Goal: Task Accomplishment & Management: Manage account settings

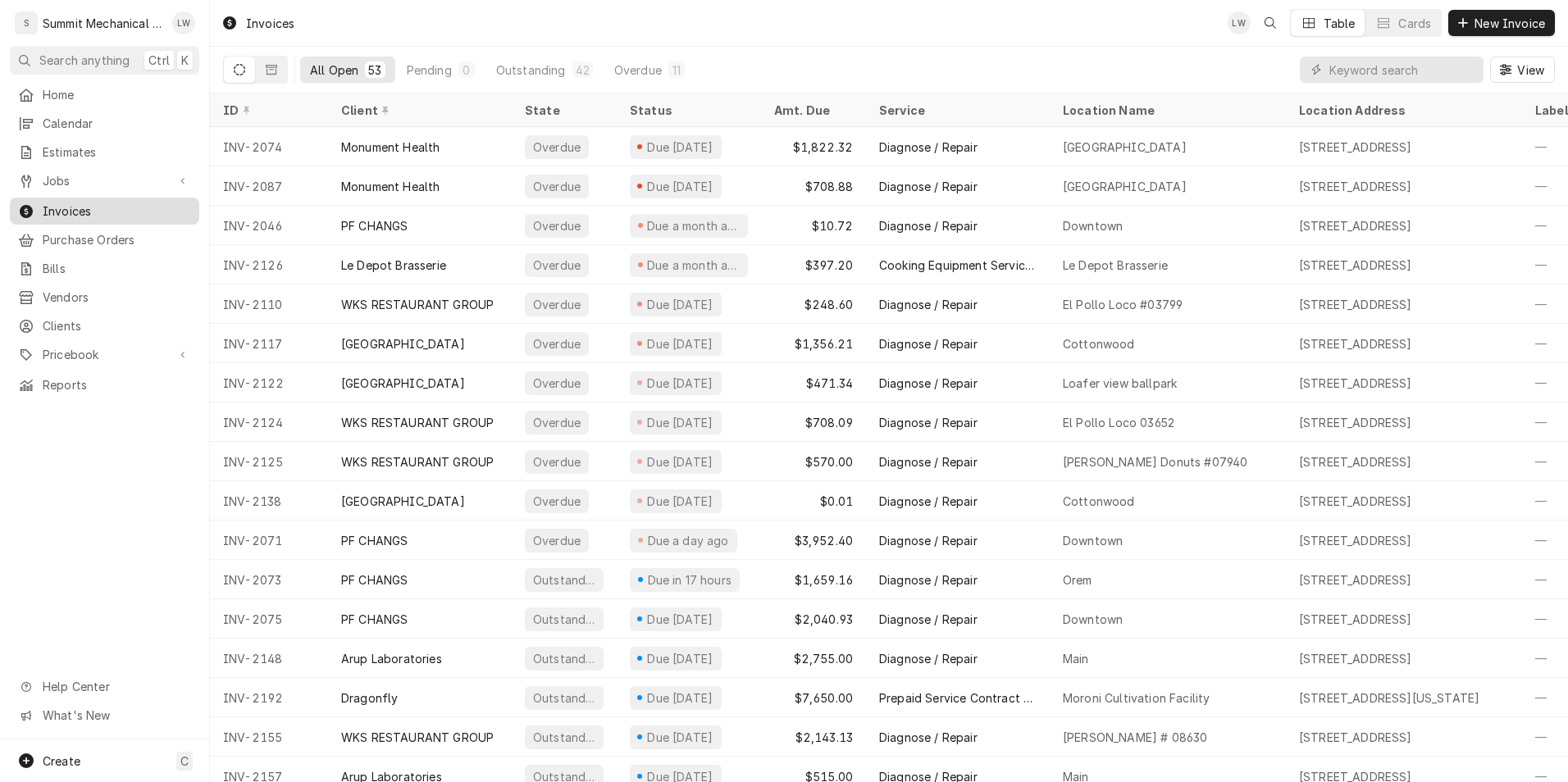
click at [69, 203] on span "Invoices" at bounding box center [116, 211] width 149 height 17
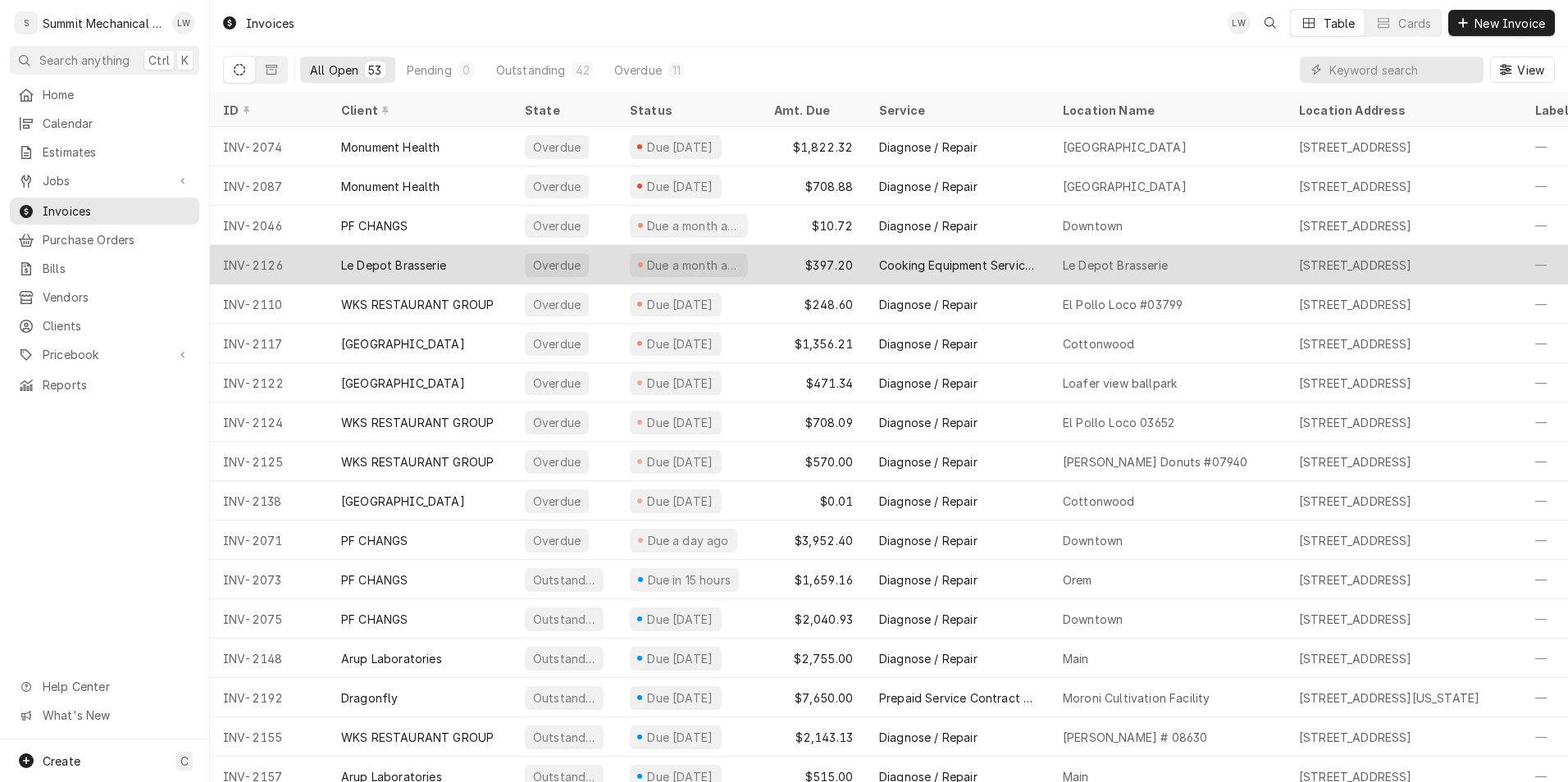
click at [417, 278] on div "Le Depot Brasserie" at bounding box center [419, 265] width 183 height 39
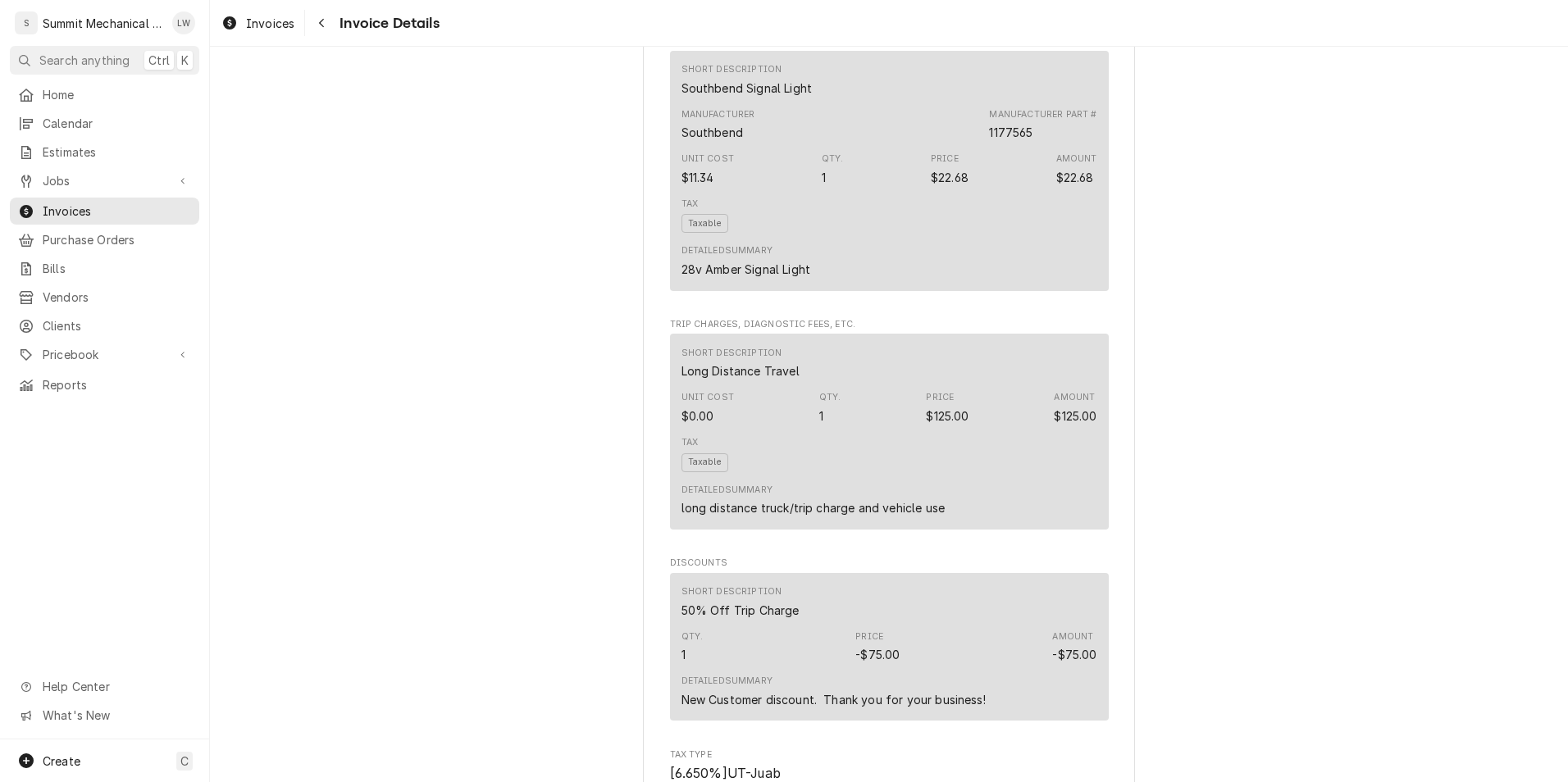
scroll to position [2508, 0]
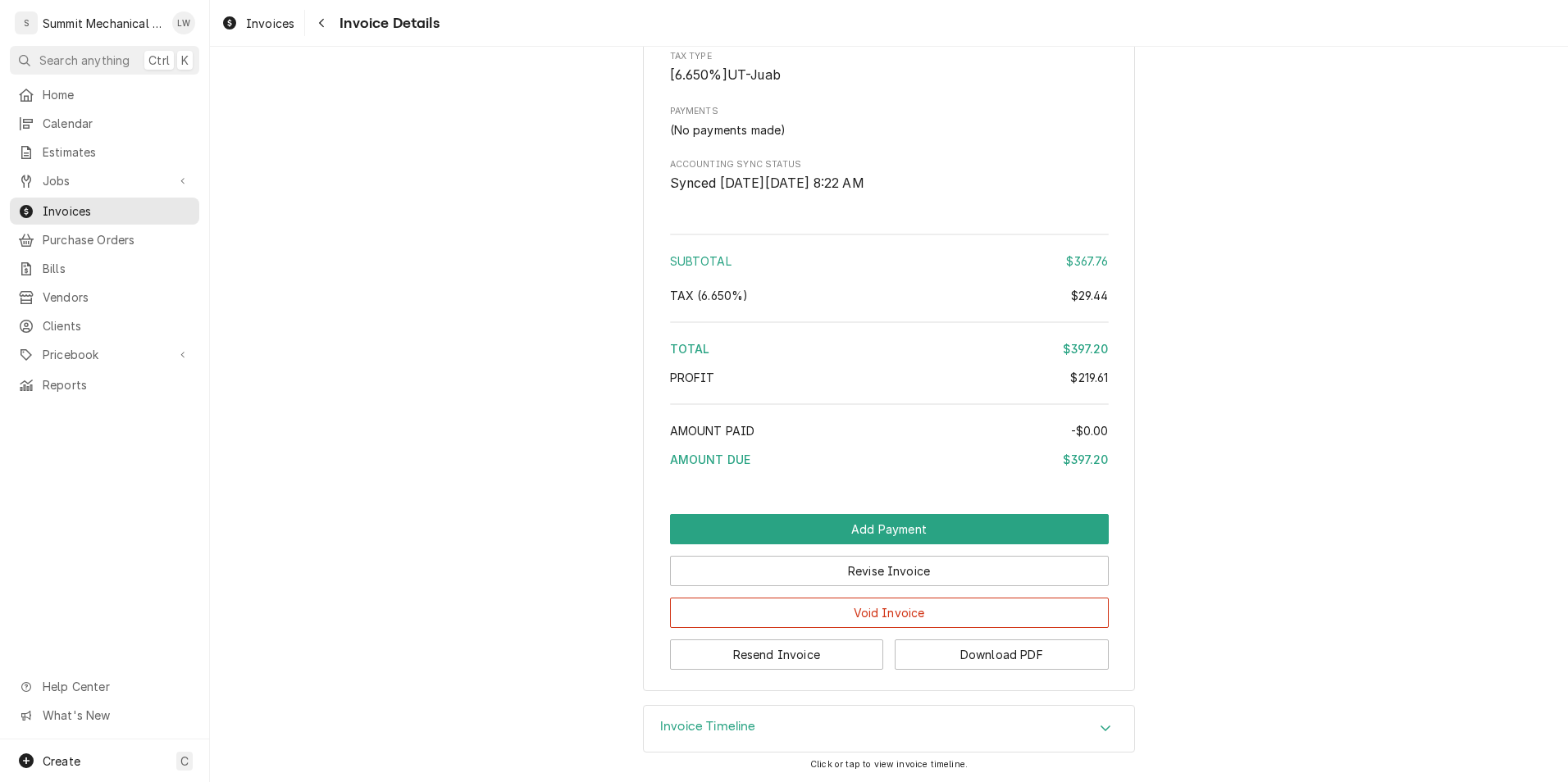
drag, startPoint x: 839, startPoint y: 664, endPoint x: 576, endPoint y: 635, distance: 264.6
click at [706, 647] on button "Resend Invoice" at bounding box center [777, 655] width 214 height 31
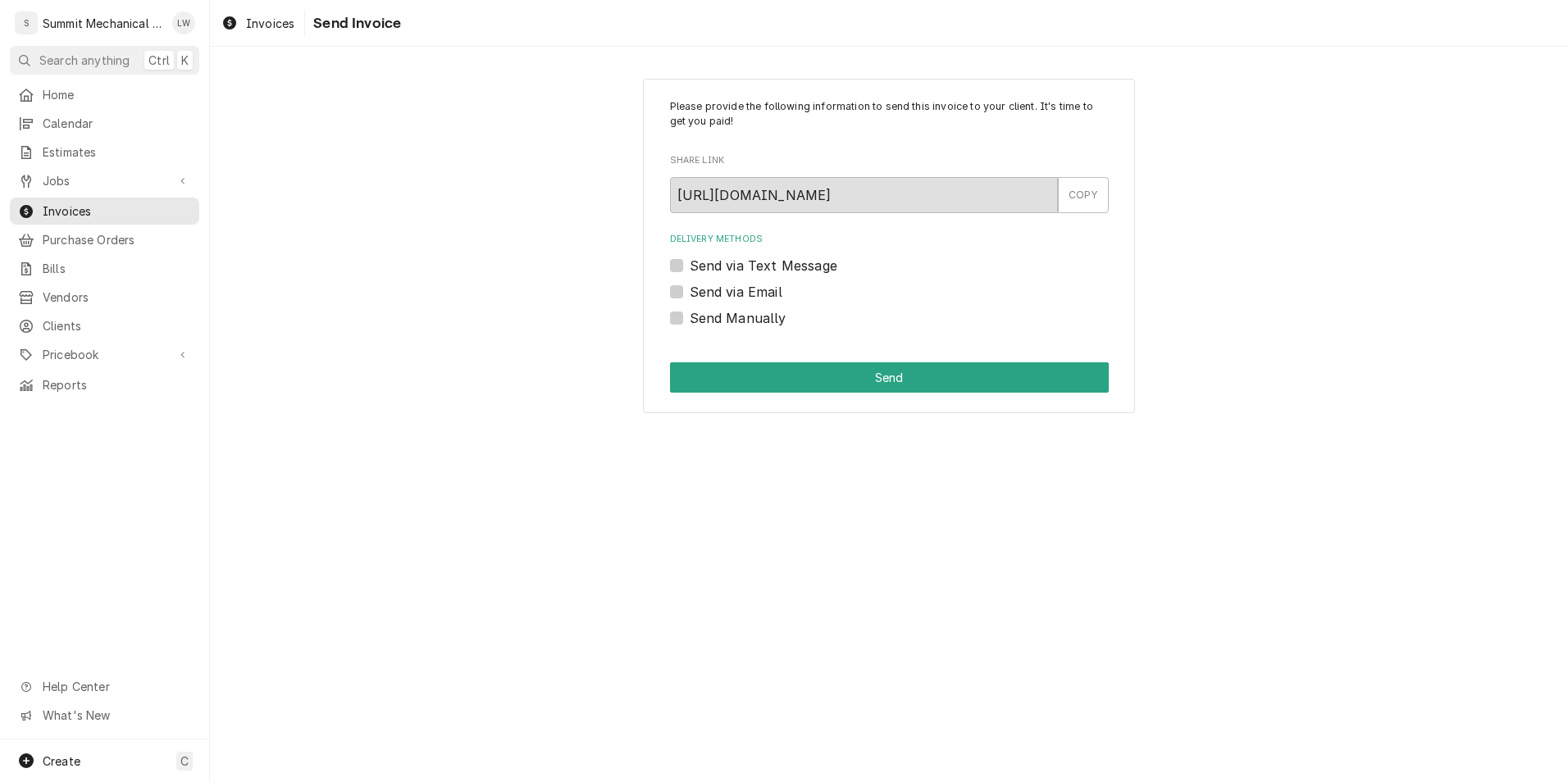
click at [689, 268] on label "Send via Text Message" at bounding box center [763, 265] width 148 height 20
click at [689, 268] on input "Send via Text Message" at bounding box center [908, 273] width 439 height 36
checkbox input "true"
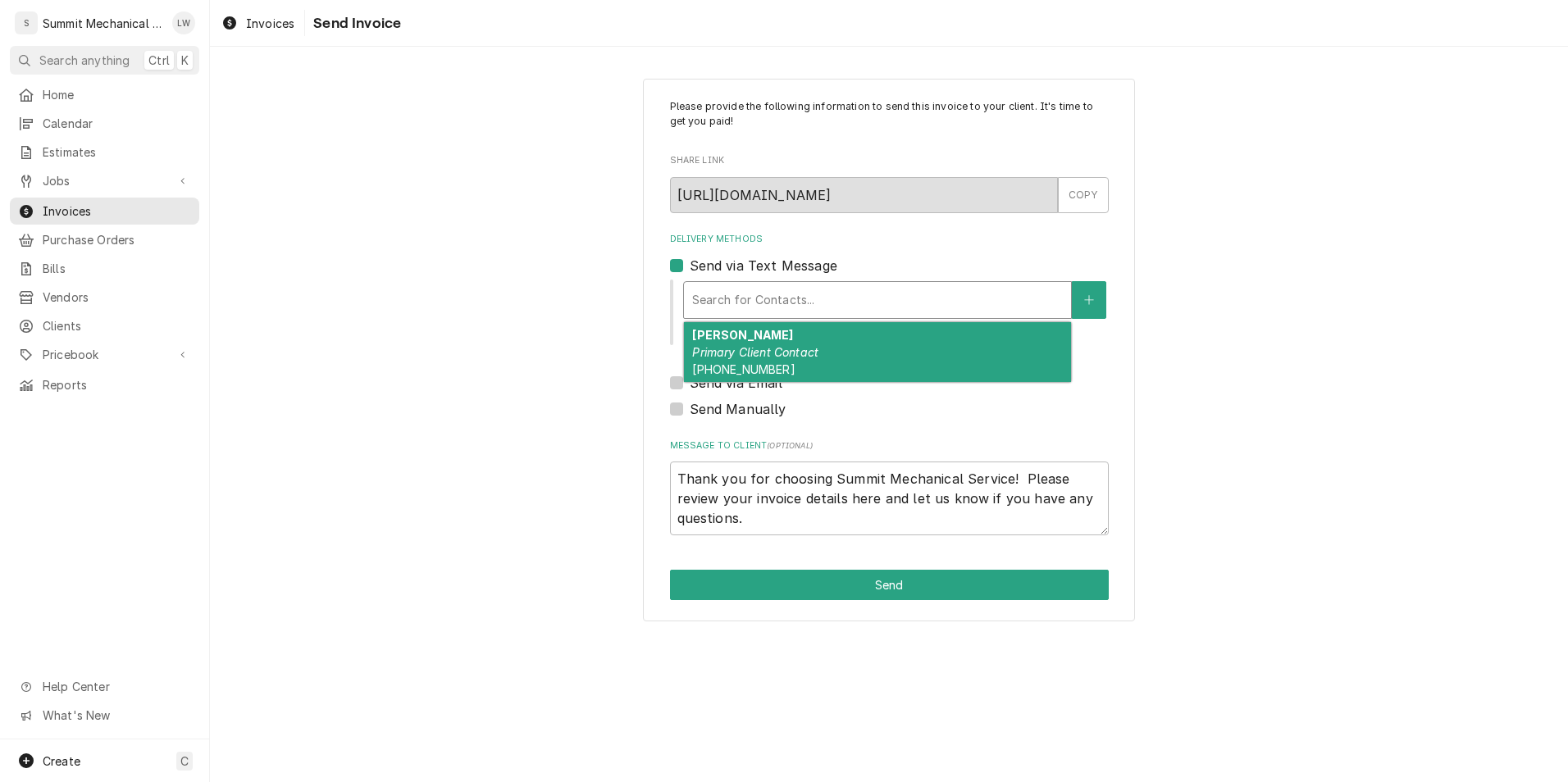
click at [778, 295] on div "Delivery Methods" at bounding box center [877, 300] width 371 height 30
click at [752, 335] on div "Thomas Primary Client Contact (213) 304-2967" at bounding box center [878, 352] width 387 height 60
type textarea "x"
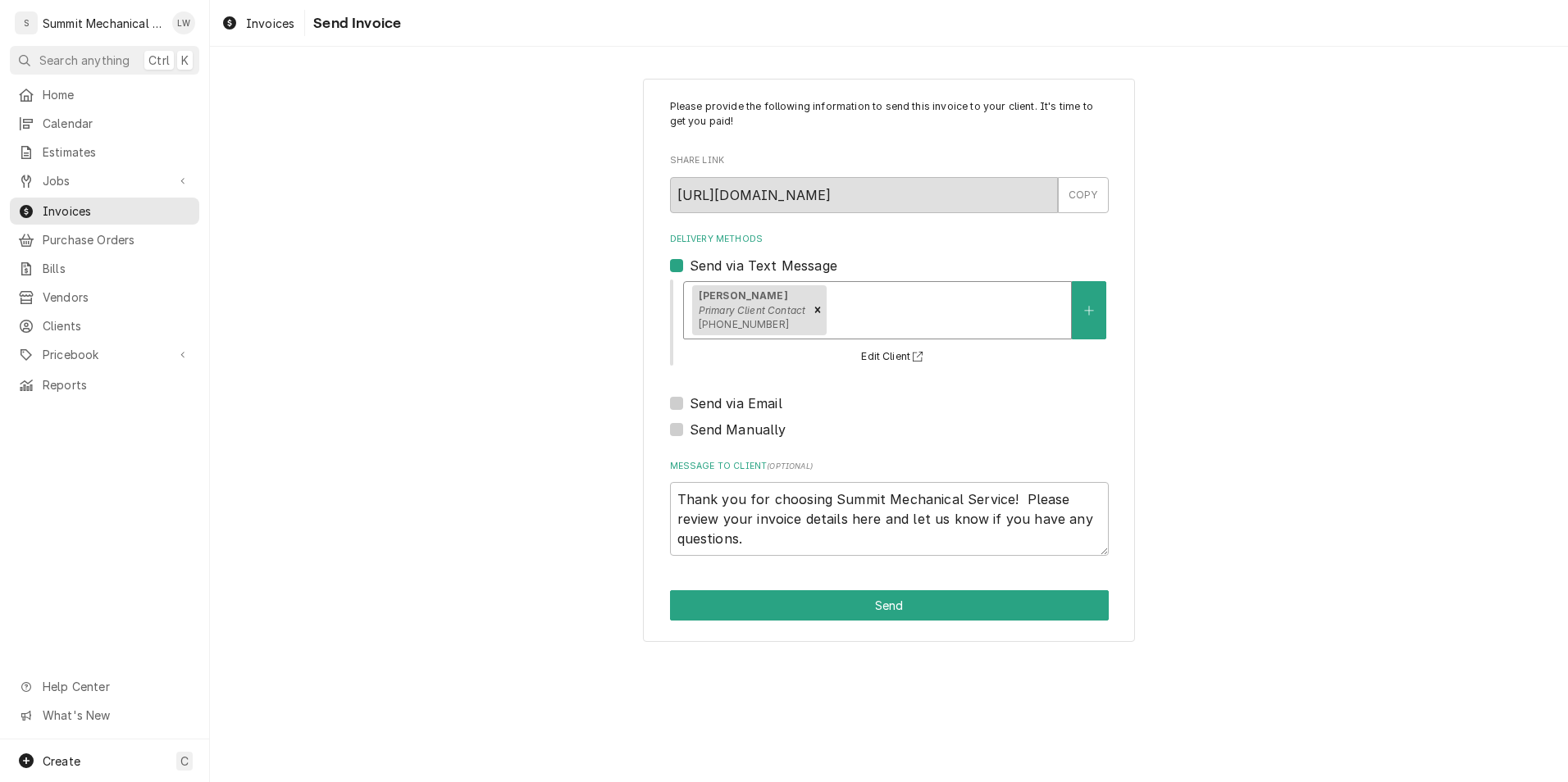
click at [689, 407] on label "Send via Email" at bounding box center [735, 403] width 93 height 20
click at [689, 407] on input "Send via Email" at bounding box center [908, 412] width 439 height 36
checkbox input "true"
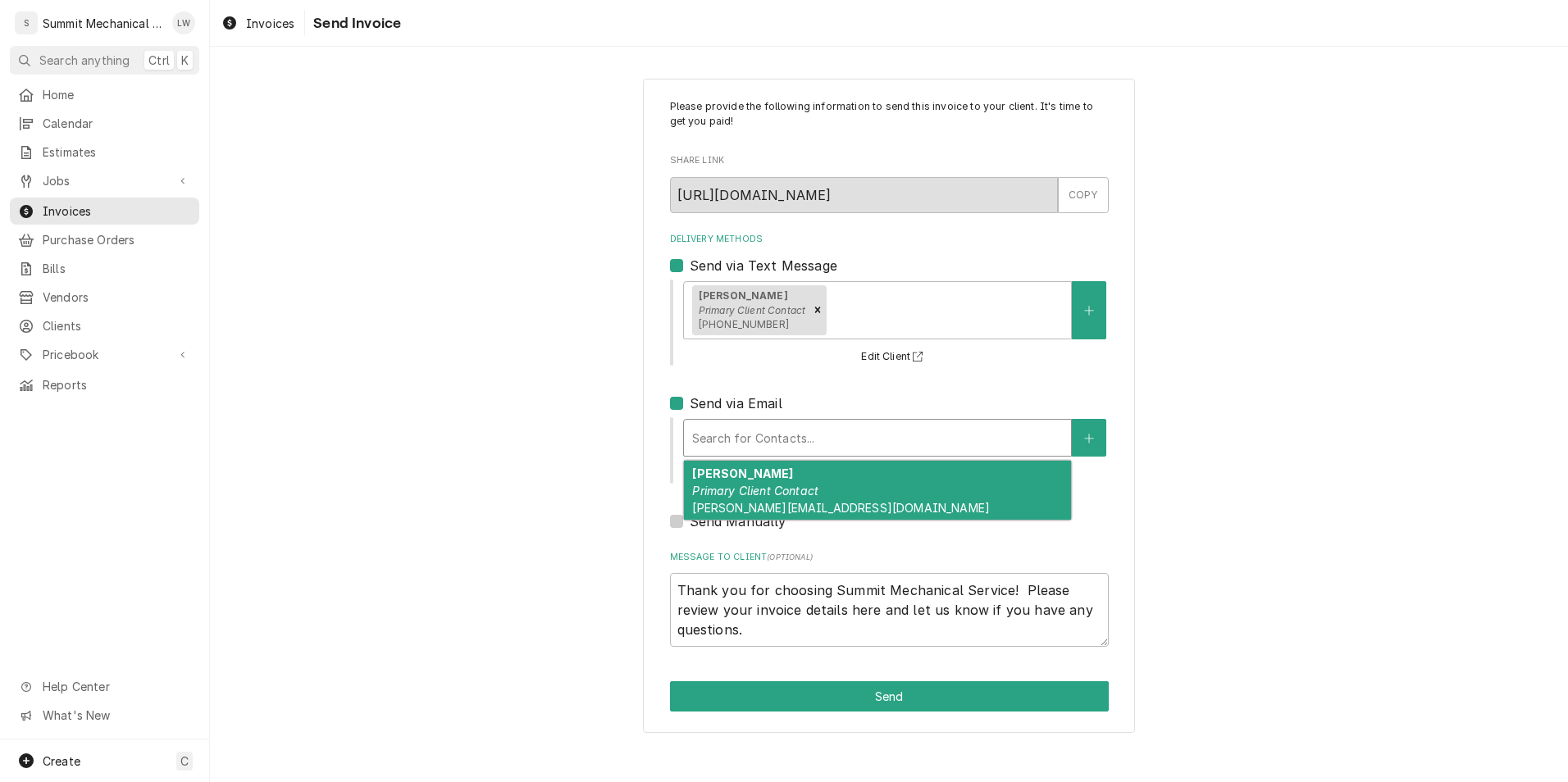
click at [731, 430] on div "Delivery Methods" at bounding box center [877, 437] width 371 height 30
click at [725, 464] on div "Thomas Primary Client Contact thomas@reefhes.com" at bounding box center [878, 491] width 387 height 60
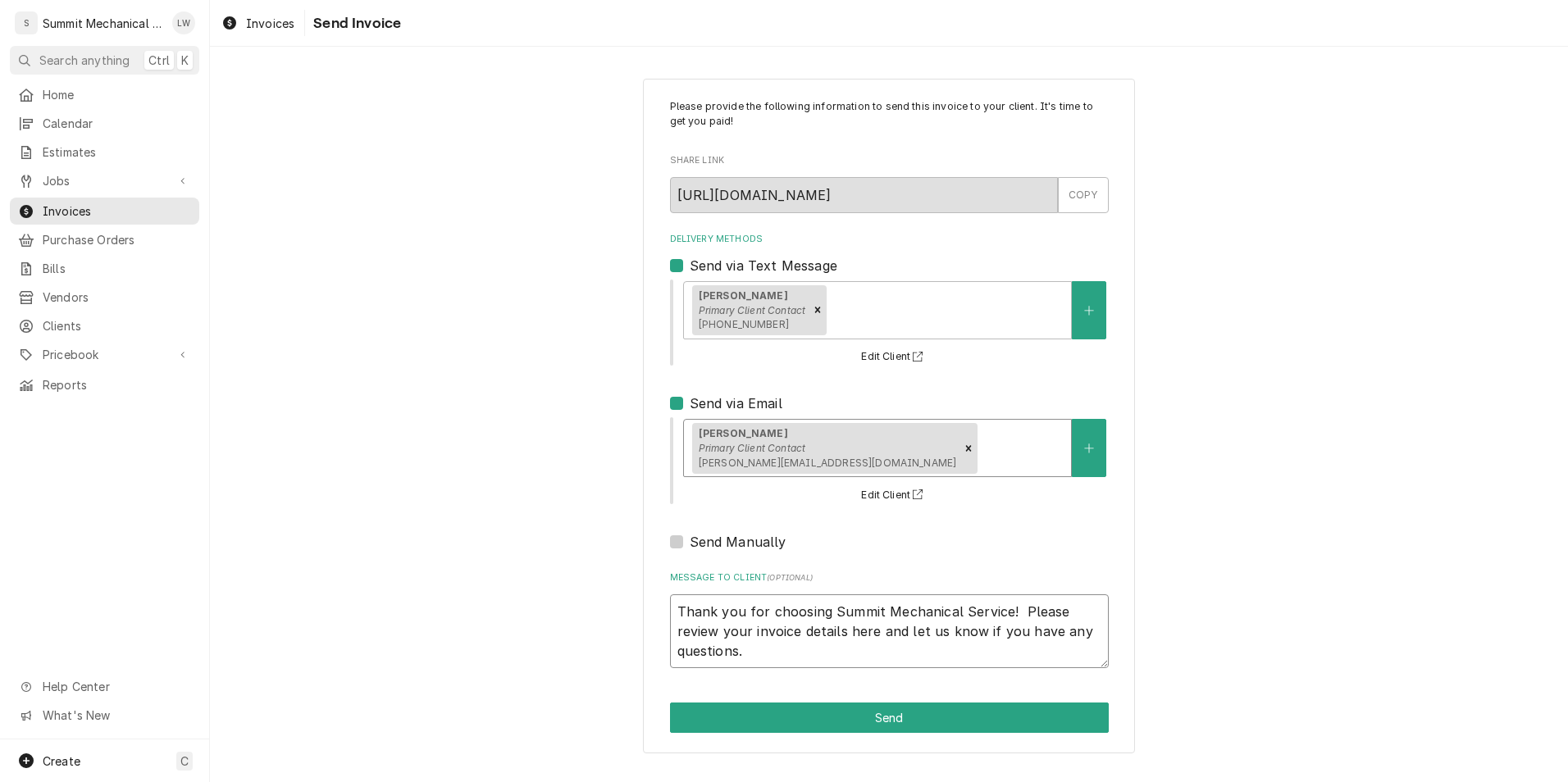
click at [679, 618] on textarea "Thank you for choosing Summit Mechanical Service! Please review your invoice de…" at bounding box center [889, 631] width 439 height 74
type textarea "x"
type textarea "TThank you for choosing Summit Mechanical Service! Please review your invoice d…"
type textarea "x"
type textarea "ThThank you for choosing Summit Mechanical Service! Please review your invoice …"
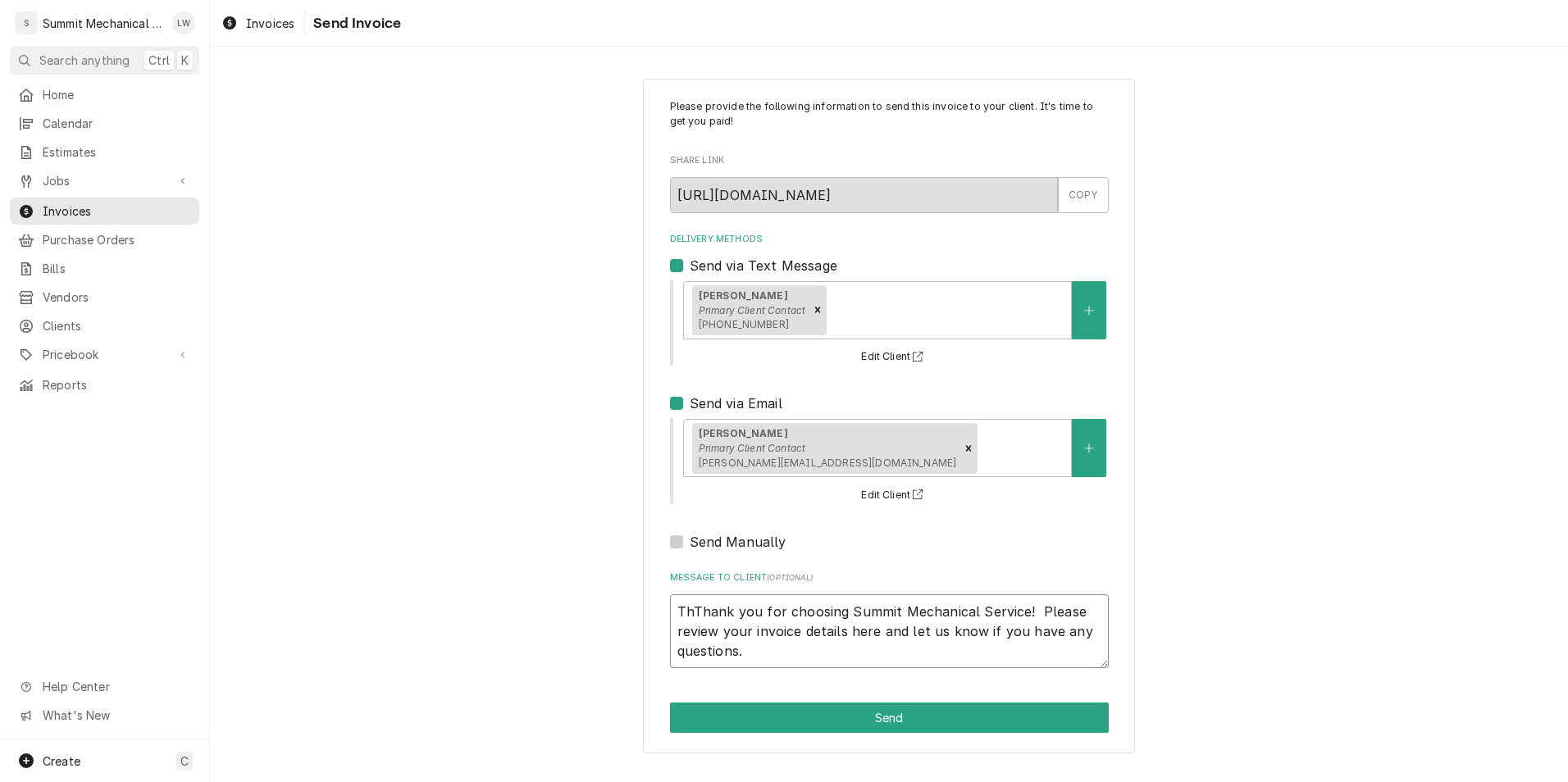
type textarea "x"
type textarea "ThiThank you for choosing Summit Mechanical Service! Please review your invoice…"
type textarea "x"
type textarea "ThisThank you for choosing Summit Mechanical Service! Please review your invoic…"
type textarea "x"
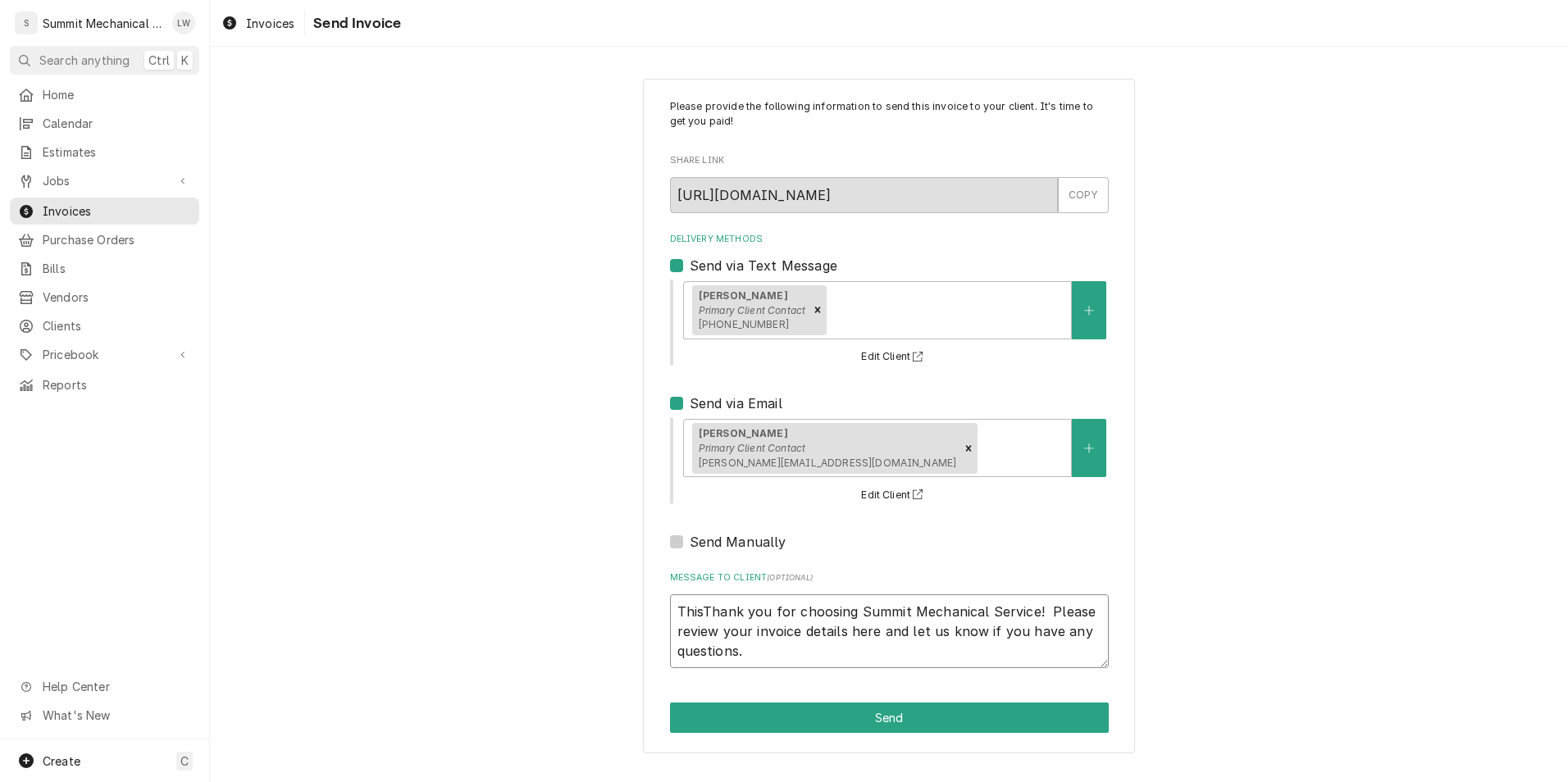
type textarea "This Thank you for choosing Summit Mechanical Service! Please review your invoi…"
type textarea "x"
type textarea "This iThank you for choosing Summit Mechanical Service! Please review your invo…"
type textarea "x"
type textarea "This inThank you for choosing Summit Mechanical Service! Please review your inv…"
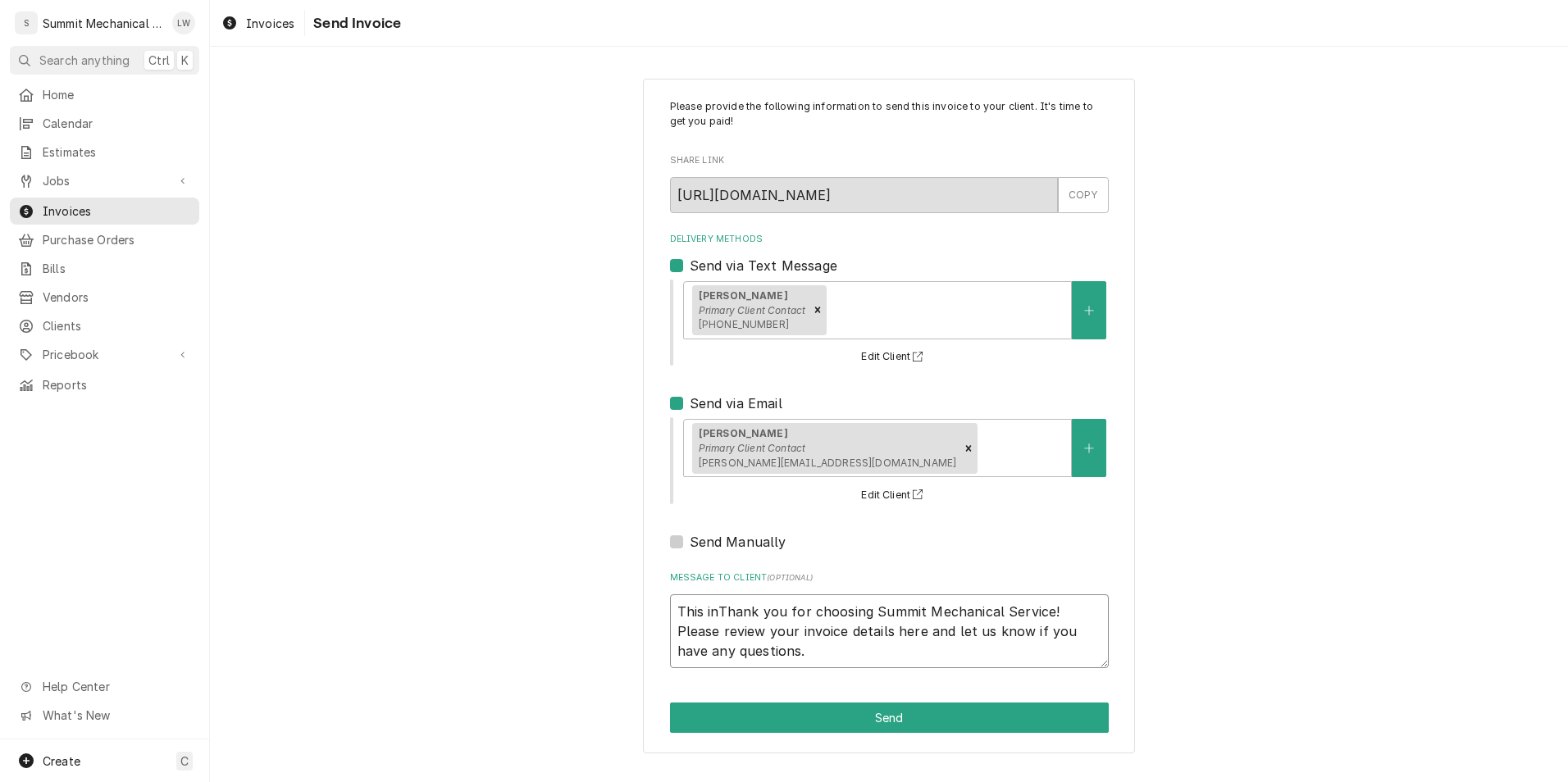
type textarea "x"
type textarea "This invThank you for choosing Summit Mechanical Service! Please review your in…"
type textarea "x"
type textarea "This invoiThank you for choosing Summit Mechanical Service! Please review your …"
type textarea "x"
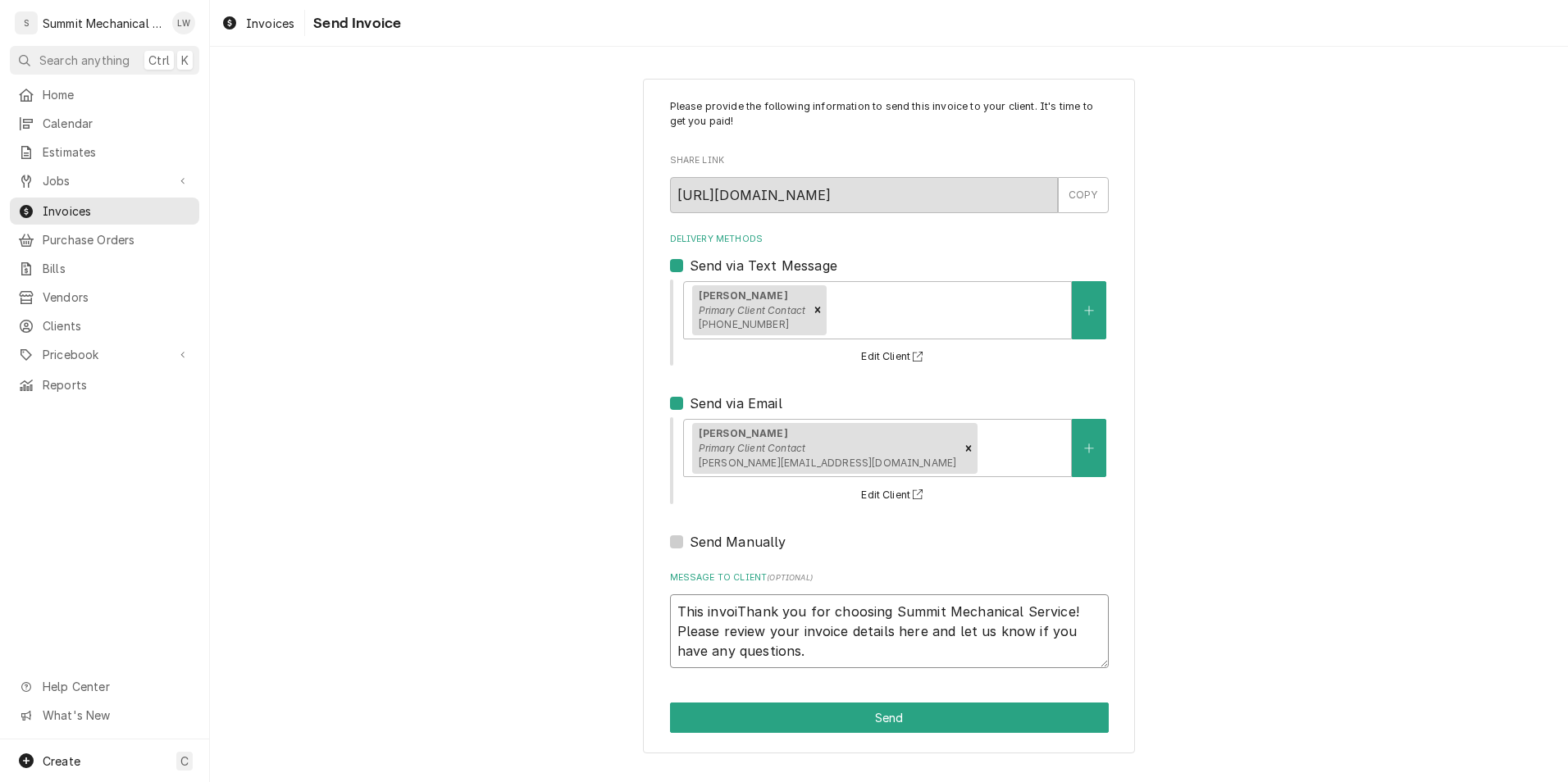
type textarea "This invoicThank you for choosing Summit Mechanical Service! Please review your…"
type textarea "x"
type textarea "This invoice Thank you for choosing Summit Mechanical Service! Please review yo…"
type textarea "x"
type textarea "This invoice iThank you for choosing Summit Mechanical Service! Please review y…"
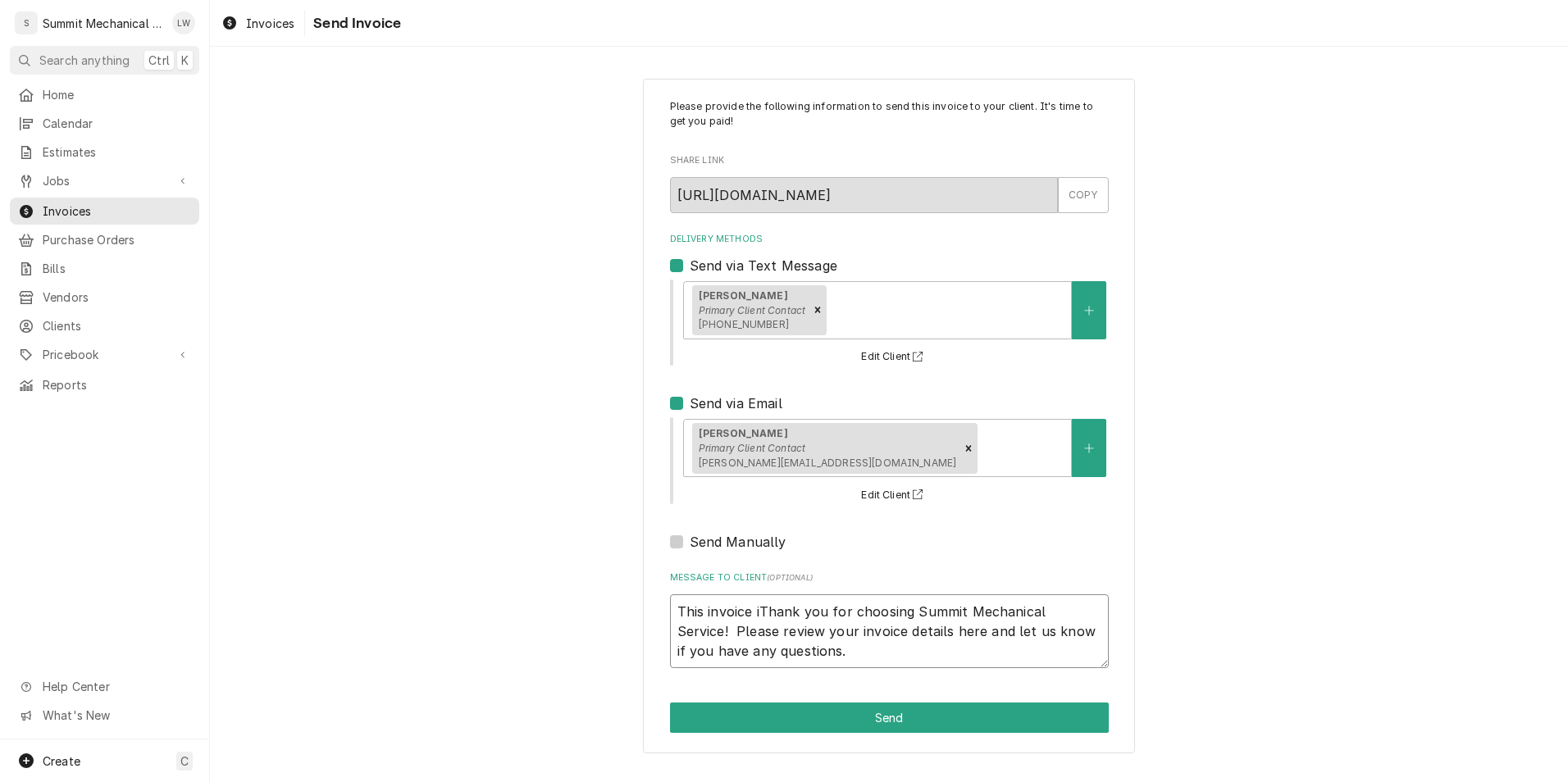
type textarea "x"
type textarea "This invoice isThank you for choosing Summit Mechanical Service! Please review …"
type textarea "x"
type textarea "This invoice is Thank you for choosing Summit Mechanical Service! Please review…"
type textarea "x"
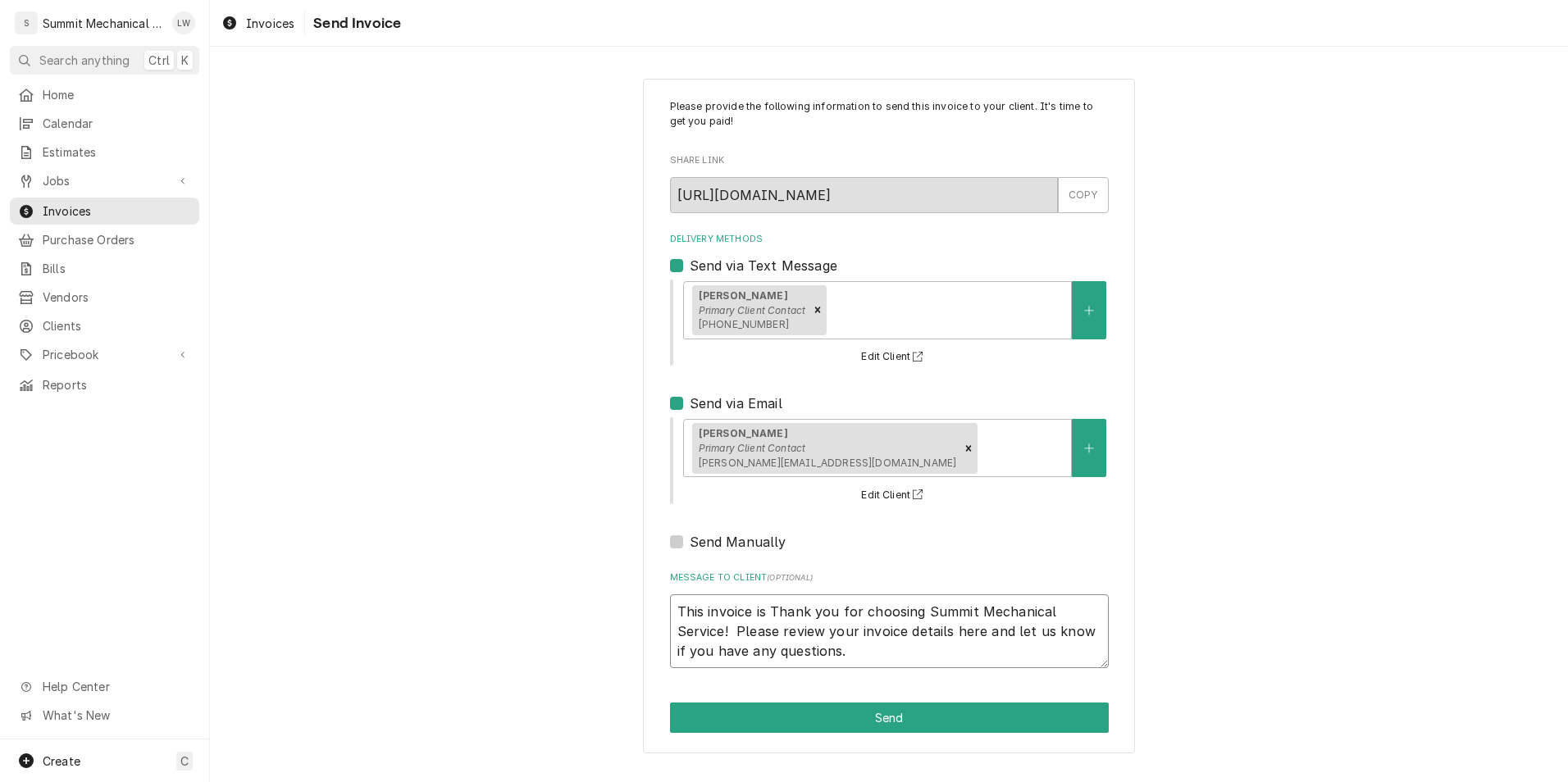
type textarea "This invoice is oThank you for choosing Summit Mechanical Service! Please revie…"
type textarea "x"
type textarea "This invoice is ovThank you for choosing Summit Mechanical Service! Please revi…"
type textarea "x"
type textarea "This invoice is oveThank you for choosing Summit Mechanical Service! Please rev…"
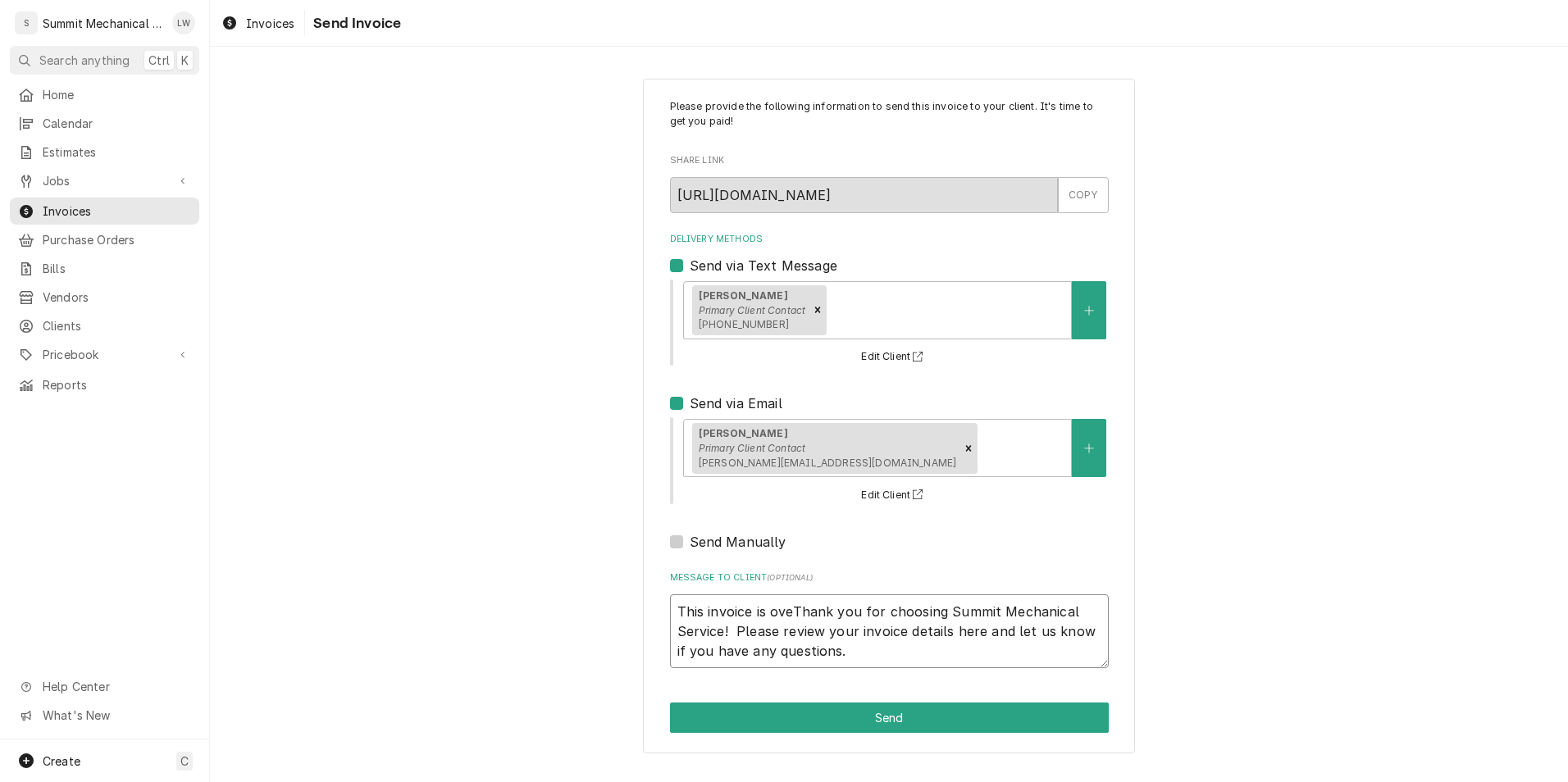
type textarea "x"
type textarea "This invoice is overThank you for choosing Summit Mechanical Service! Please re…"
type textarea "x"
type textarea "This invoice is overduThank you for choosing Summit Mechanical Service! Please …"
type textarea "x"
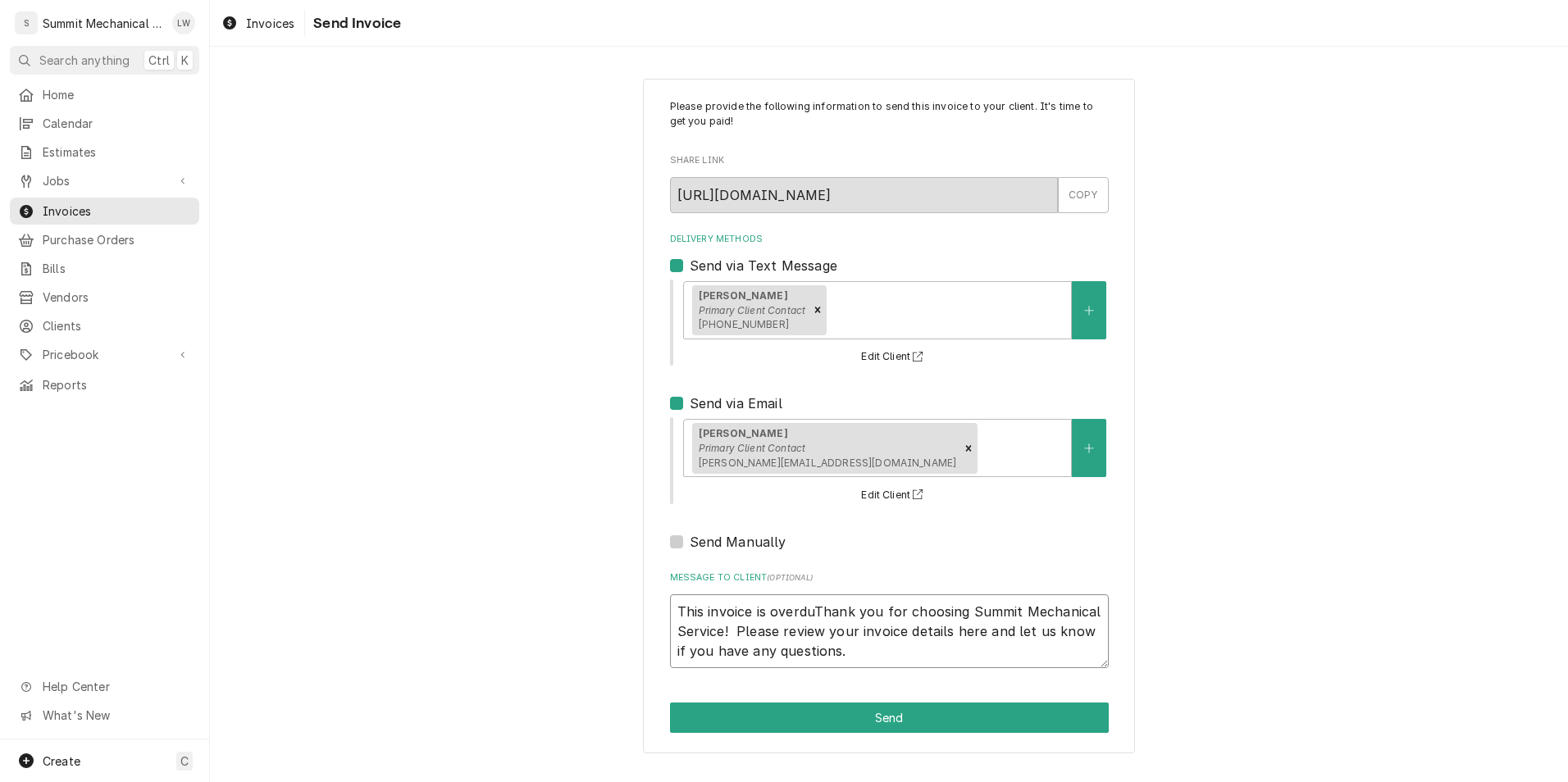
type textarea "This invoice is overdueThank you for choosing Summit Mechanical Service! Please…"
type textarea "x"
type textarea "This invoice is overdue Thank you for choosing Summit Mechanical Service! Pleas…"
type textarea "x"
type textarea "This invoice is overdue pThank you for choosing Summit Mechanical Service! Plea…"
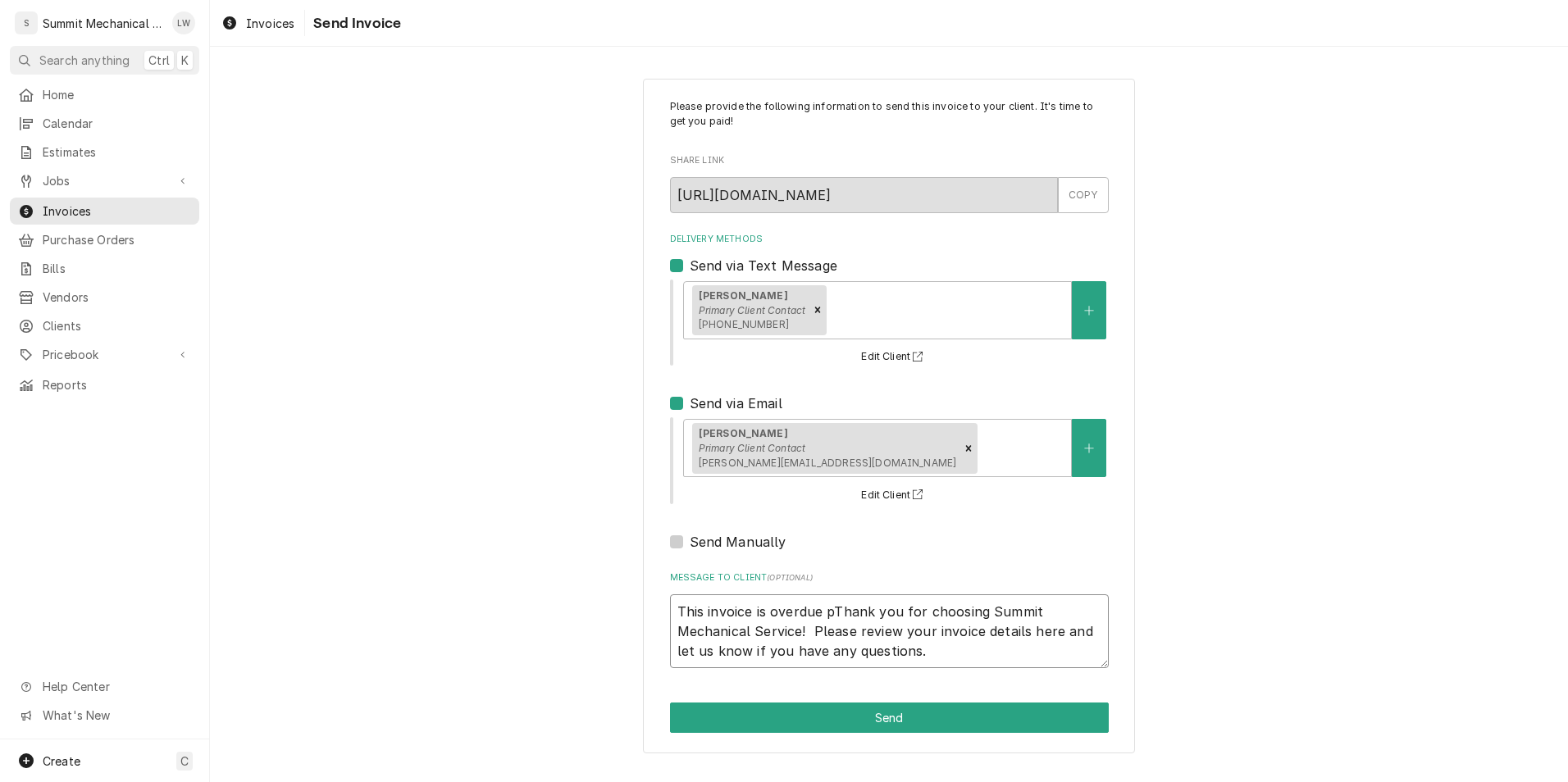
type textarea "x"
type textarea "This invoice is overdue plThank you for choosing Summit Mechanical Service! Ple…"
type textarea "x"
type textarea "This invoice is overdue pleThank you for choosing Summit Mechanical Service! Pl…"
type textarea "x"
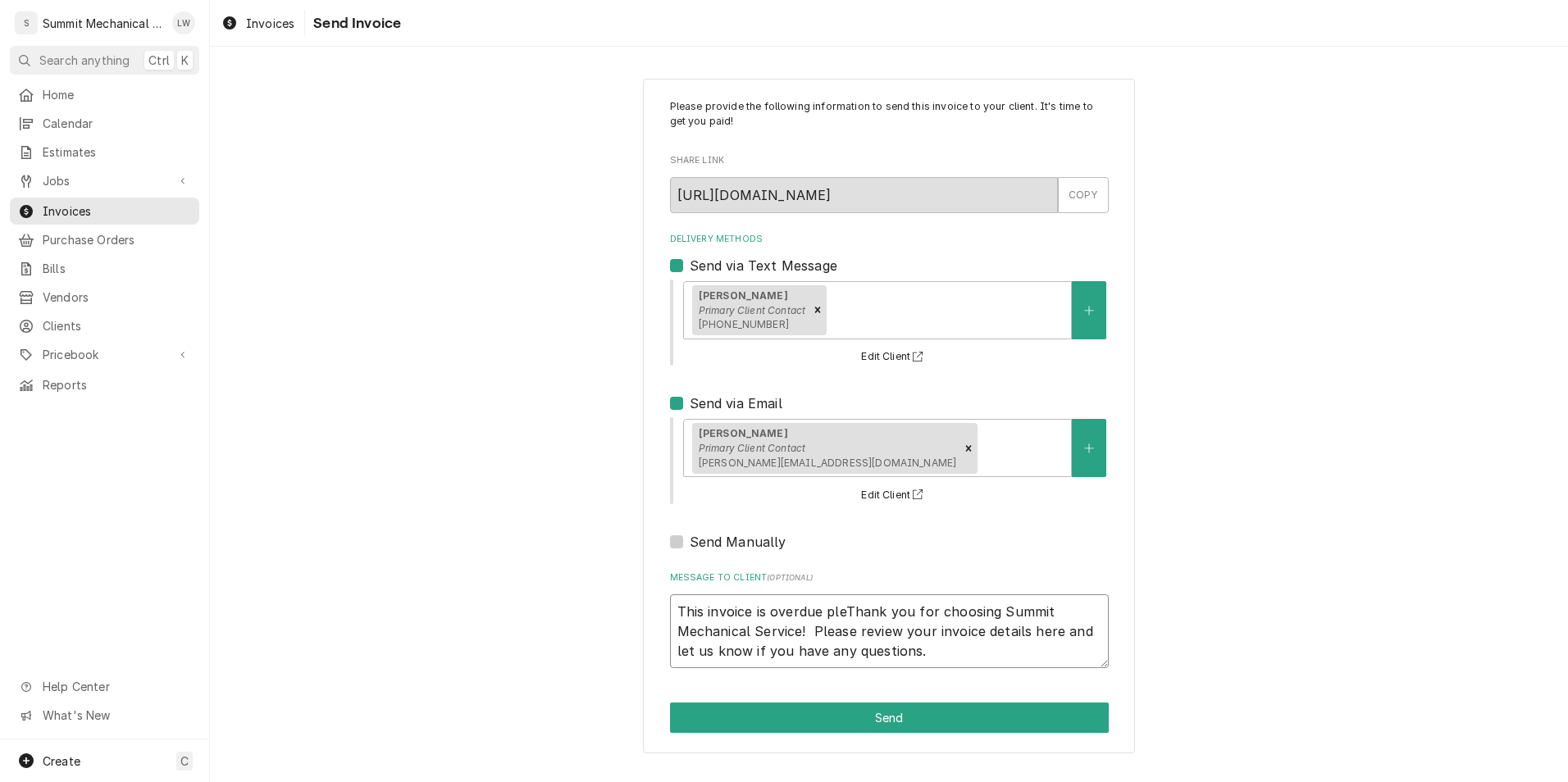
type textarea "This invoice is overdue pleaThank you for choosing Summit Mechanical Service! P…"
type textarea "x"
type textarea "This invoice is overdue pleasThank you for choosing Summit Mechanical Service! …"
type textarea "x"
type textarea "This invoice is overdue pleaseThank you for choosing Summit Mechanical Service!…"
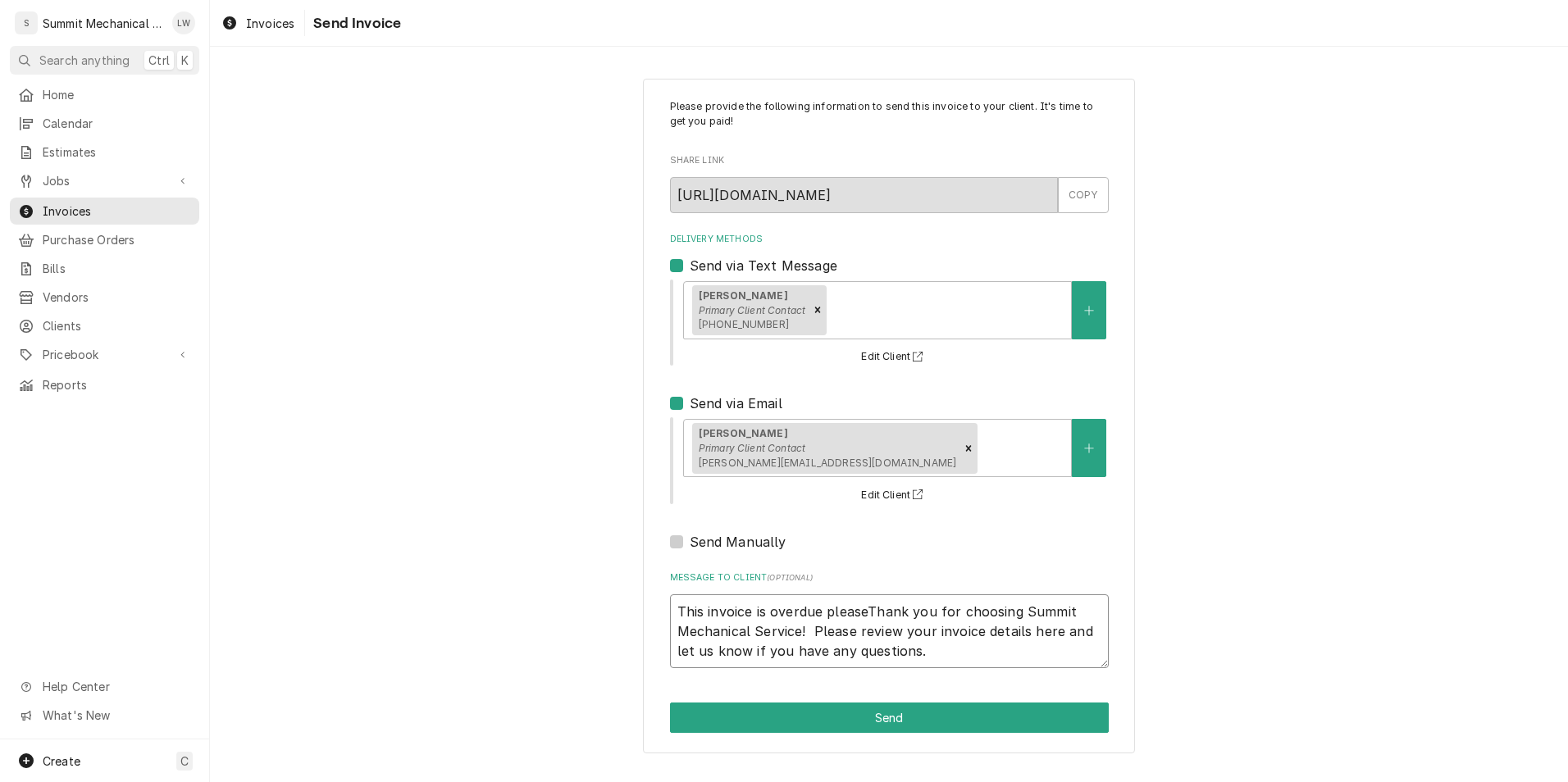
type textarea "x"
type textarea "This invoice is overdue please Thank you for choosing Summit Mechanical Service…"
type textarea "x"
type textarea "This invoice is overdue please mThank you for choosing Summit Mechanical Servic…"
type textarea "x"
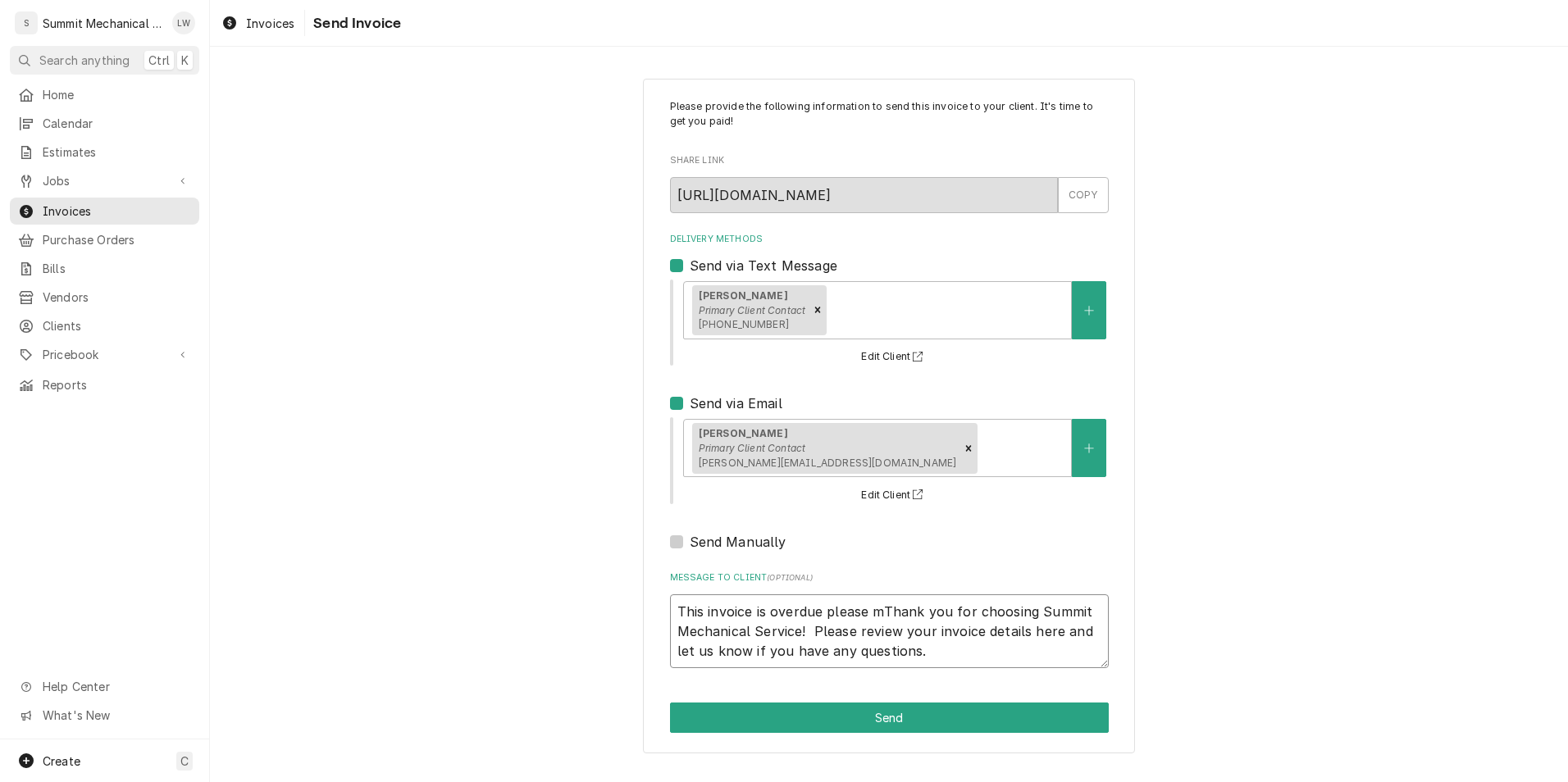
type textarea "This invoice is overdue please maThank you for choosing Summit Mechanical Servi…"
type textarea "x"
type textarea "This invoice is overdue please makeThank you for choosing Summit Mechanical Ser…"
type textarea "x"
type textarea "This invoice is overdue please make Thank you for choosing Summit Mechanical Se…"
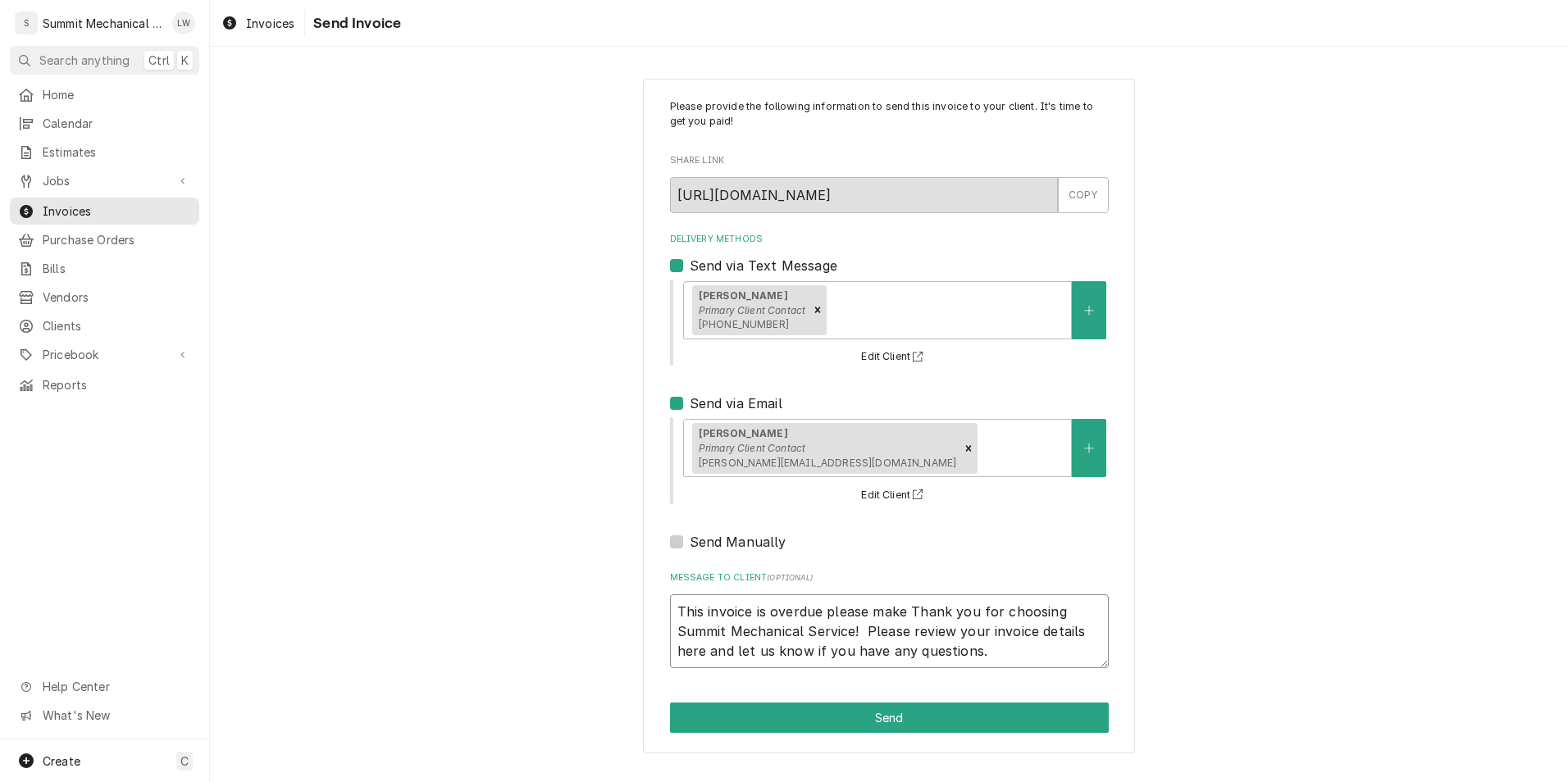
type textarea "x"
type textarea "This invoice is overdue please make pThank you for choosing Summit Mechanical S…"
type textarea "x"
type textarea "This invoice is overdue please make paThank you for choosing Summit Mechanical …"
type textarea "x"
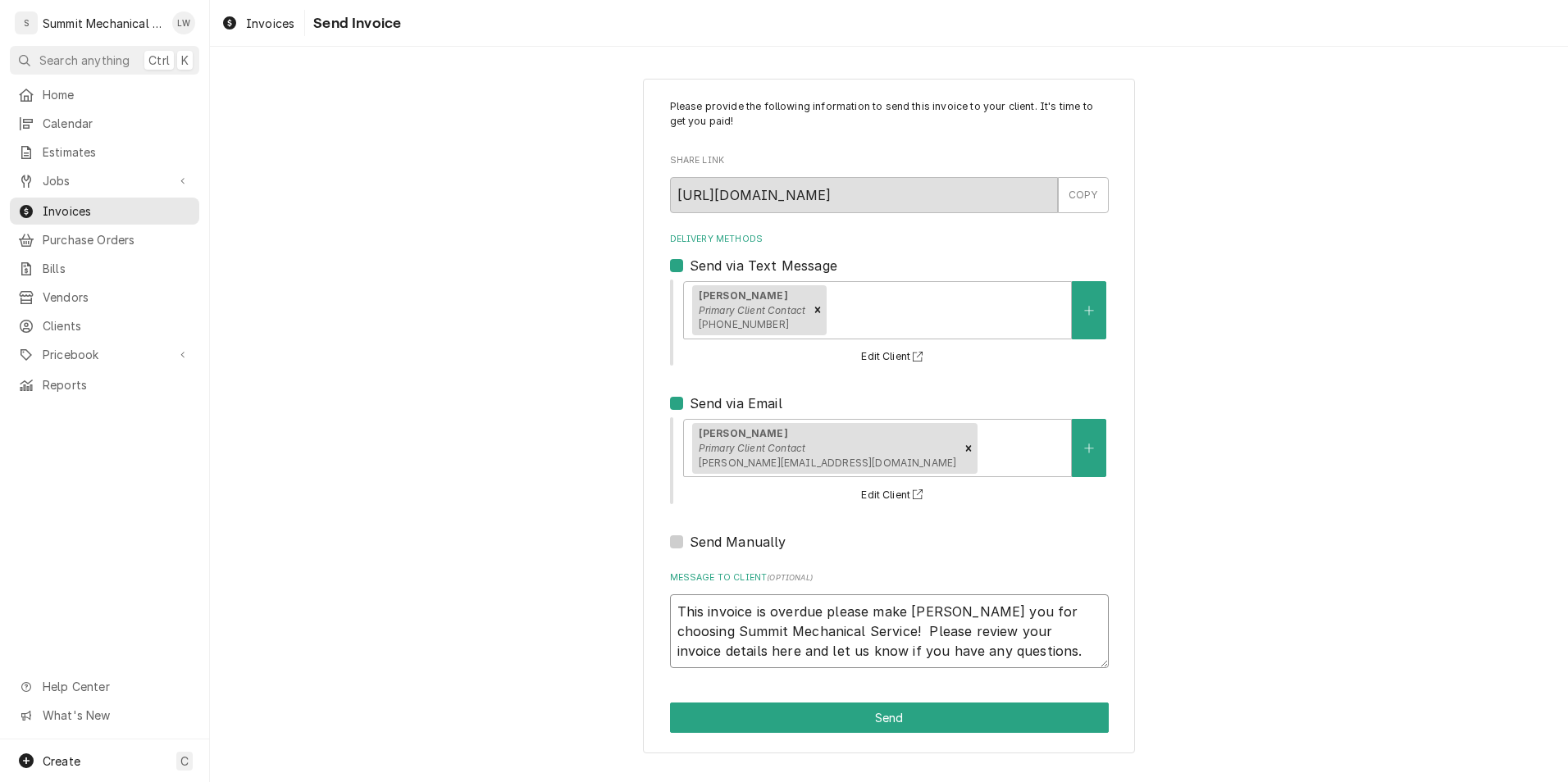
type textarea "This invoice is overdue please make payThank you for choosing Summit Mechanical…"
type textarea "x"
type textarea "This invoice is overdue please make paymThank you for choosing Summit Mechanica…"
type textarea "x"
type textarea "This invoice is overdue please make paymeThank you for choosing Summit Mechanic…"
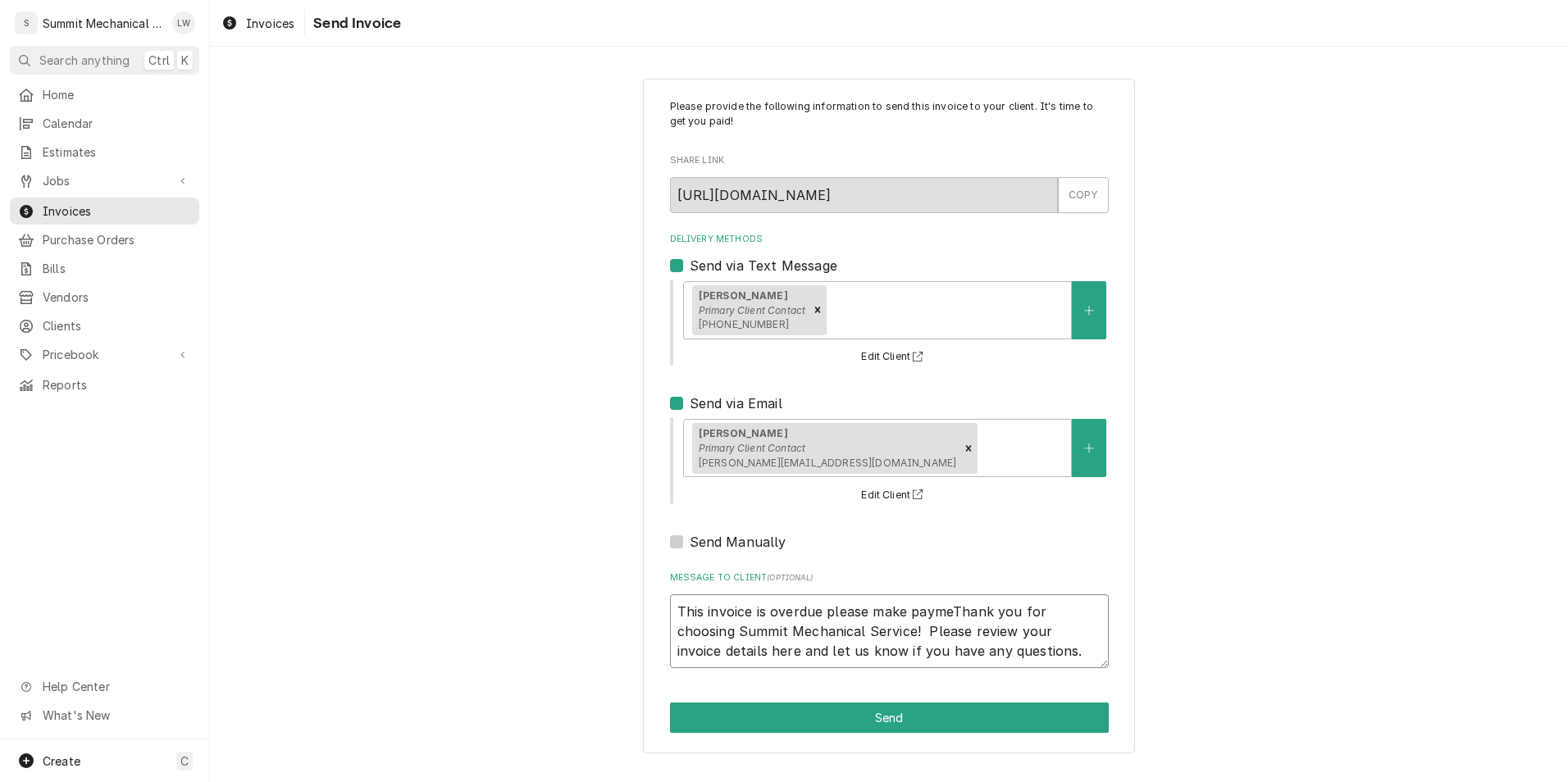
type textarea "x"
type textarea "This invoice is overdue please make paymenThank you for choosing Summit Mechani…"
type textarea "x"
type textarea "This invoice is overdue please make paymentThank you for choosing Summit Mechan…"
type textarea "x"
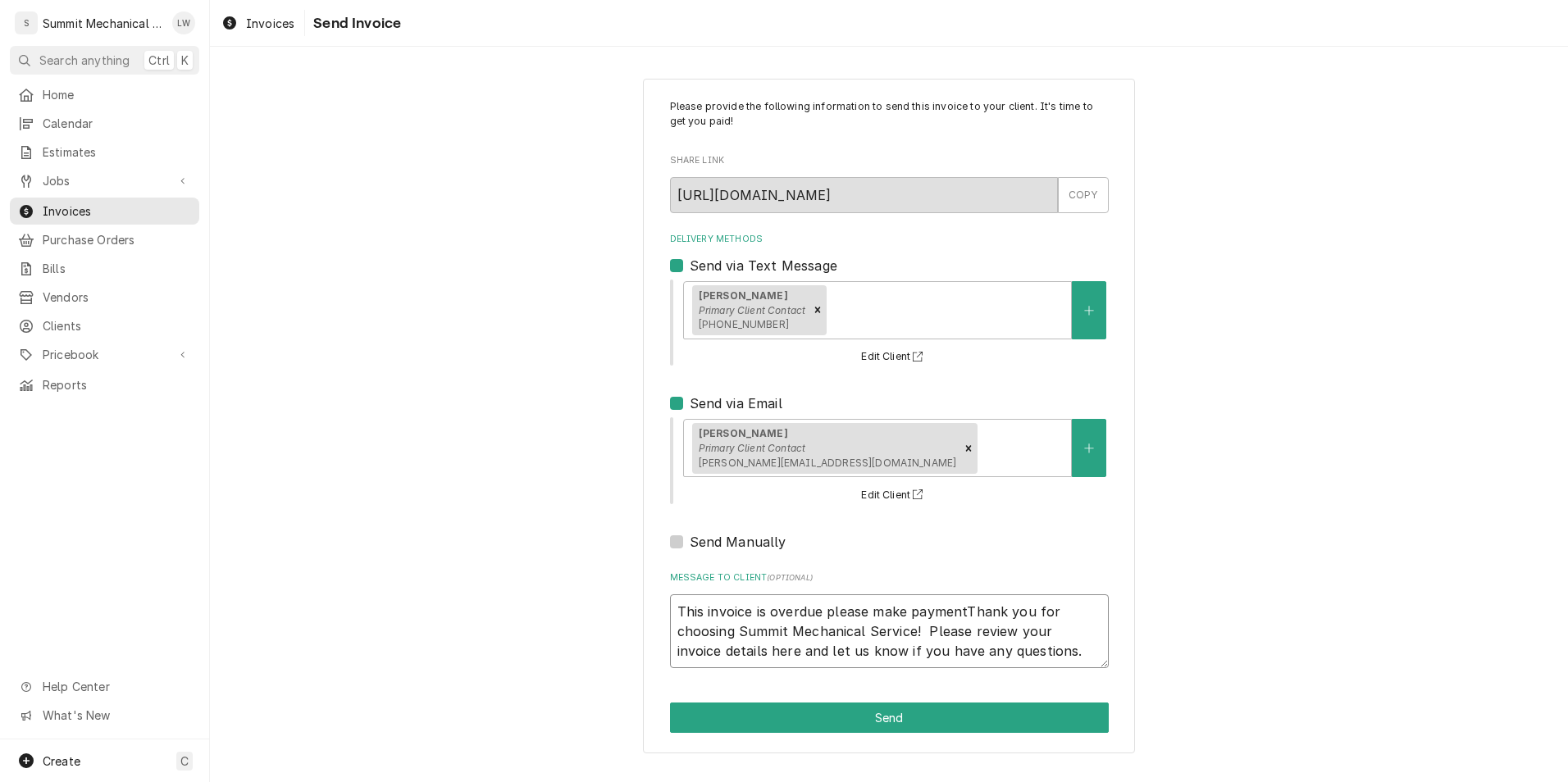
type textarea "This invoice is overdue please make payment Thank you for choosing Summit Mecha…"
type textarea "x"
type textarea "This invoice is overdue please make payment tThank you for choosing Summit Mech…"
type textarea "x"
type textarea "This invoice is overdue please make payment toThank you for choosing Summit Mec…"
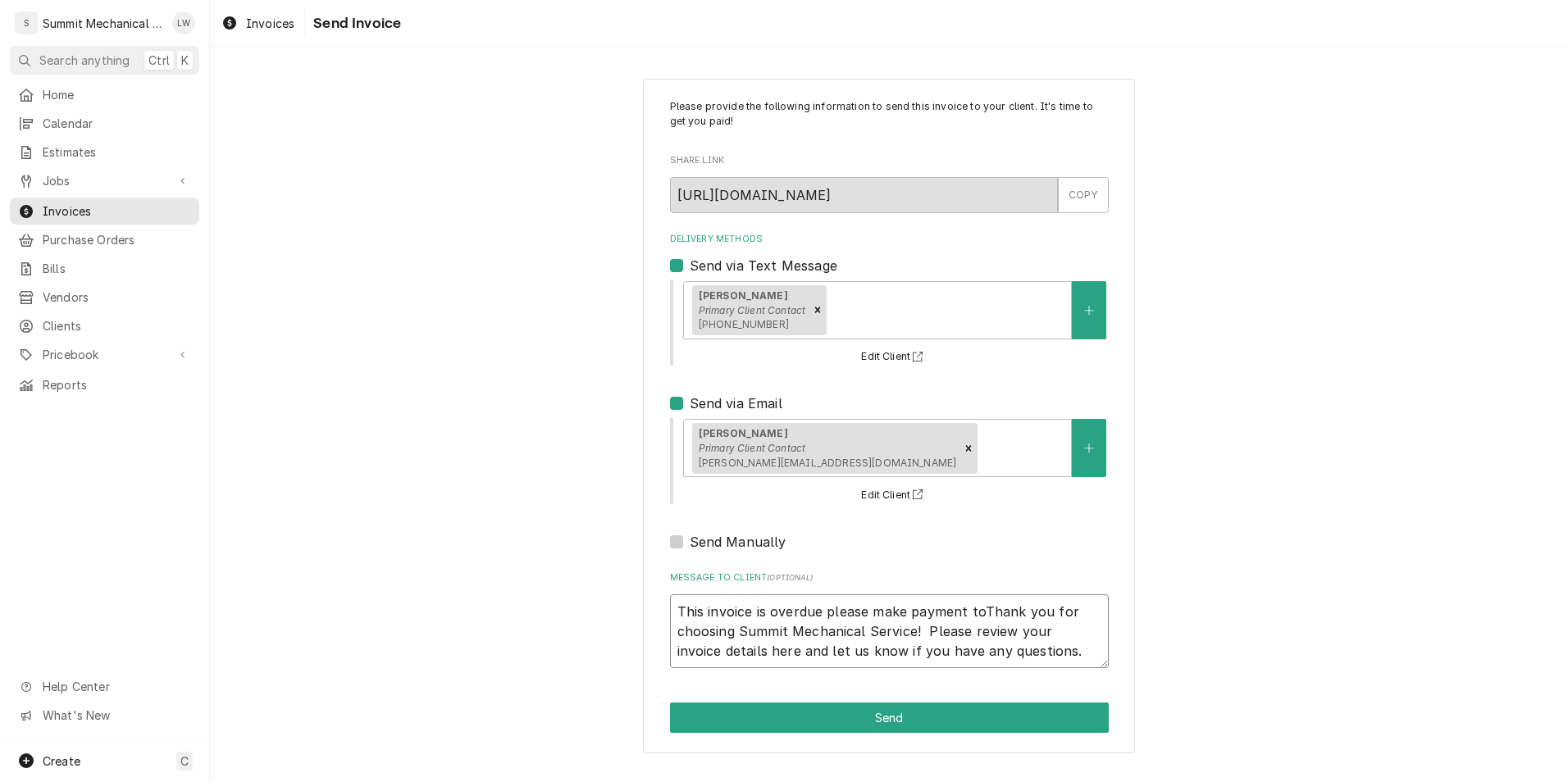
type textarea "x"
type textarea "This invoice is overdue please make payment to Thank you for choosing Summit Me…"
type textarea "x"
type textarea "This invoice is overdue please make payment to aThank you for choosing Summit M…"
type textarea "x"
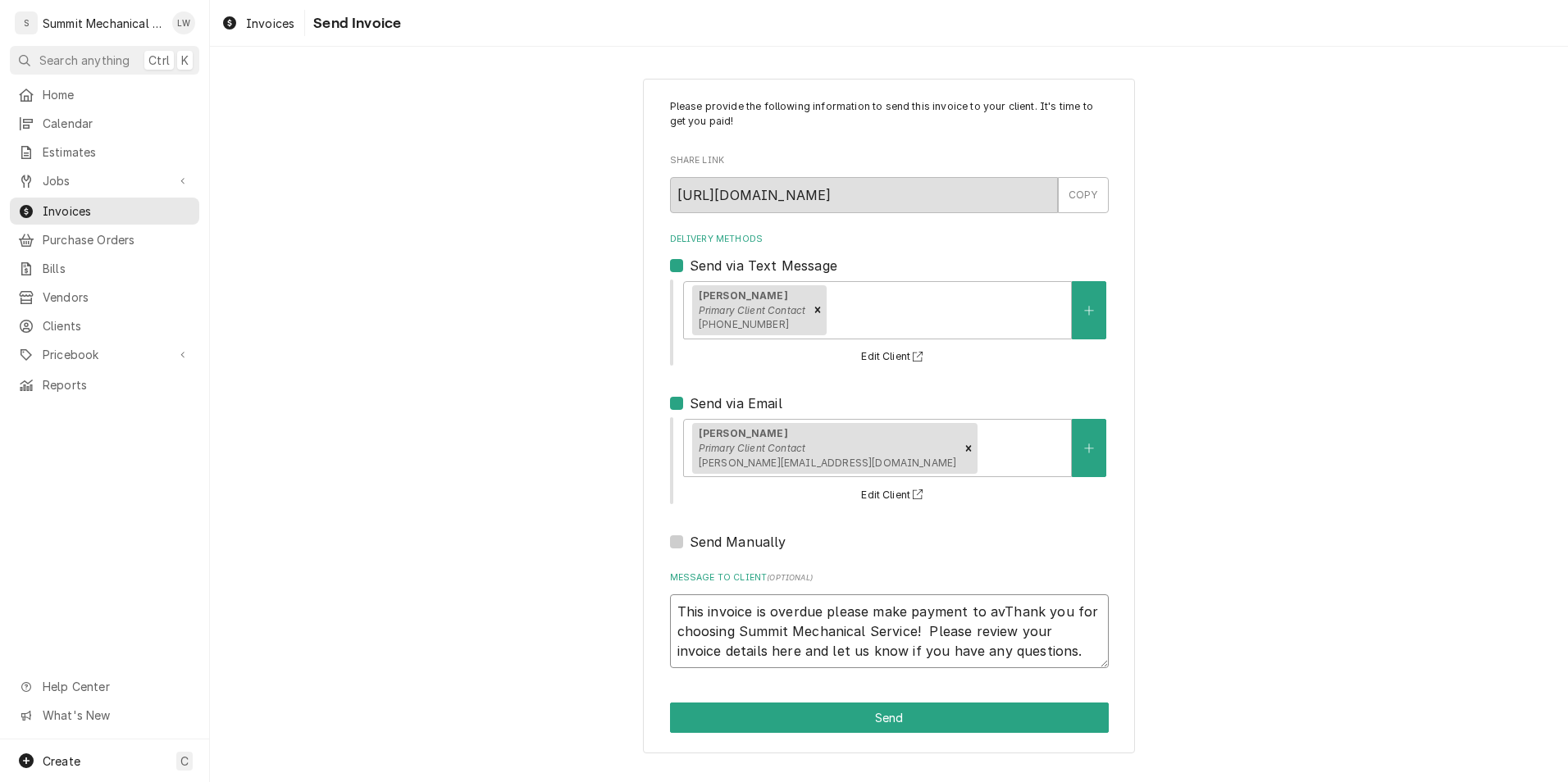
type textarea "This invoice is overdue please make payment to avoThank you for choosing Summit…"
type textarea "x"
type textarea "This invoice is overdue please make payment to avoiThank you for choosing Summi…"
type textarea "x"
type textarea "This invoice is overdue please make payment to avoid Thank you for choosing Sum…"
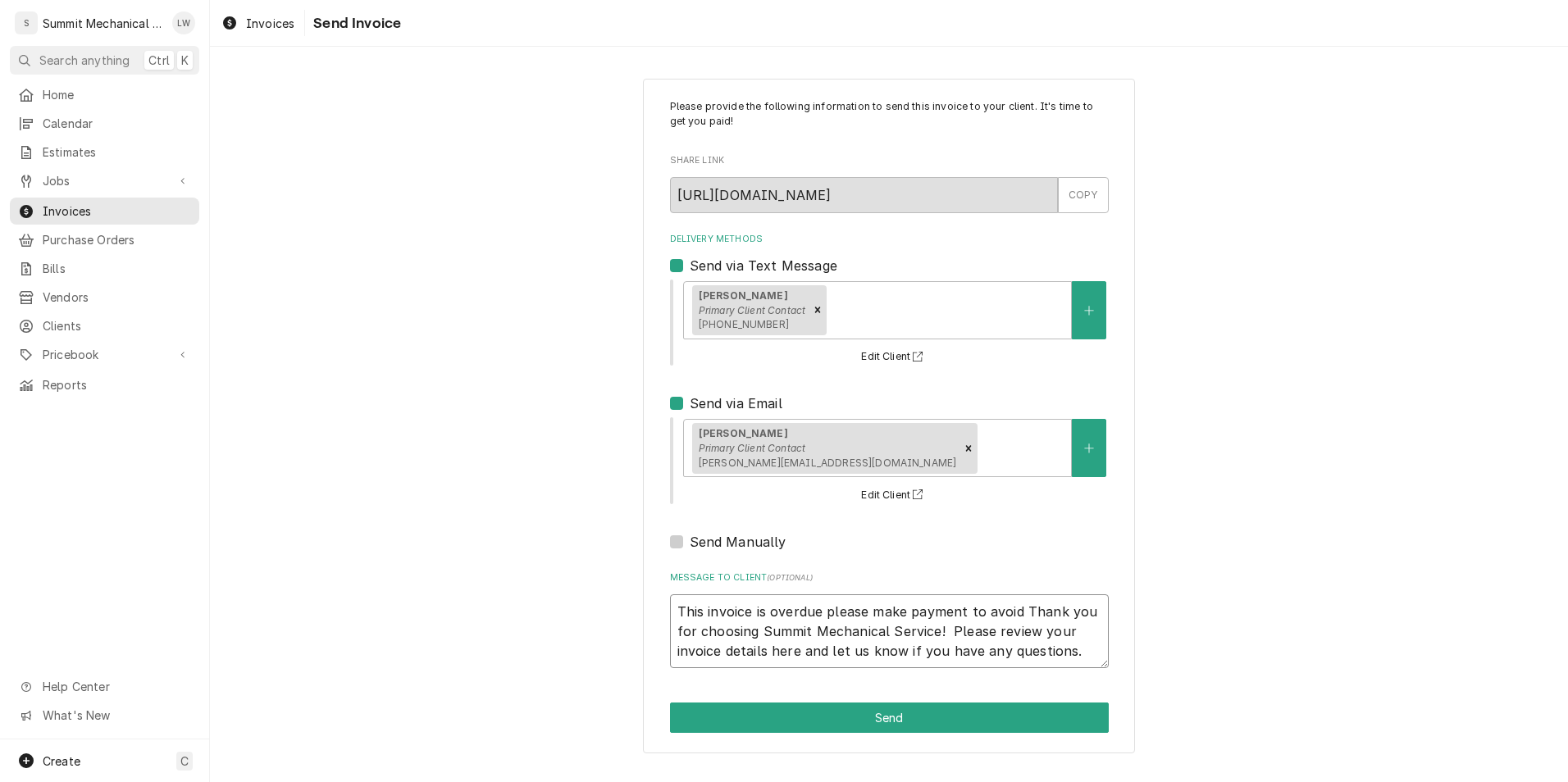
type textarea "x"
type textarea "This invoice is overdue please make payment to avoid lThank you for choosing Su…"
type textarea "x"
type textarea "This invoice is overdue please make payment to avoid latThank you for choosing …"
type textarea "x"
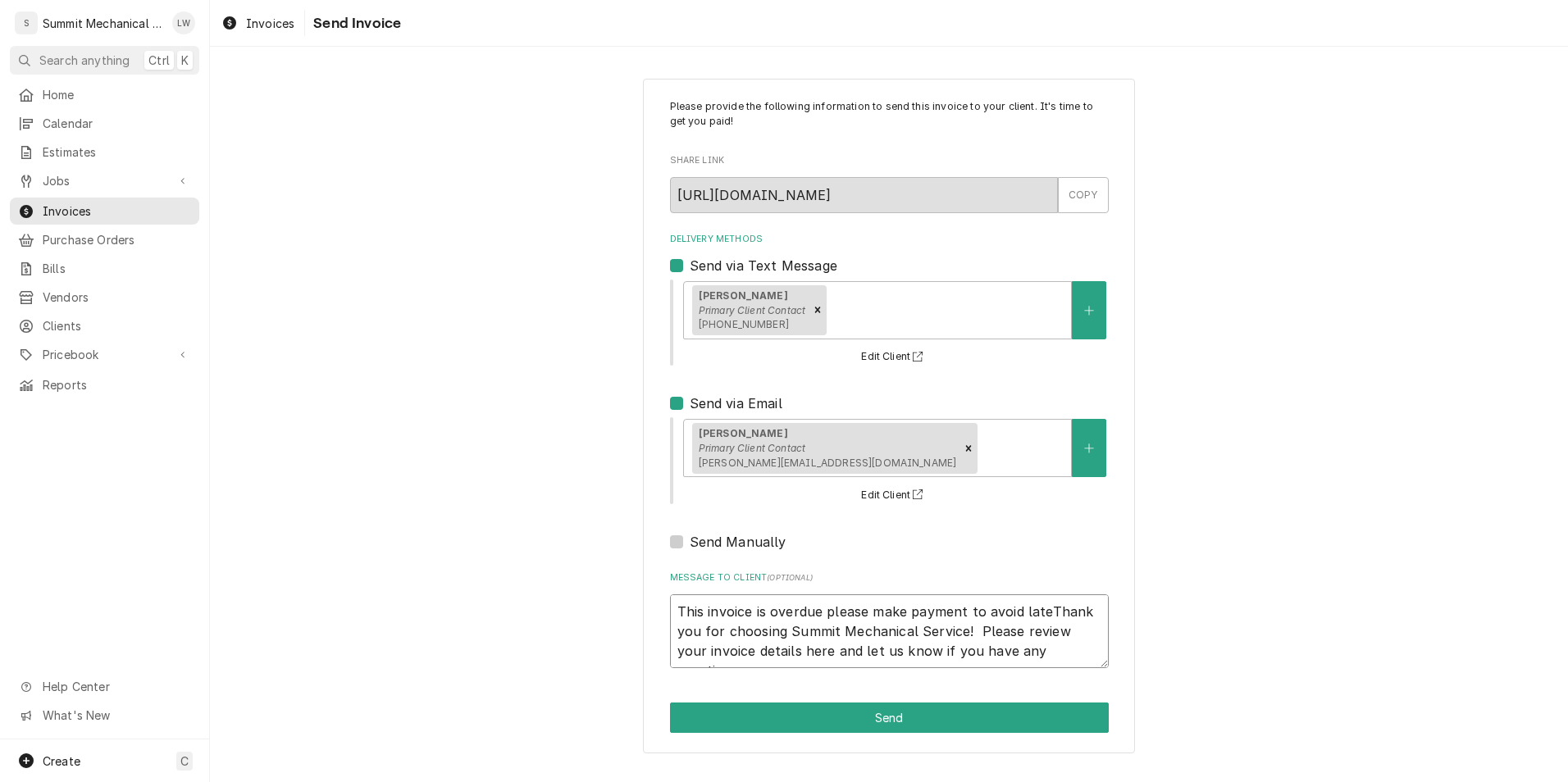
type textarea "This invoice is overdue please make payment to avoid late Thank you for choosin…"
type textarea "x"
type textarea "This invoice is overdue please make payment to avoid late fThank you for choosi…"
type textarea "x"
type textarea "This invoice is overdue please make payment to avoid late feThank you for choos…"
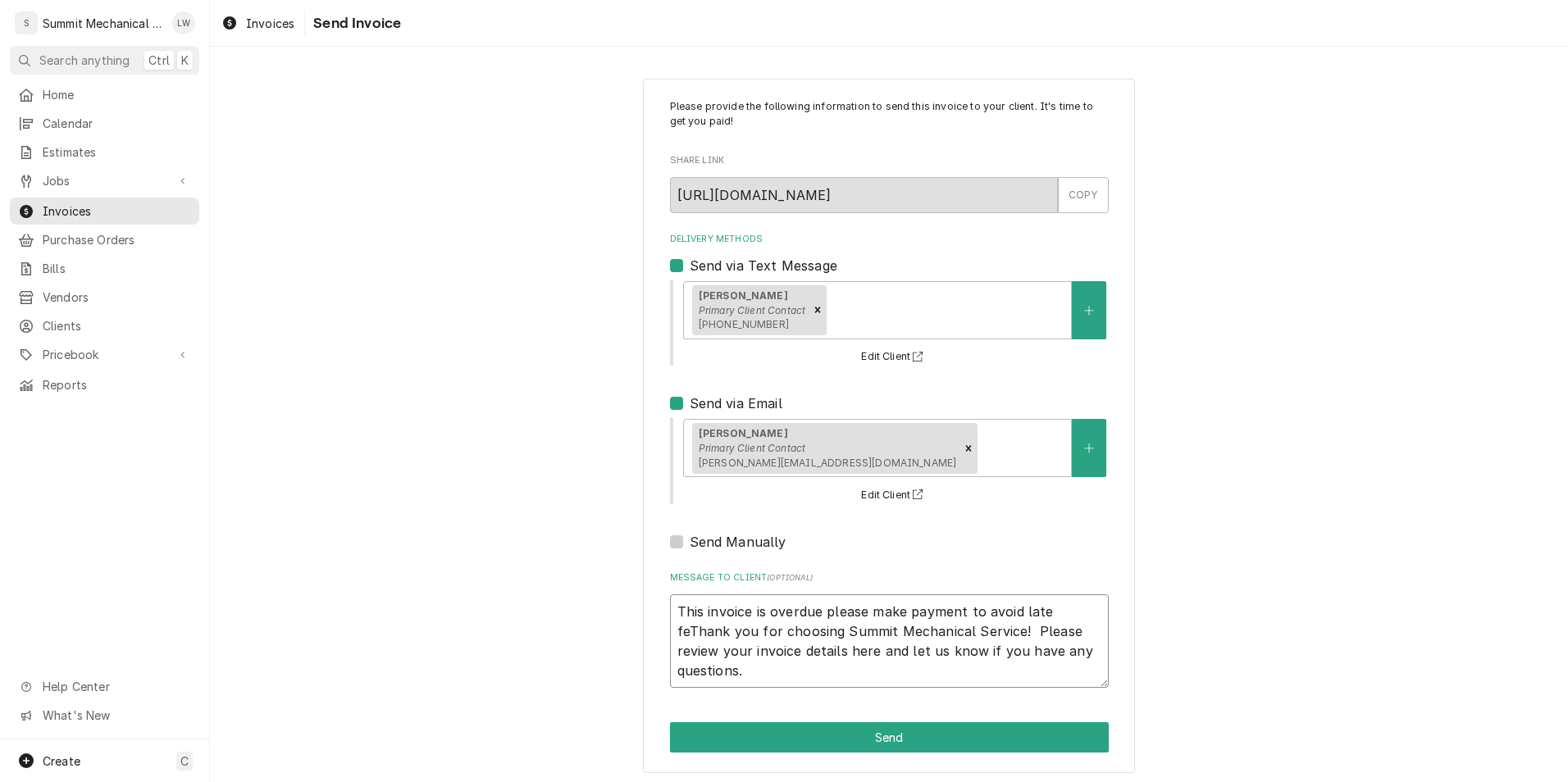
type textarea "x"
type textarea "This invoice is overdue please make payment to avoid late feeThank you for choo…"
type textarea "x"
type textarea "This invoice is overdue please make payment to avoid late feesThank you for cho…"
type textarea "x"
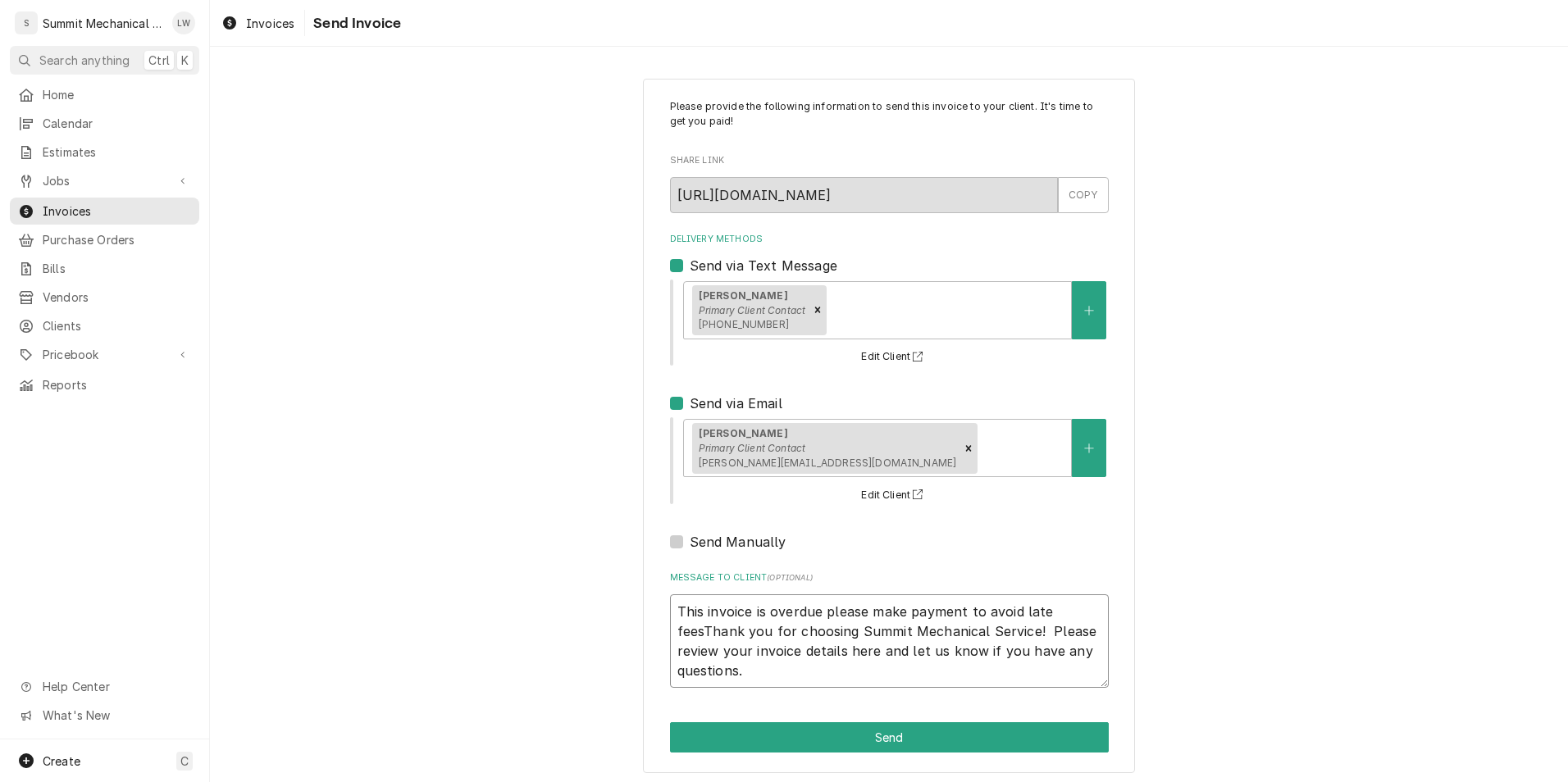
type textarea "This invoice is overdue please make payment to avoid late fees.Thank you for ch…"
type textarea "x"
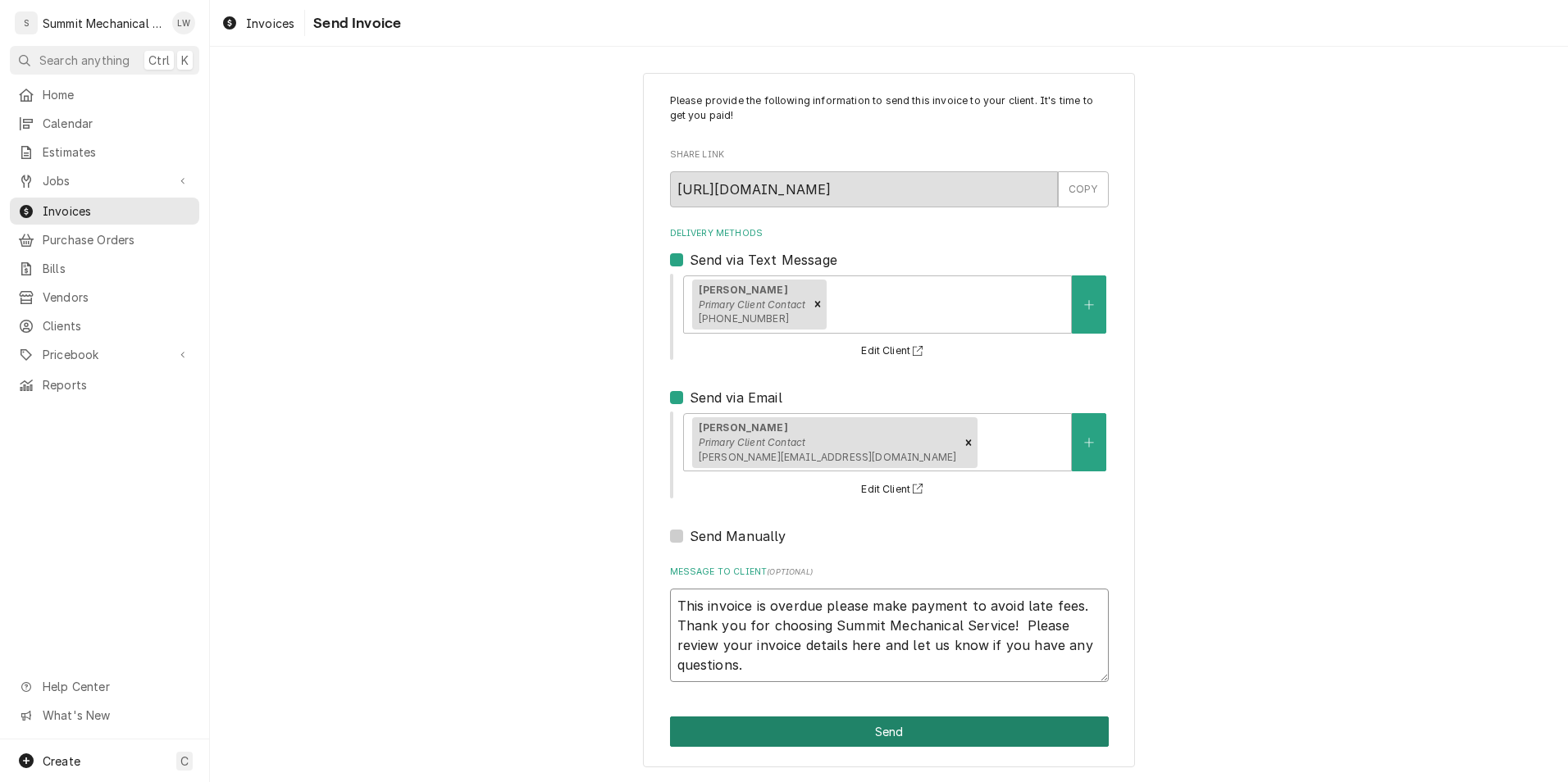
type textarea "This invoice is overdue please make payment to avoid late fees. Thank you for c…"
click at [868, 729] on button "Send" at bounding box center [889, 732] width 439 height 31
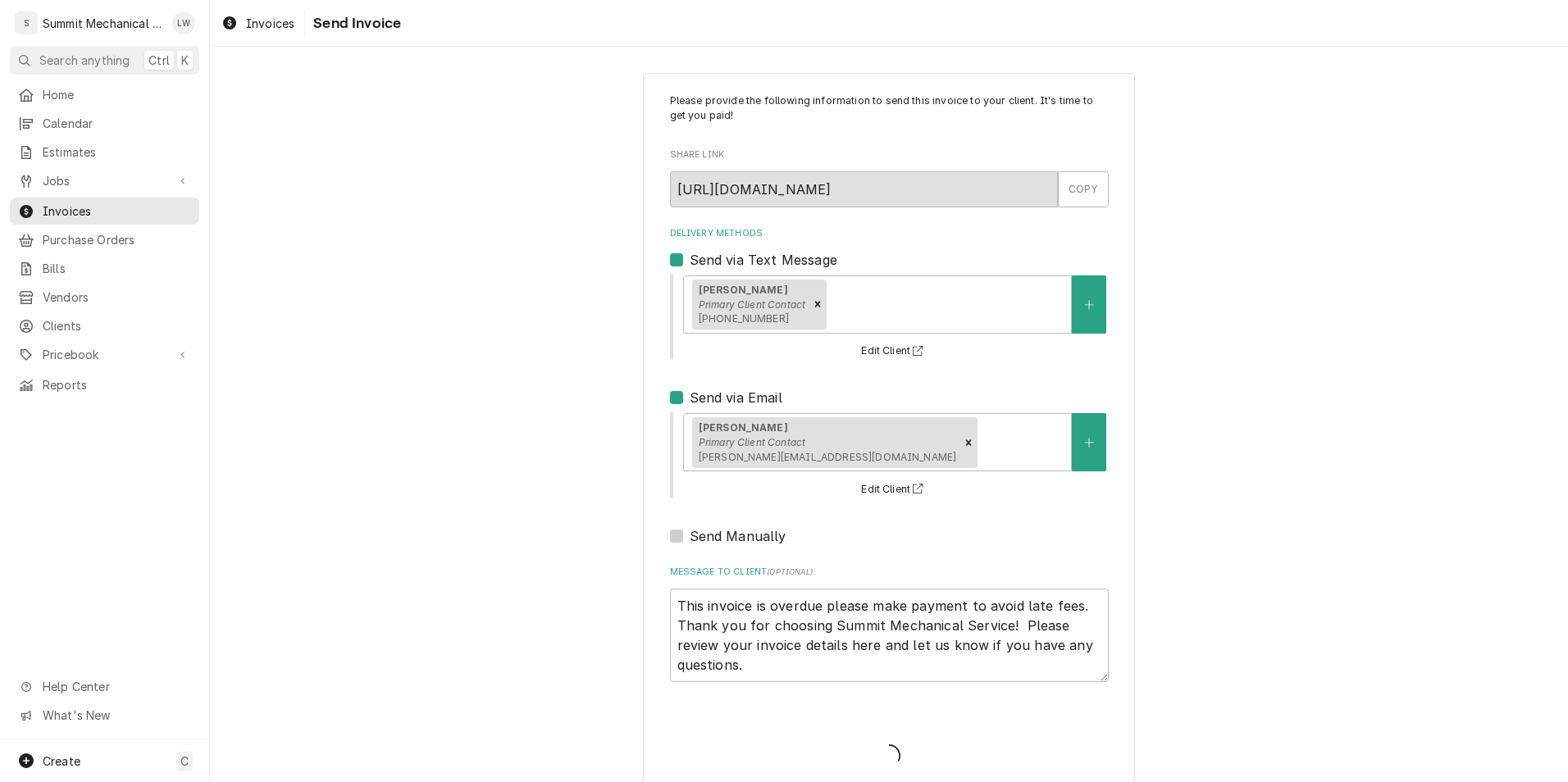
type textarea "x"
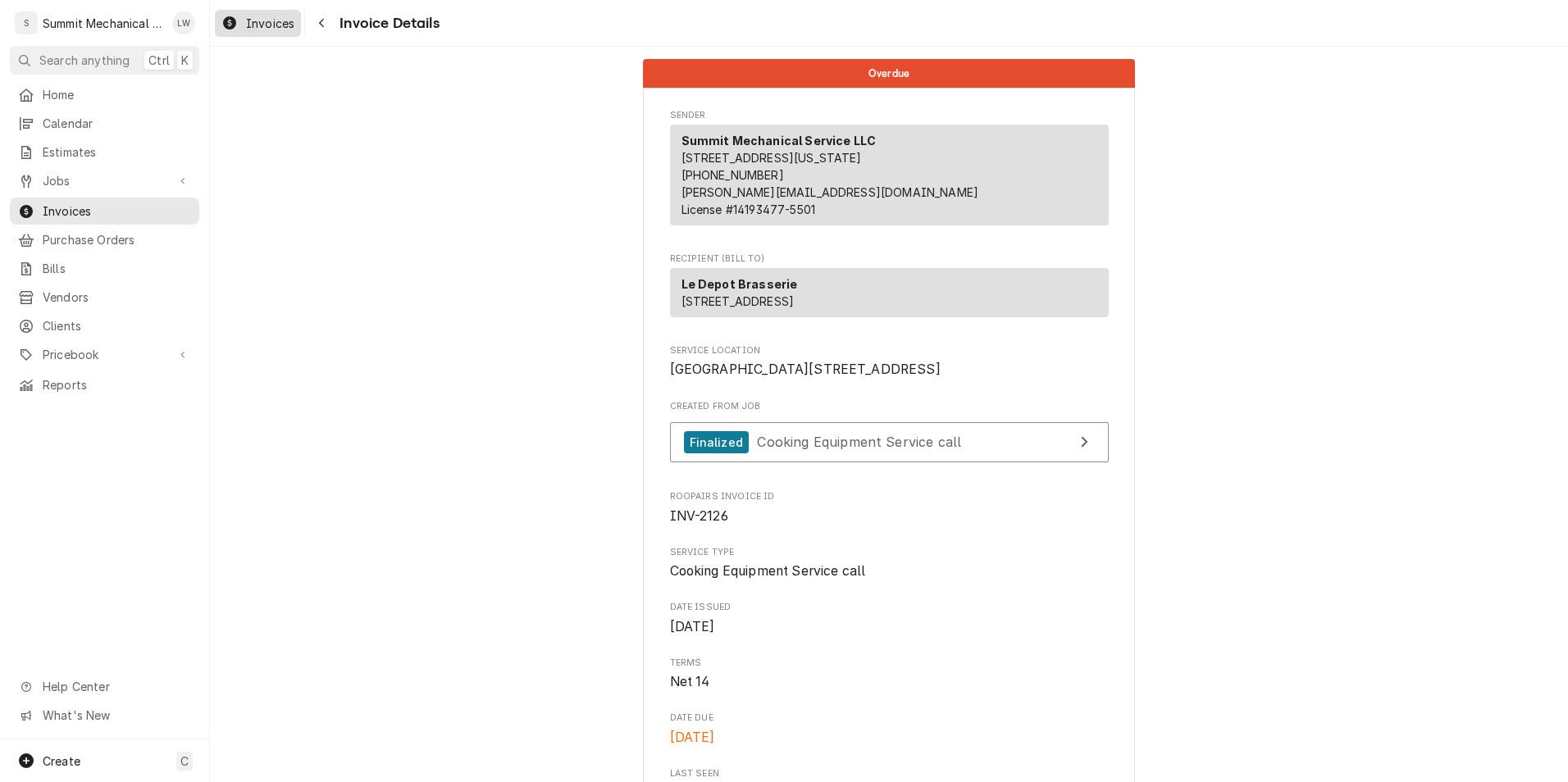
click at [278, 21] on span "Invoices" at bounding box center [270, 23] width 48 height 17
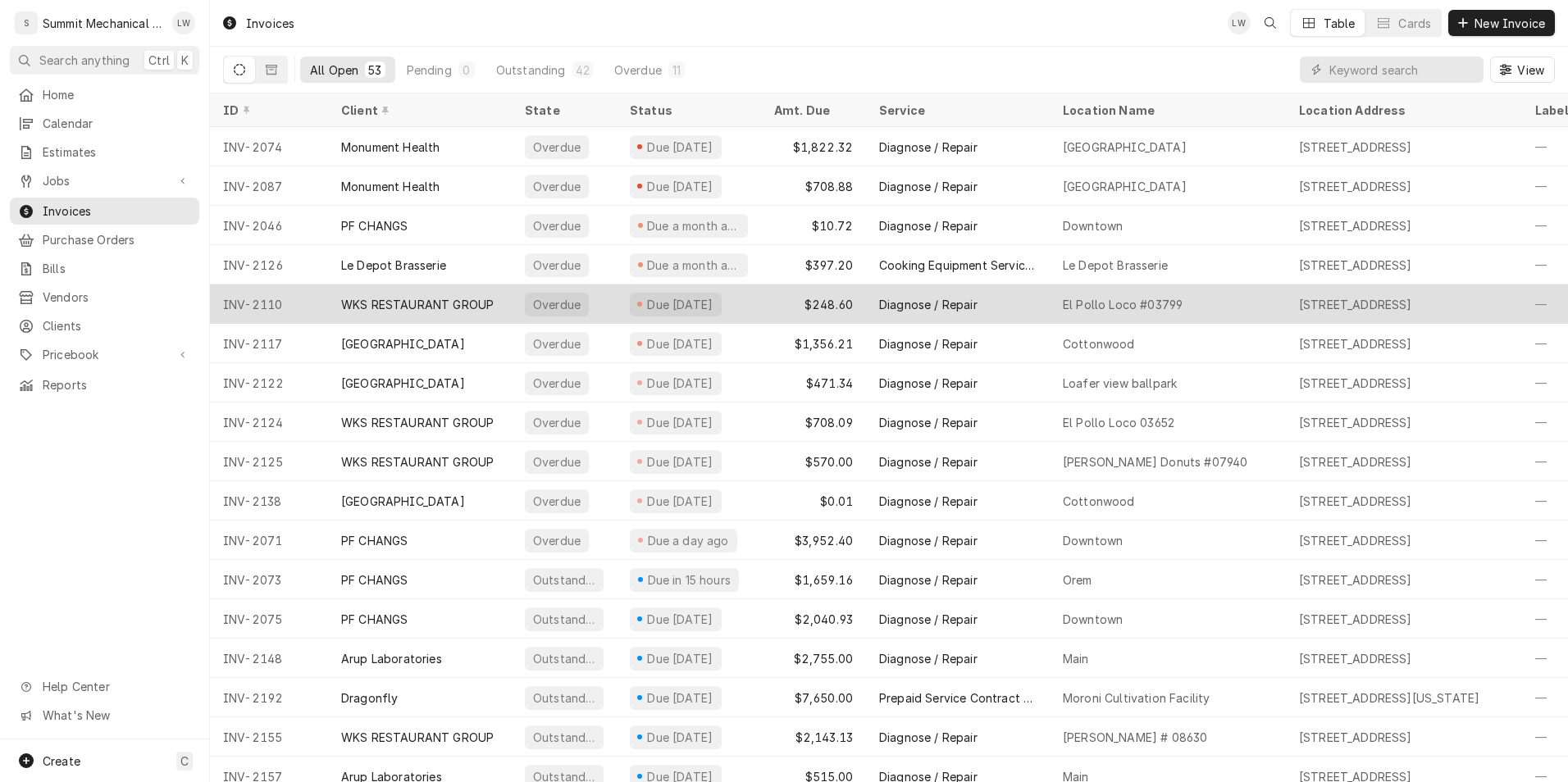
click at [460, 303] on div "WKS RESTAURANT GROUP" at bounding box center [418, 305] width 153 height 17
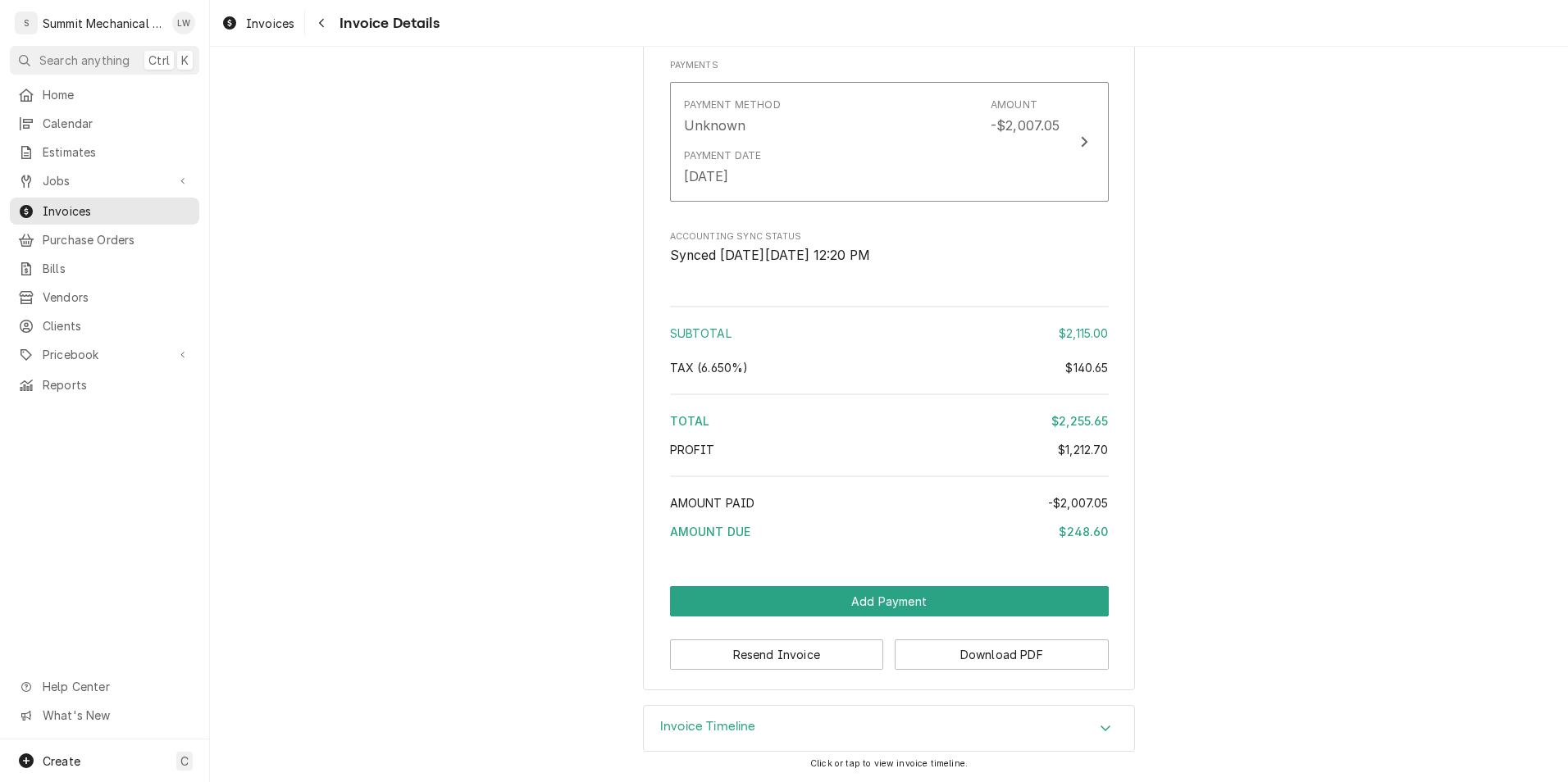
scroll to position [3283, 0]
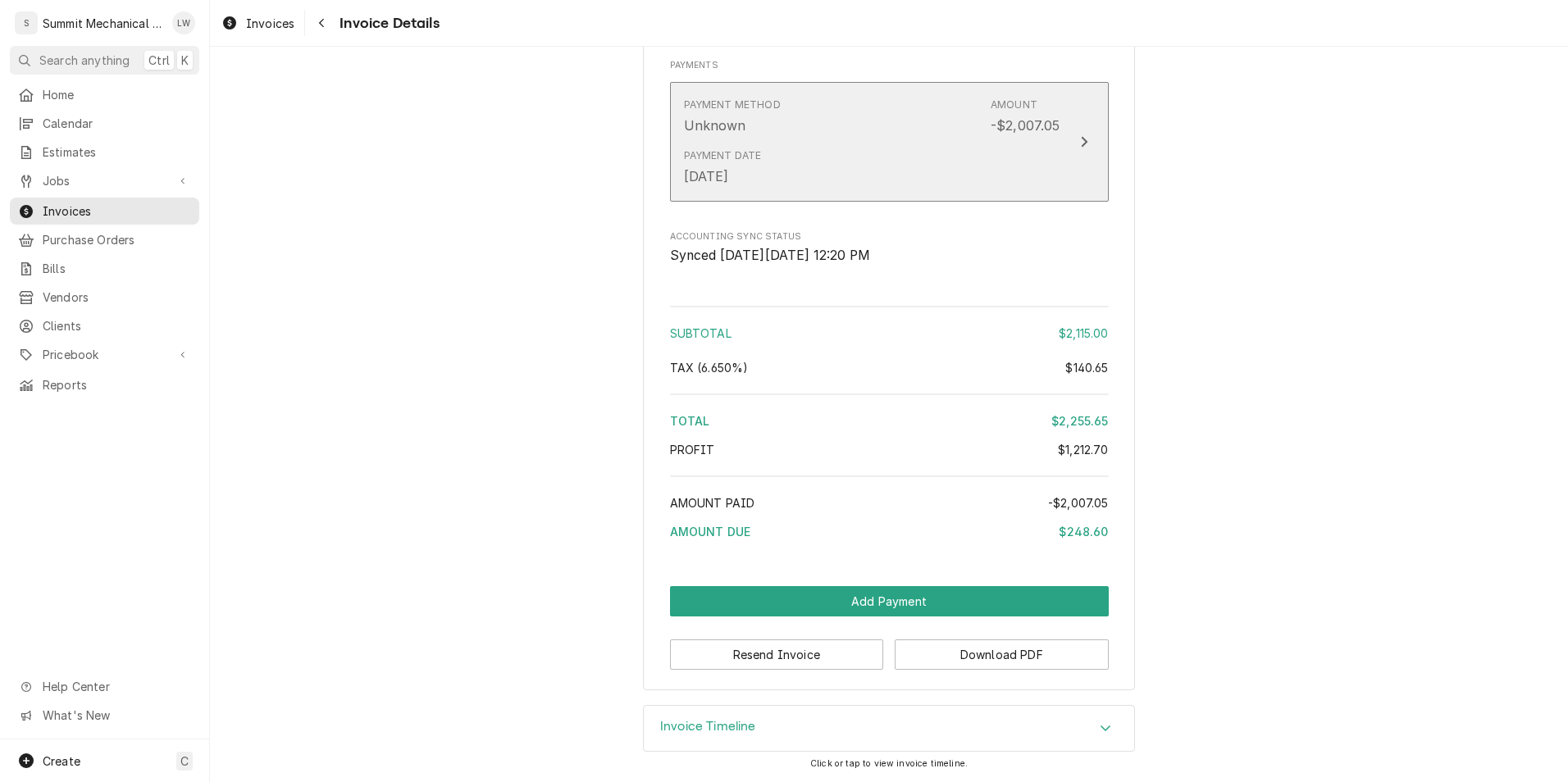
click at [1043, 193] on div "Payment Date [DATE]" at bounding box center [872, 167] width 376 height 51
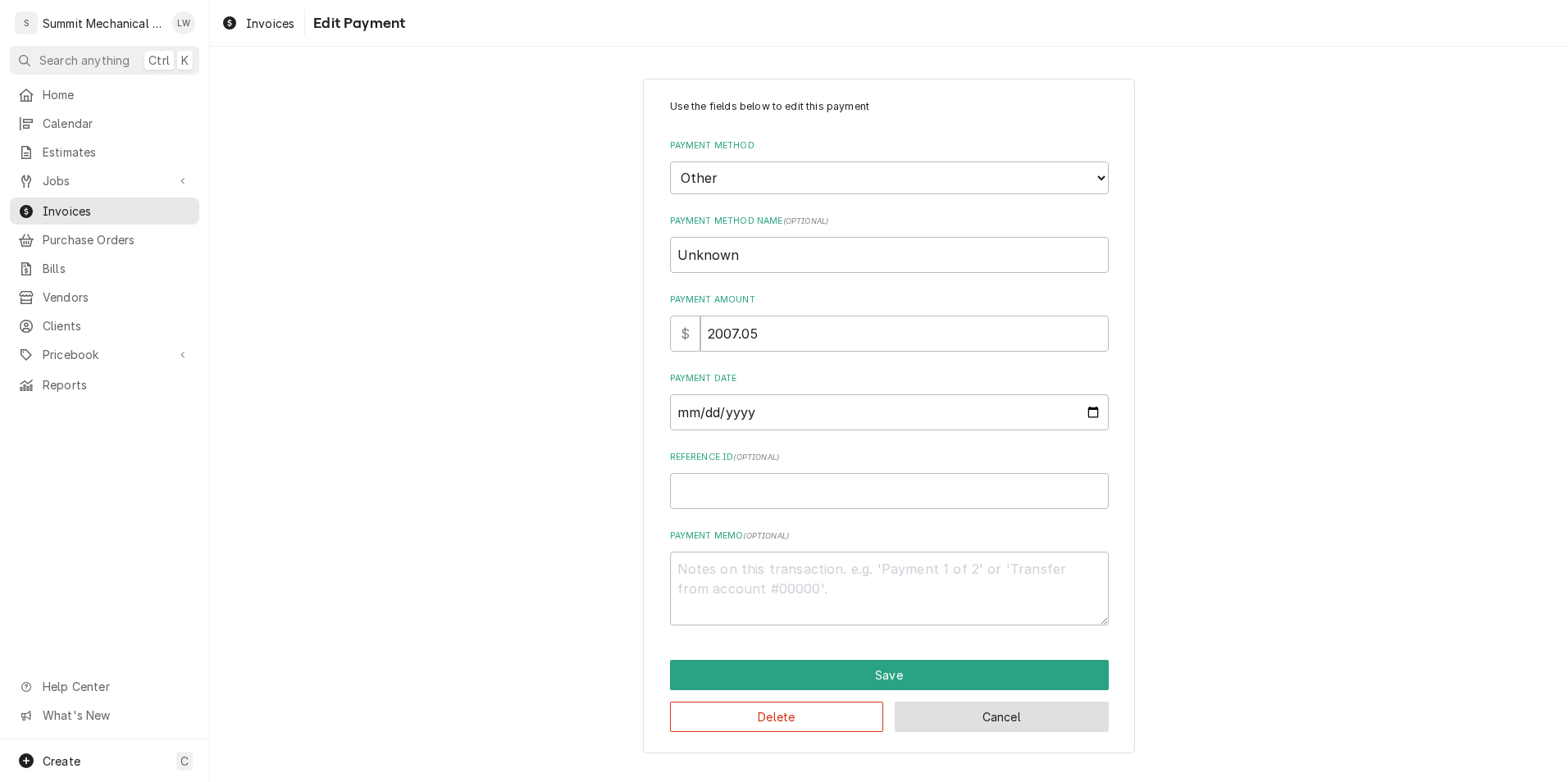
click at [993, 716] on button "Cancel" at bounding box center [1002, 717] width 214 height 31
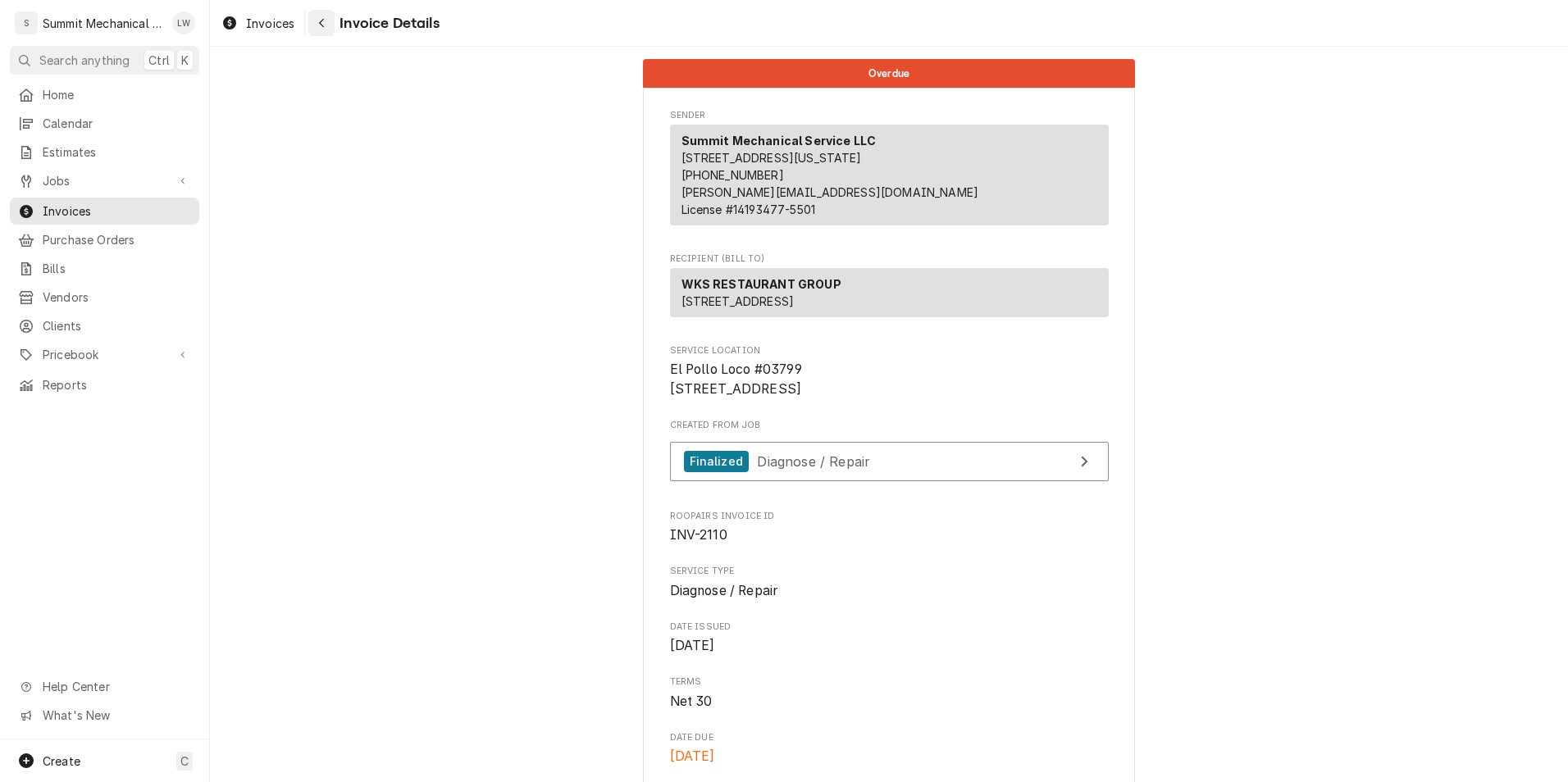
click at [310, 20] on button "Navigate back" at bounding box center [321, 23] width 26 height 26
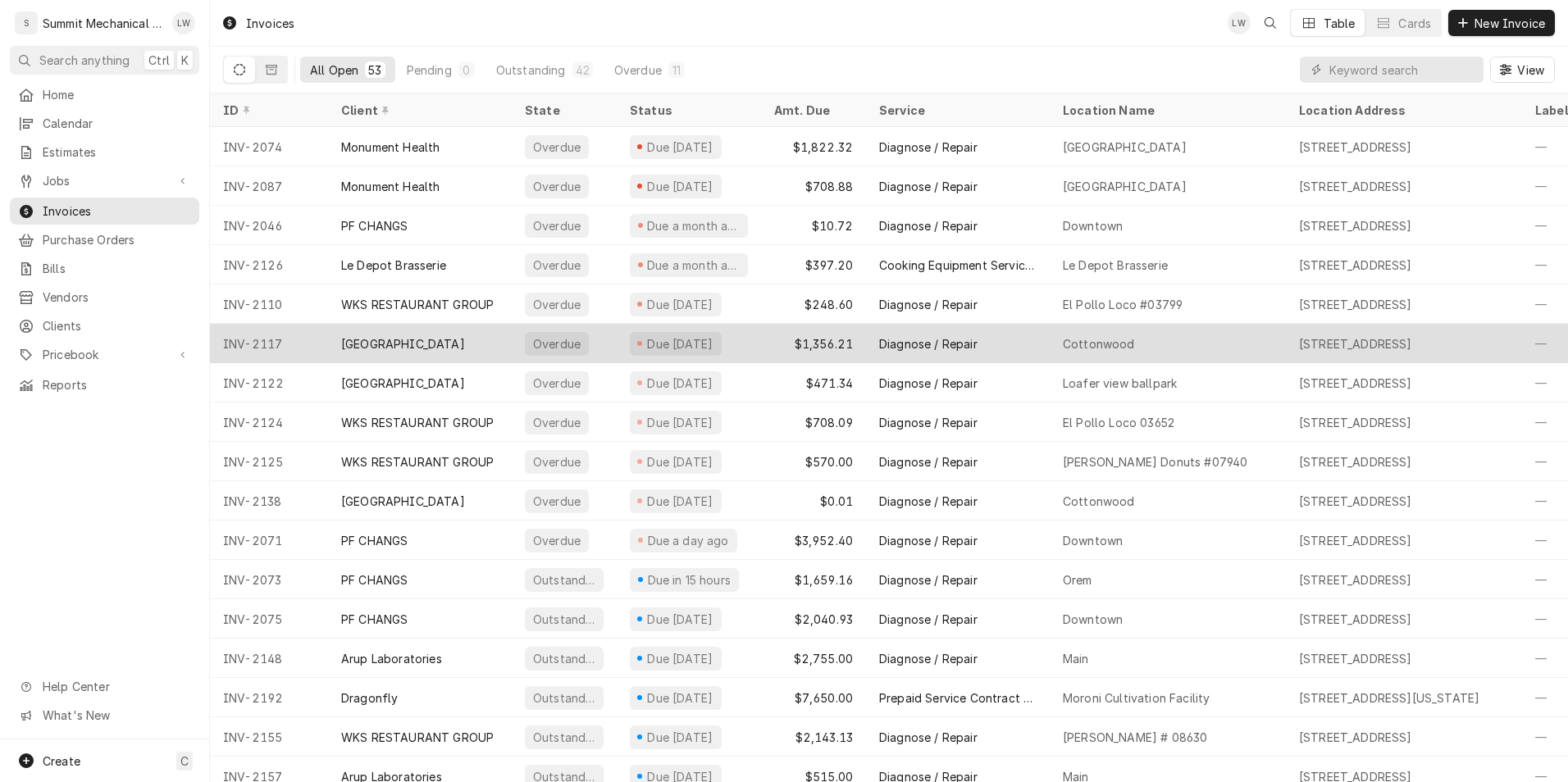
click at [479, 346] on div "[GEOGRAPHIC_DATA]" at bounding box center [419, 344] width 183 height 39
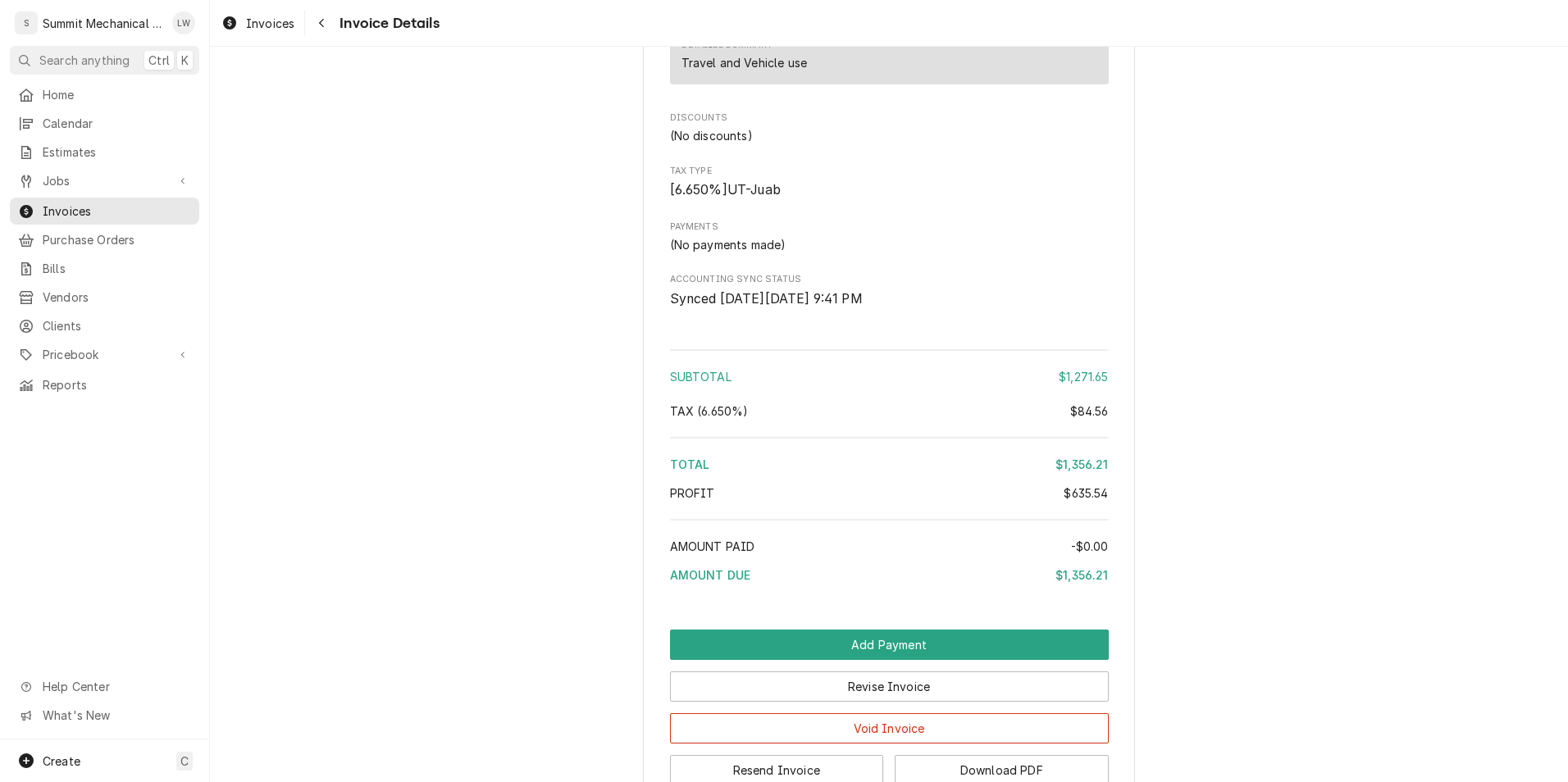
scroll to position [2542, 0]
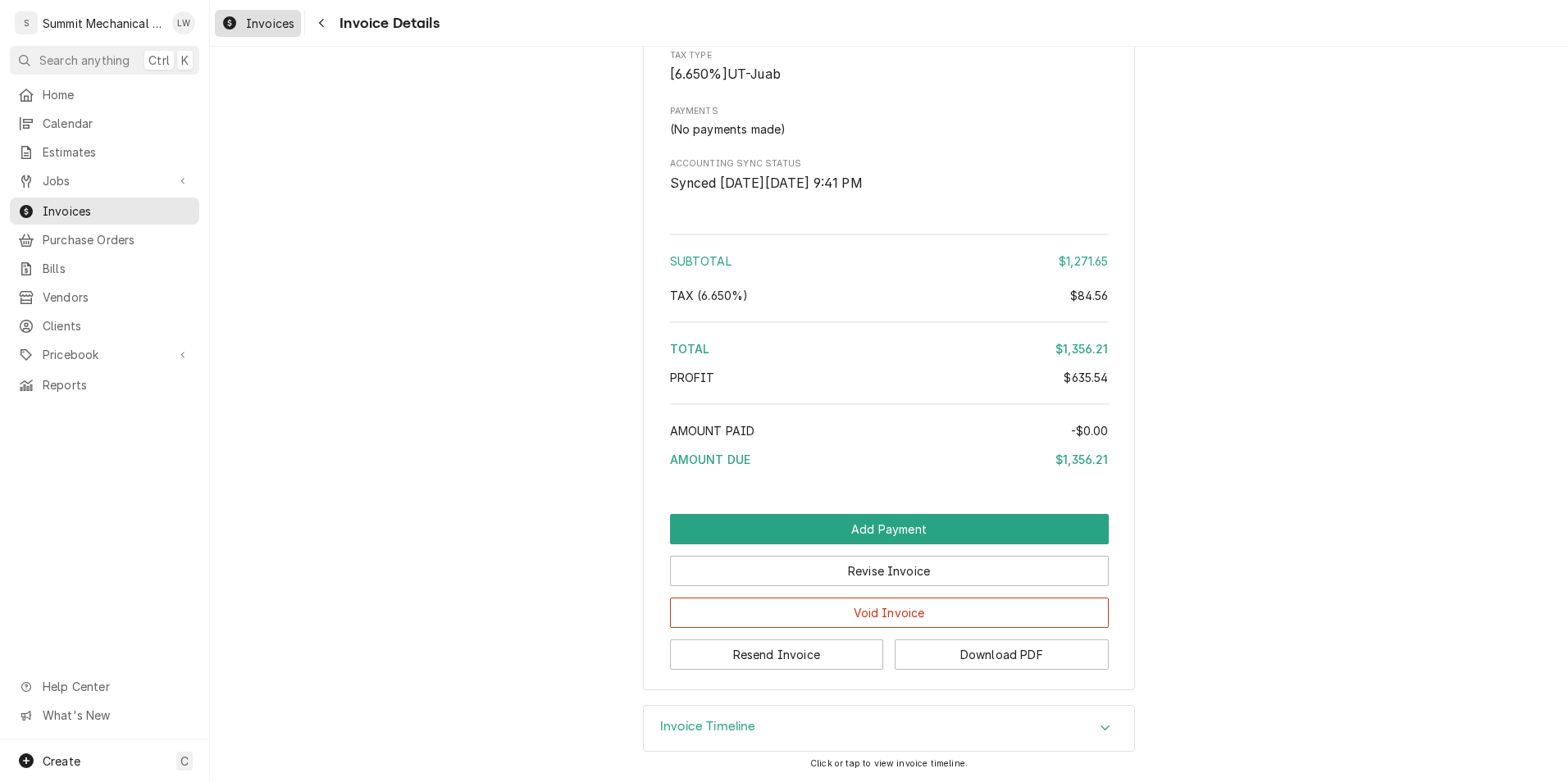
click at [276, 30] on span "Invoices" at bounding box center [270, 23] width 48 height 17
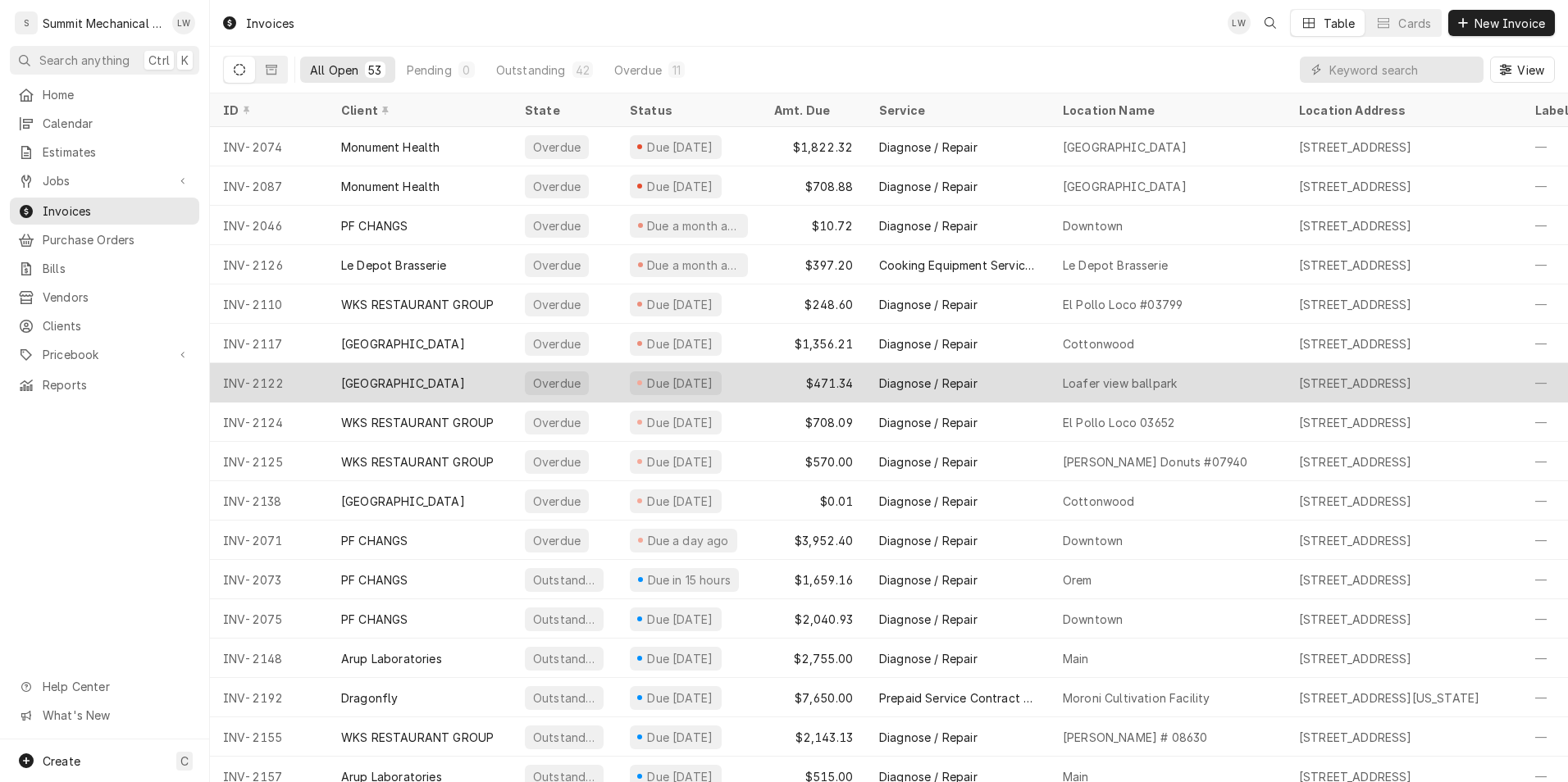
click at [859, 382] on div "$471.34" at bounding box center [813, 383] width 105 height 39
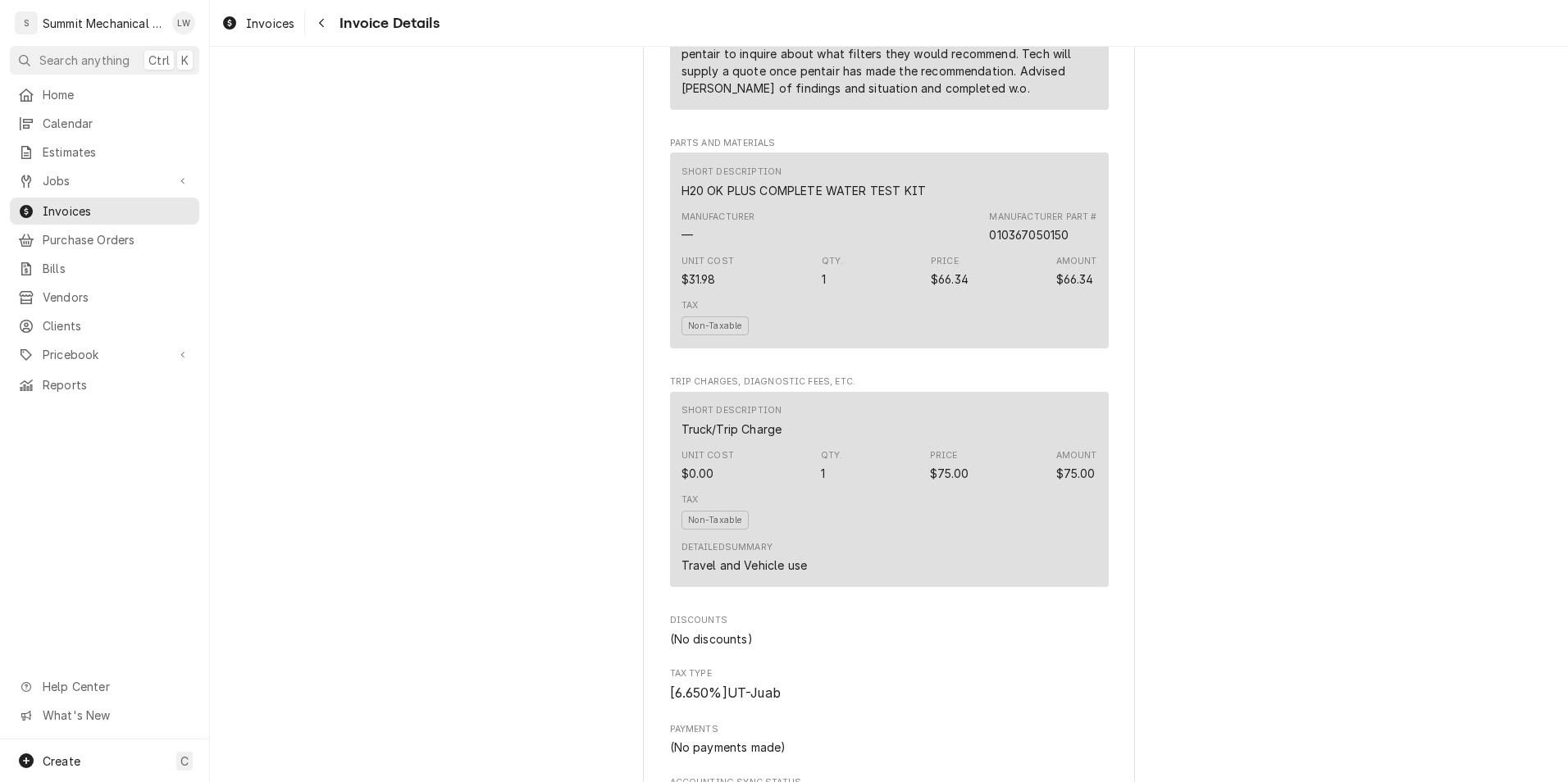
scroll to position [2171, 0]
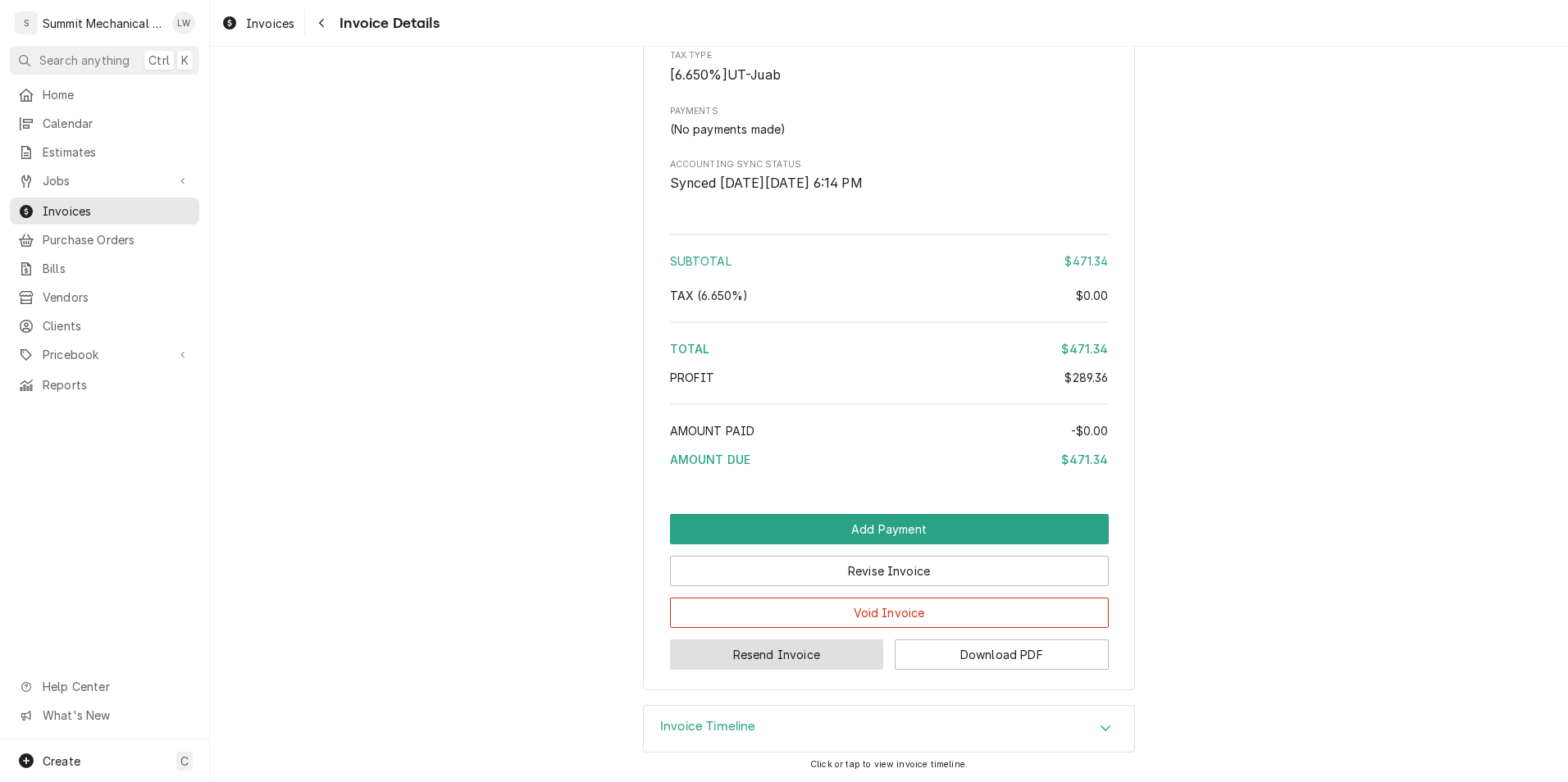
click at [811, 653] on button "Resend Invoice" at bounding box center [777, 655] width 214 height 31
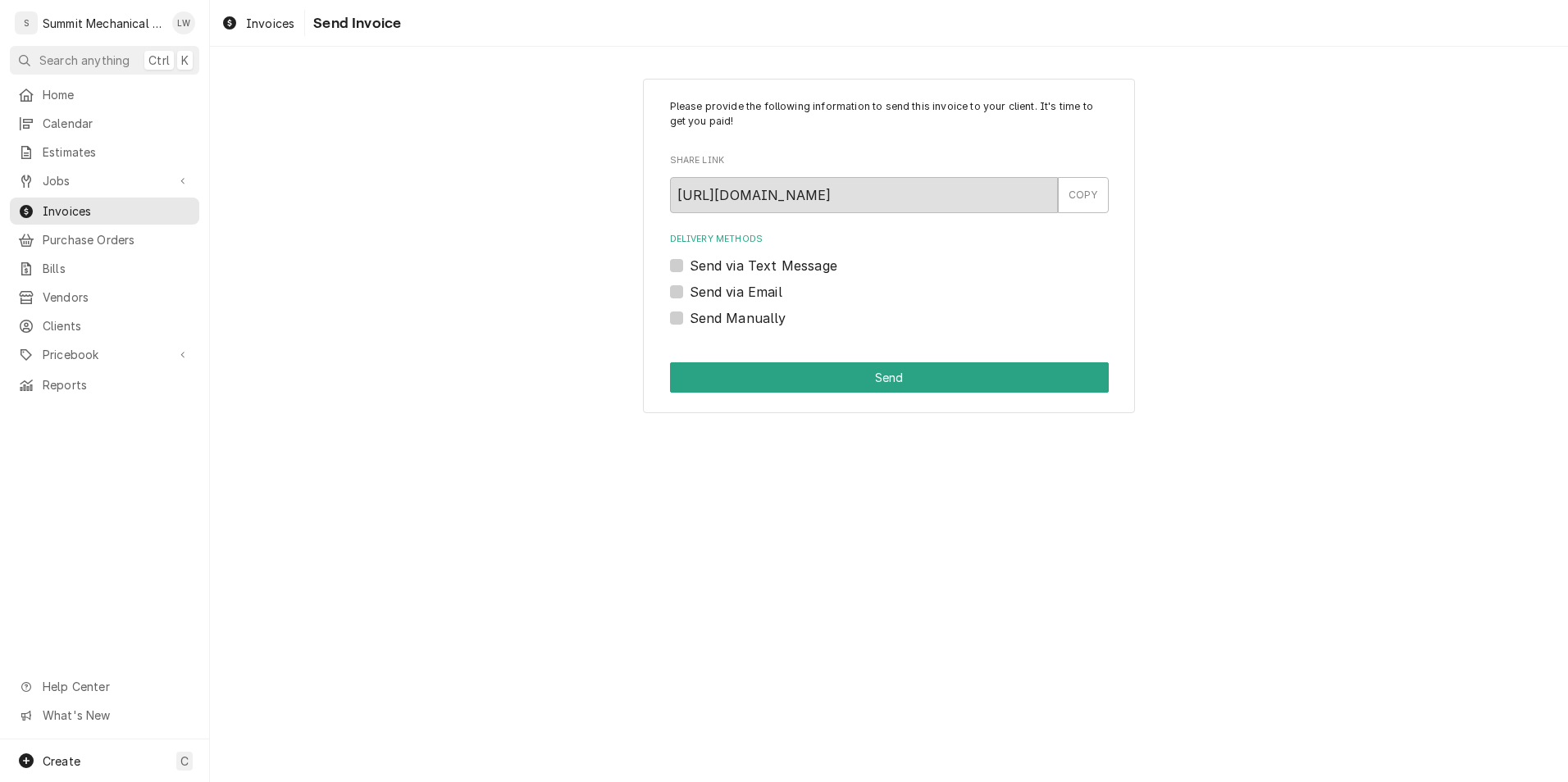
click at [689, 266] on label "Send via Text Message" at bounding box center [763, 265] width 148 height 20
click at [689, 266] on input "Send via Text Message" at bounding box center [908, 273] width 439 height 36
checkbox input "true"
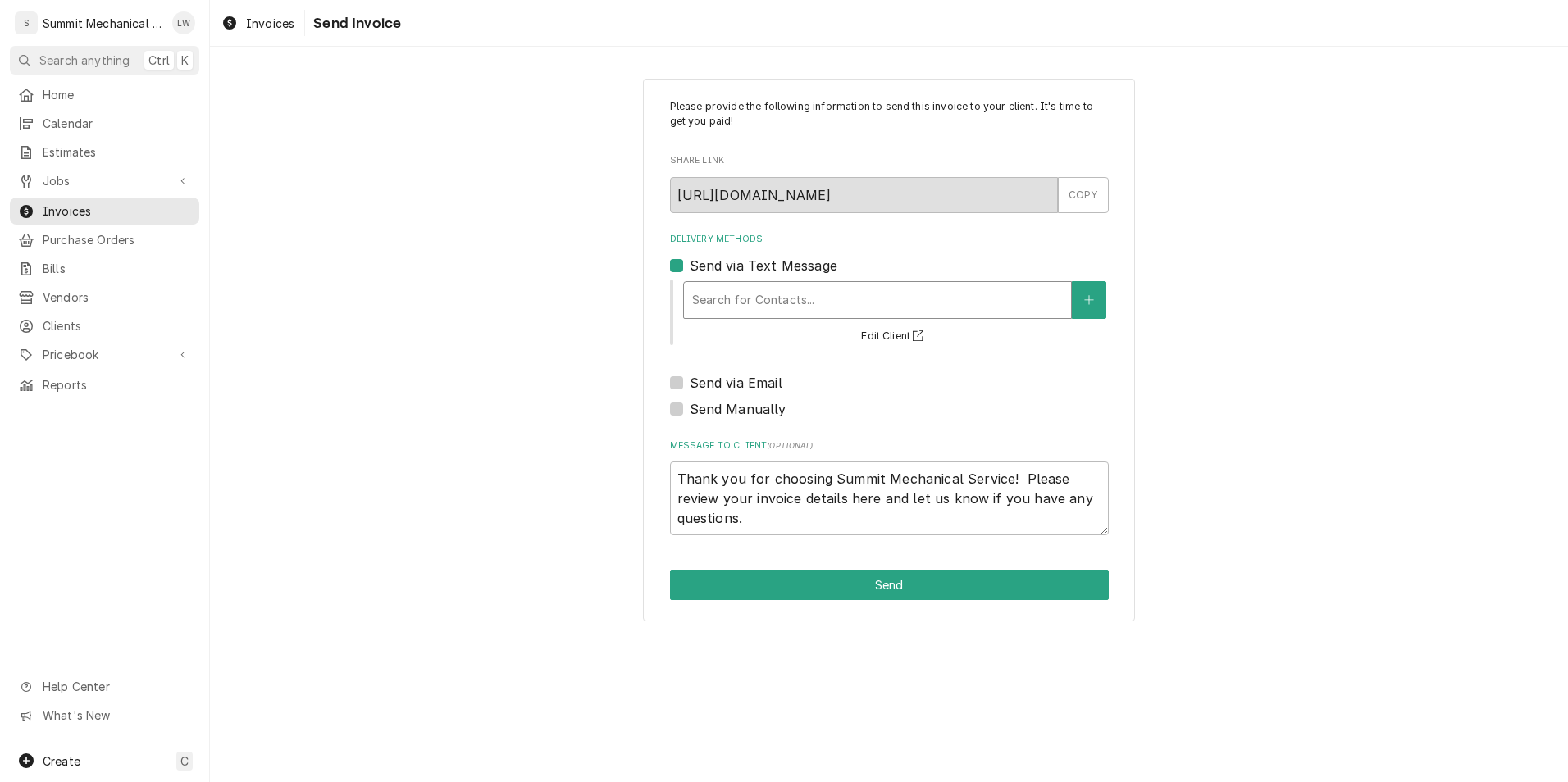
click at [732, 285] on div "Delivery Methods" at bounding box center [877, 300] width 371 height 30
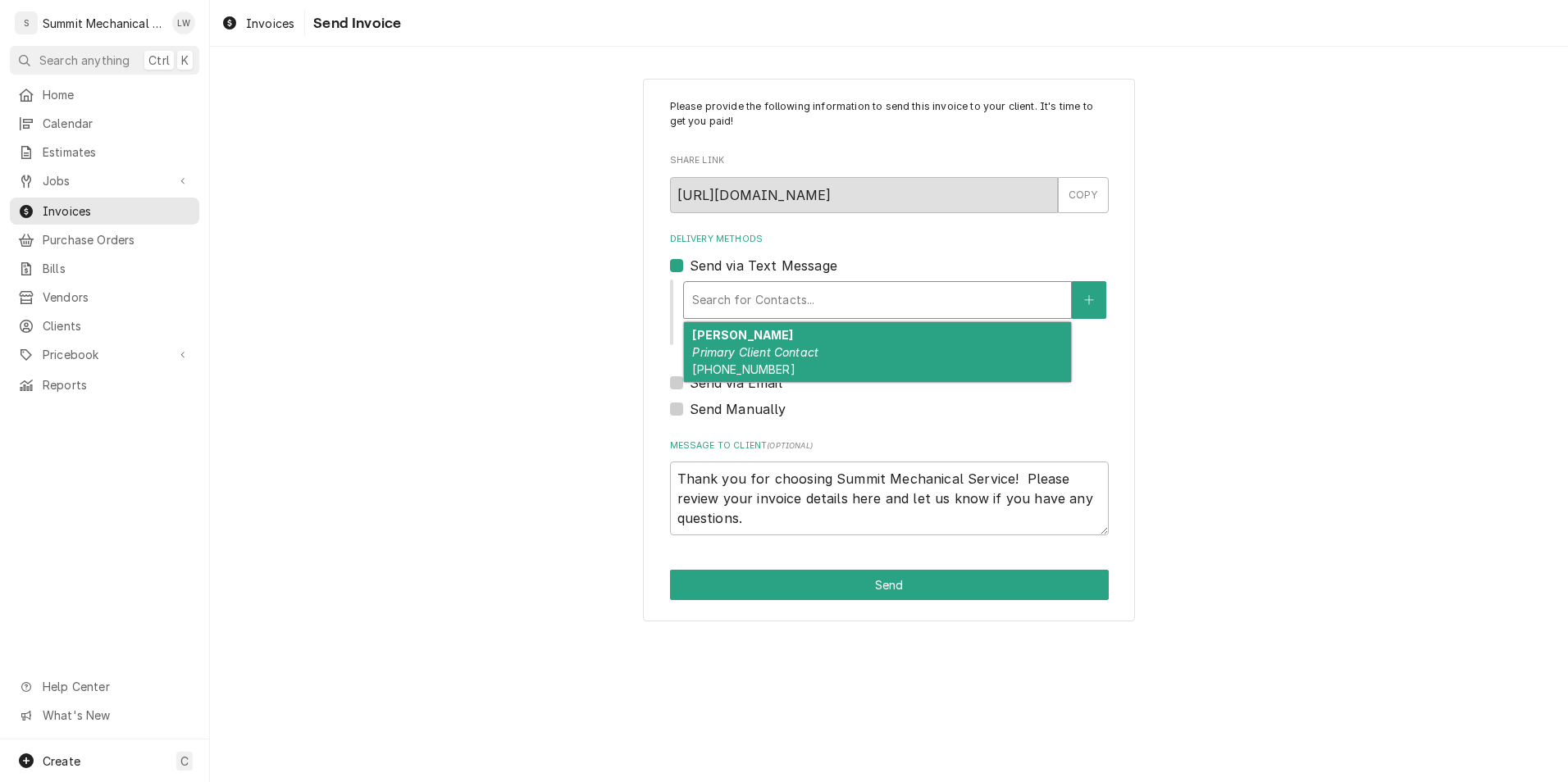
click at [744, 340] on div "Chris Primary Client Contact (801) 404-3150" at bounding box center [878, 352] width 387 height 60
type textarea "x"
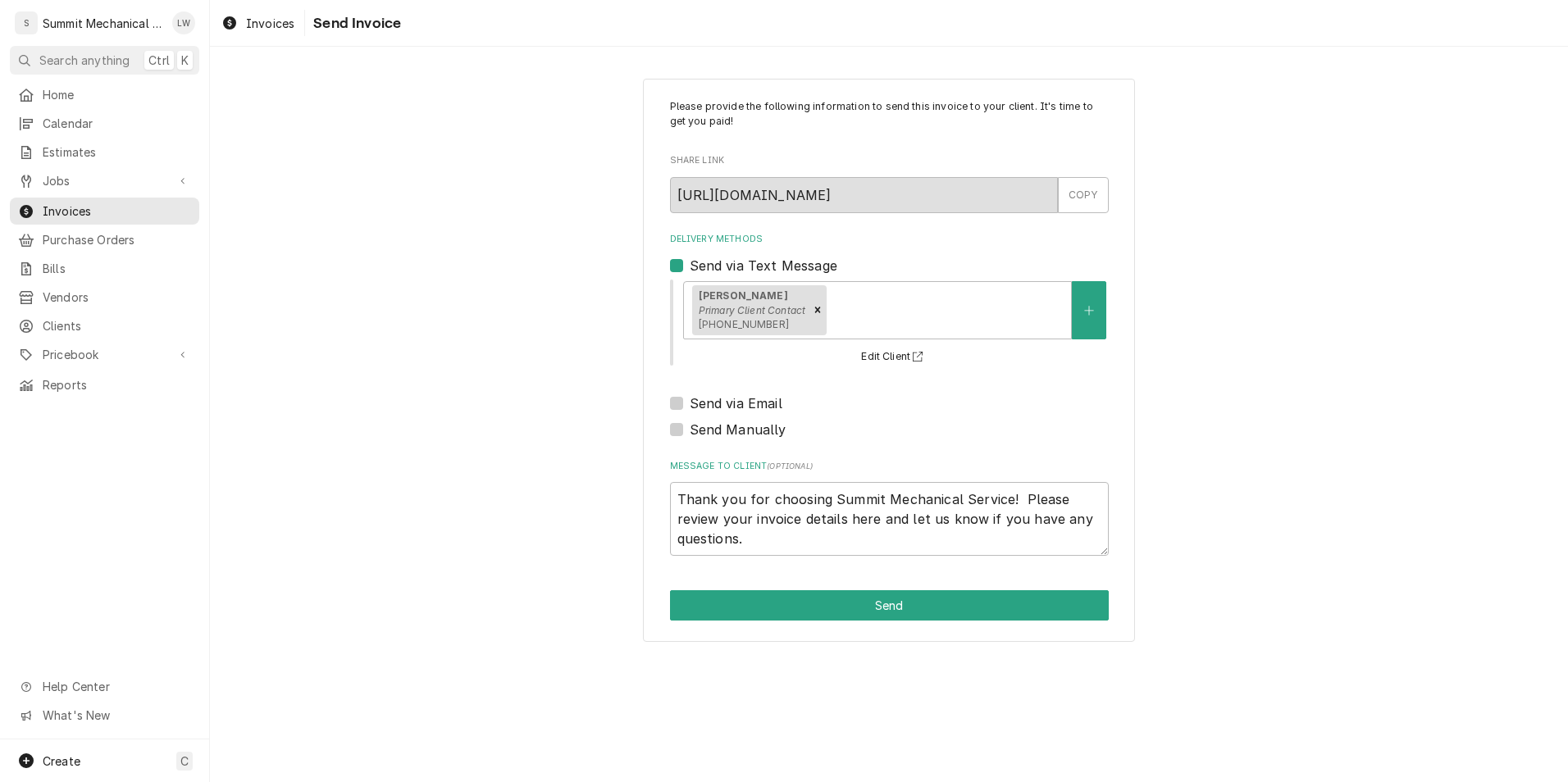
click at [684, 403] on div "Send via Email" at bounding box center [889, 403] width 439 height 20
click at [689, 401] on label "Send via Email" at bounding box center [735, 403] width 93 height 20
click at [689, 401] on input "Send via Email" at bounding box center [908, 412] width 439 height 36
checkbox input "true"
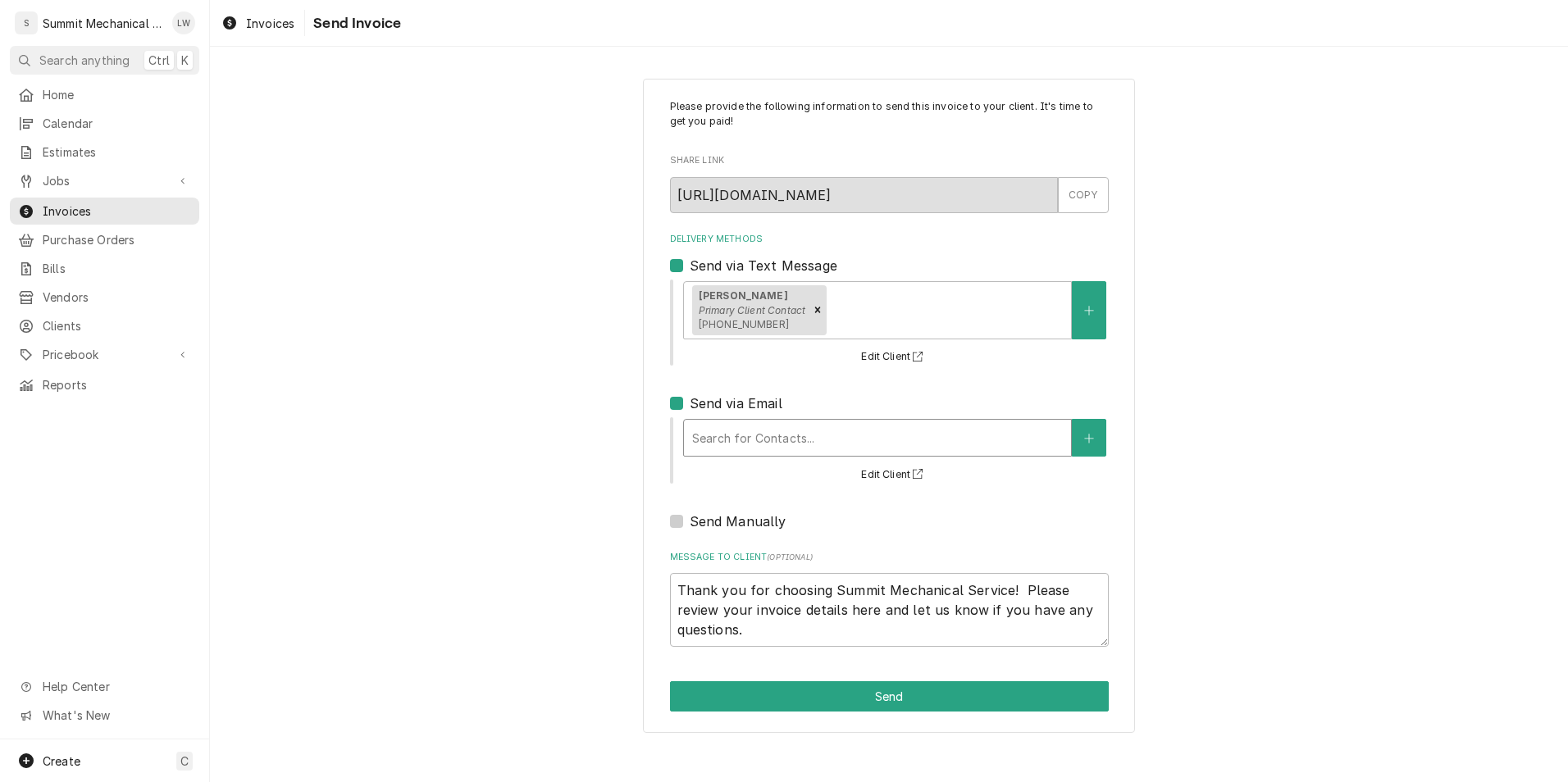
click at [734, 442] on div "Delivery Methods" at bounding box center [877, 437] width 371 height 30
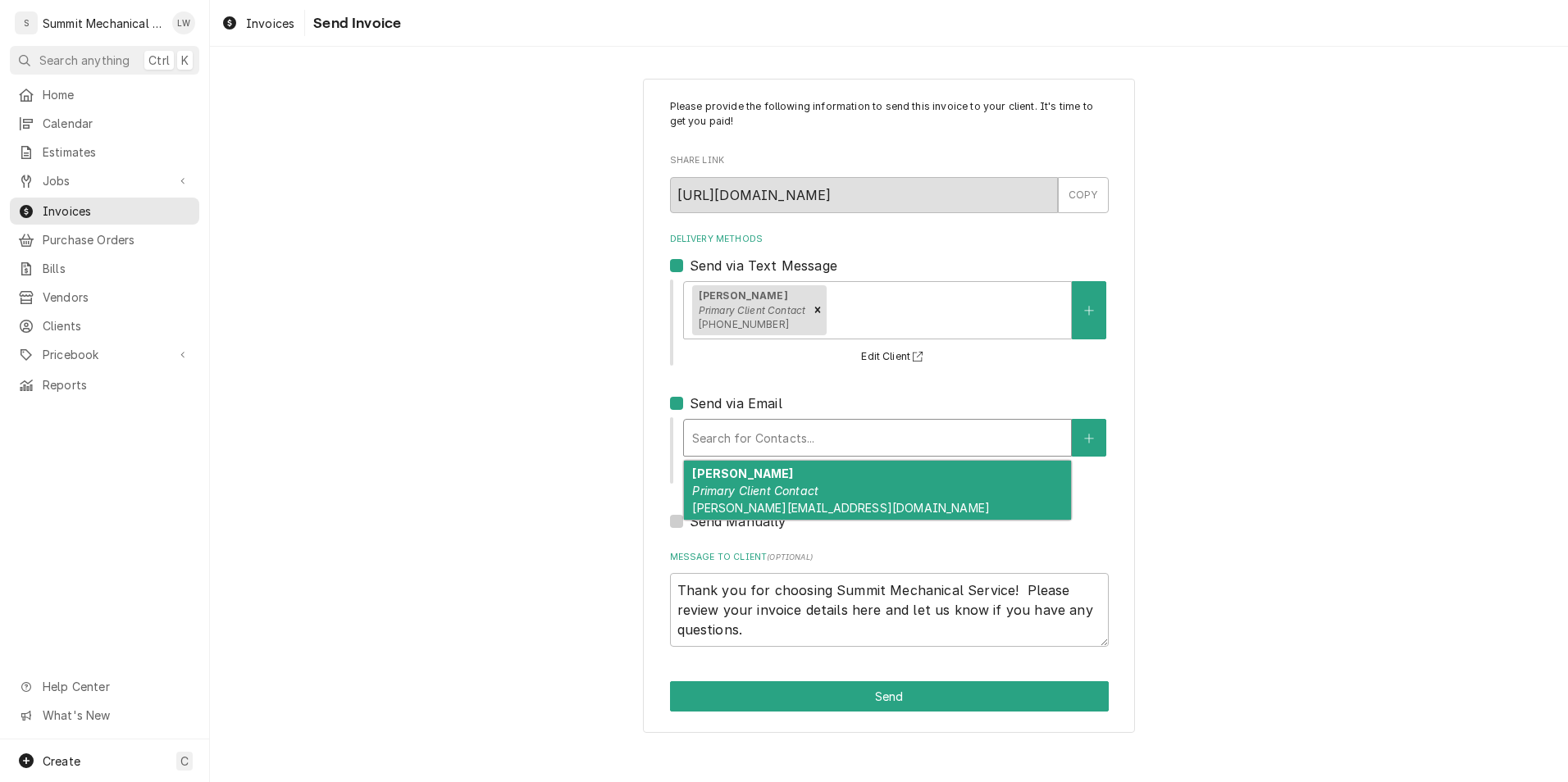
click at [734, 477] on div "Chris Primary Client Contact chriss@salemutah.gov" at bounding box center [878, 491] width 387 height 60
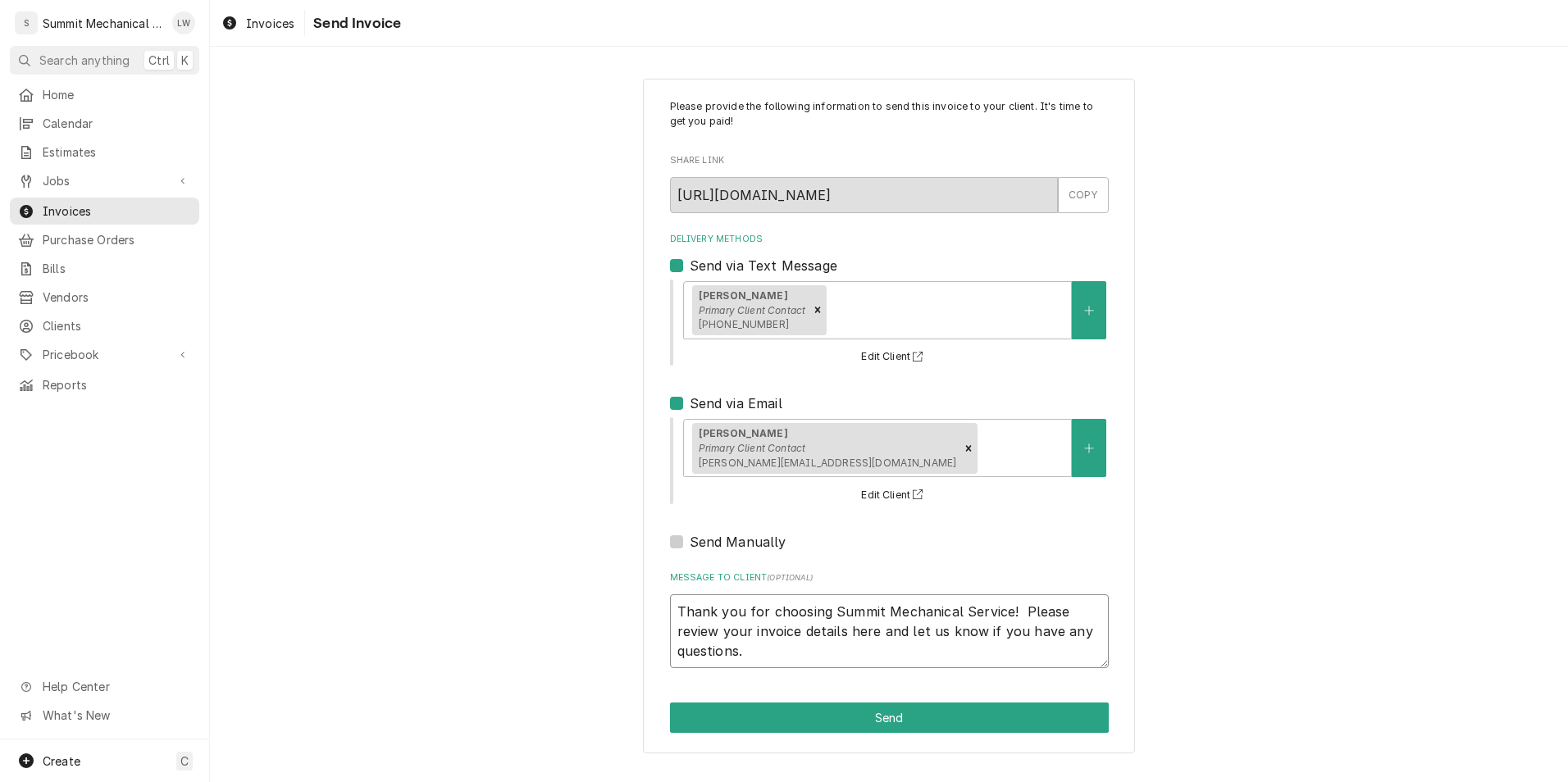
click at [674, 622] on textarea "Thank you for choosing Summit Mechanical Service! Please review your invoice de…" at bounding box center [889, 631] width 439 height 74
click at [677, 615] on textarea "Thank you for choosing Summit Mechanical Service! Please review your invoice de…" at bounding box center [889, 631] width 439 height 74
click at [767, 620] on textarea "Thank you for choosing Summit Mechanical Service! Please review your invoice de…" at bounding box center [889, 631] width 439 height 74
click at [686, 612] on textarea "Thank you for choosing Summit Mechanical Service! Please review your invoice de…" at bounding box center [889, 631] width 439 height 74
click at [683, 612] on textarea "Thank you for choosing Summit Mechanical Service! Please review your invoice de…" at bounding box center [889, 631] width 439 height 74
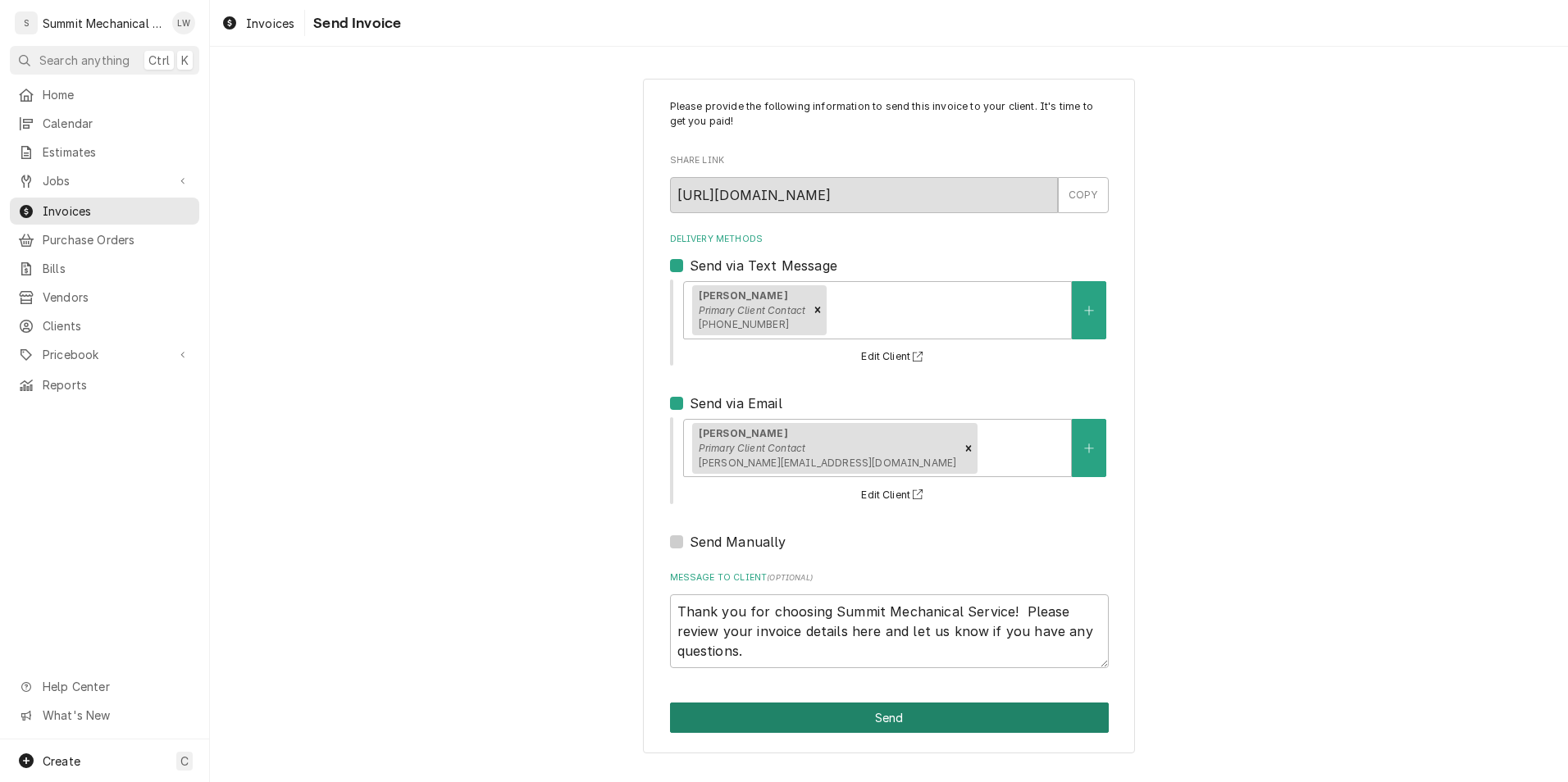
click at [835, 703] on button "Send" at bounding box center [889, 718] width 439 height 31
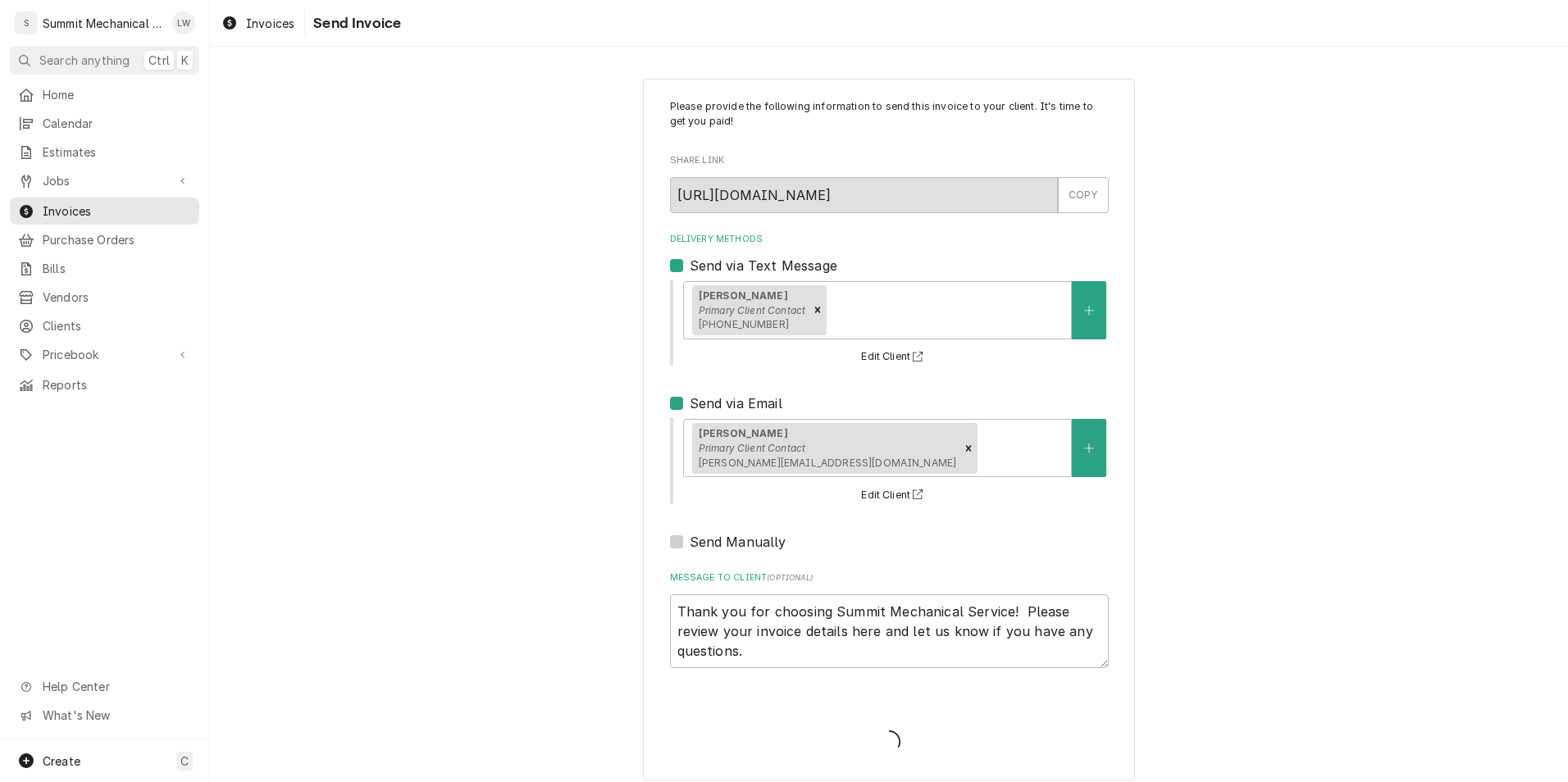
type textarea "x"
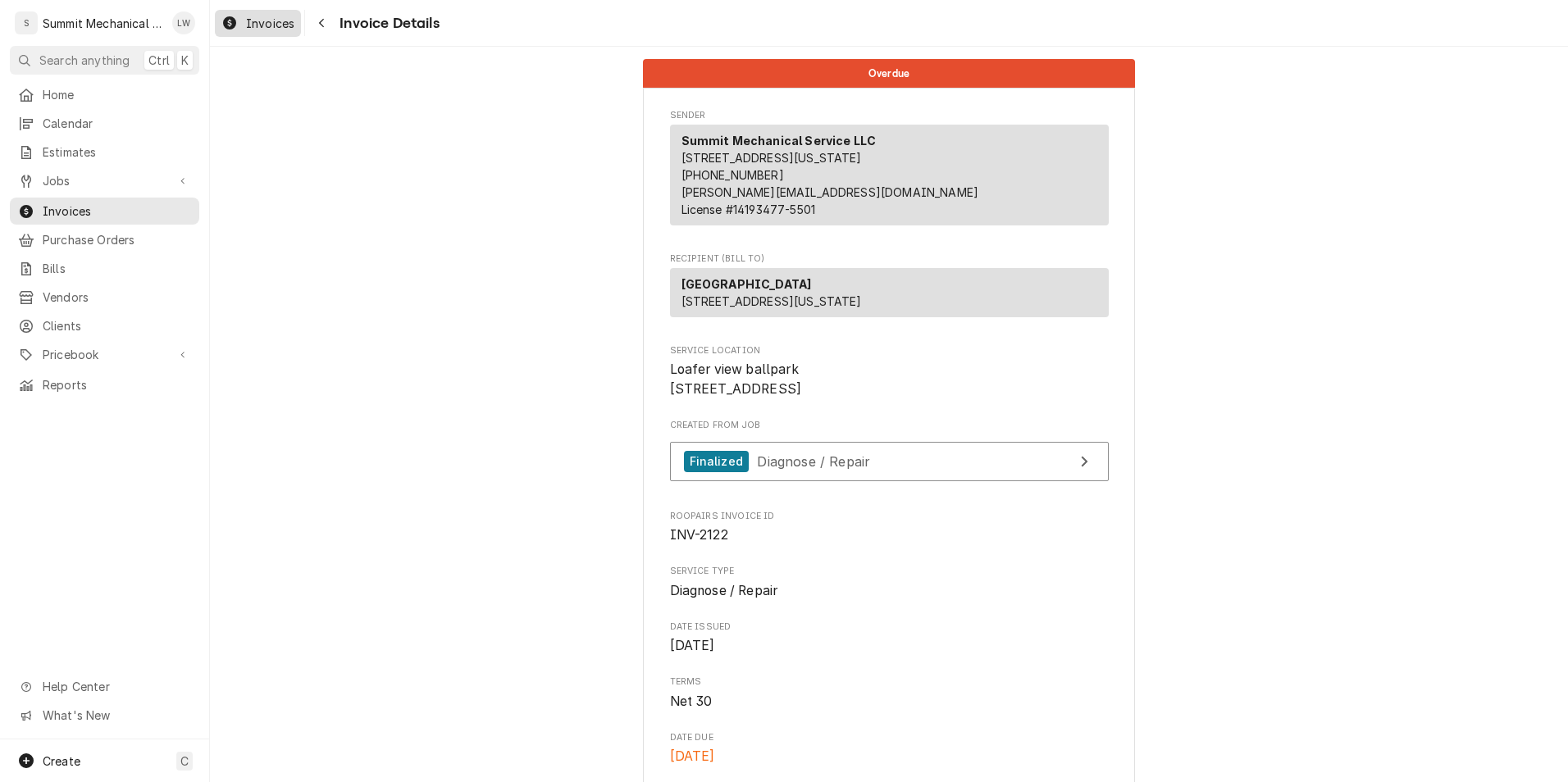
click at [272, 21] on span "Invoices" at bounding box center [270, 23] width 48 height 17
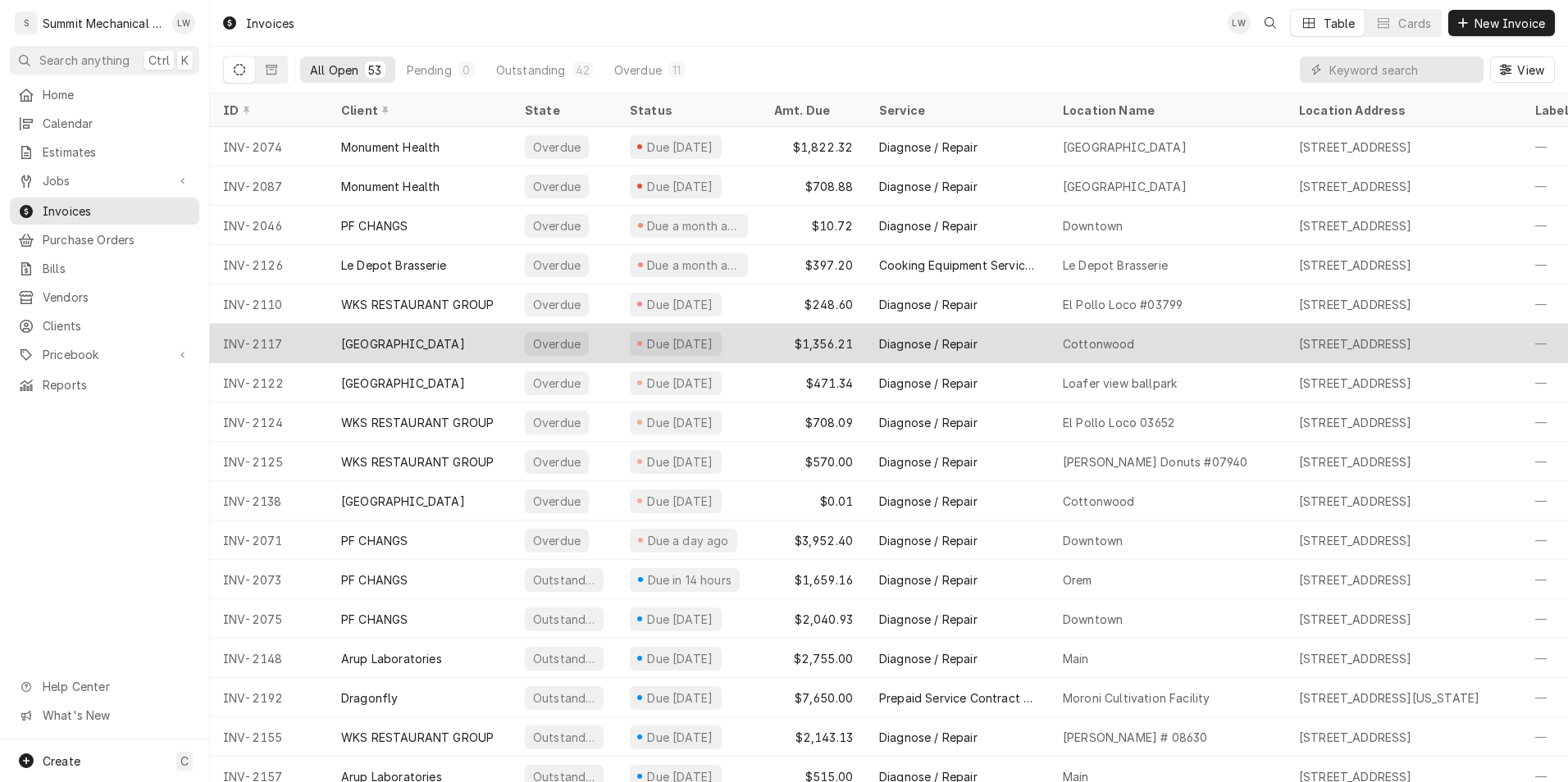
click at [405, 338] on div "[GEOGRAPHIC_DATA]" at bounding box center [403, 344] width 124 height 17
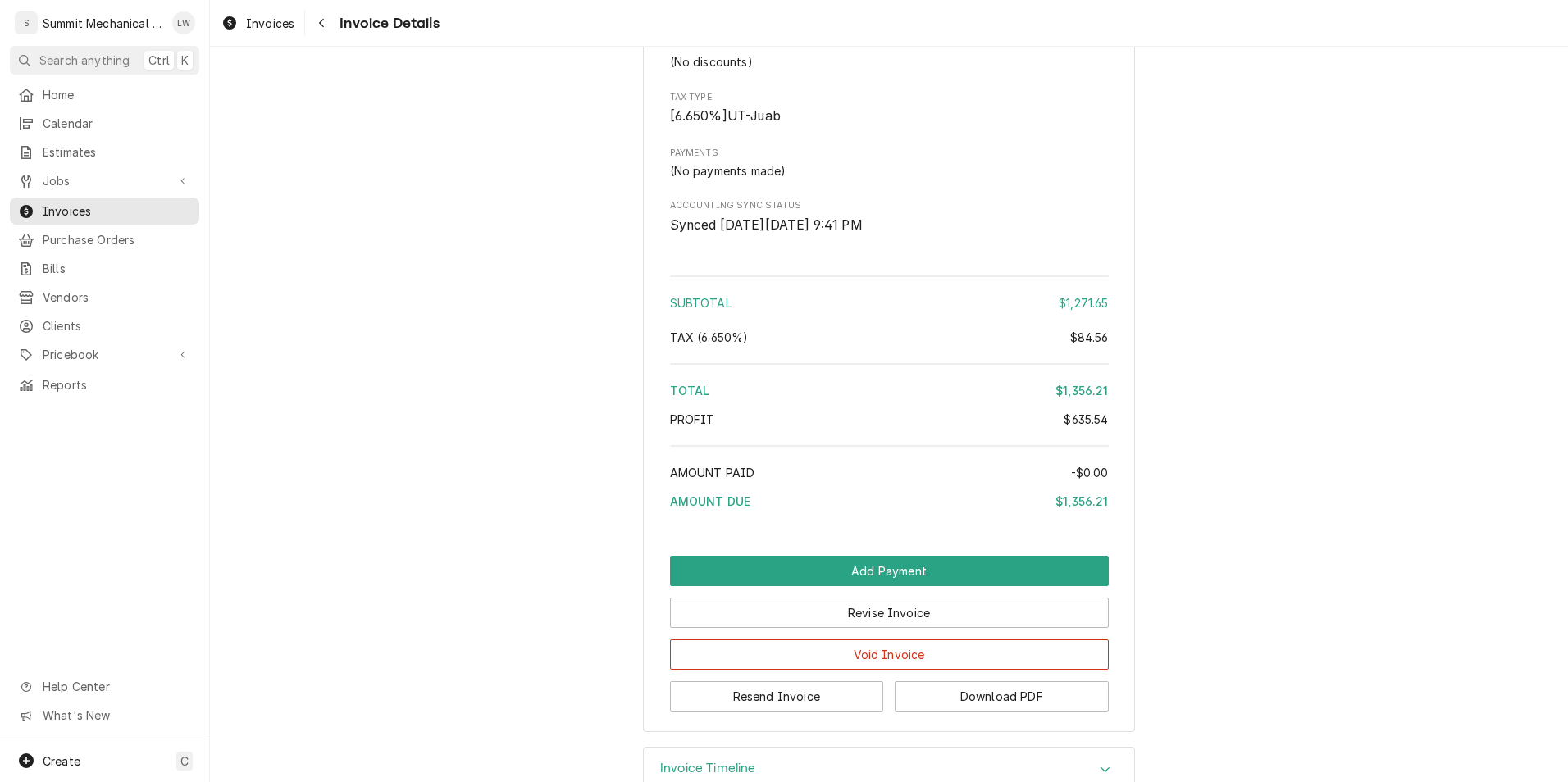
scroll to position [2542, 0]
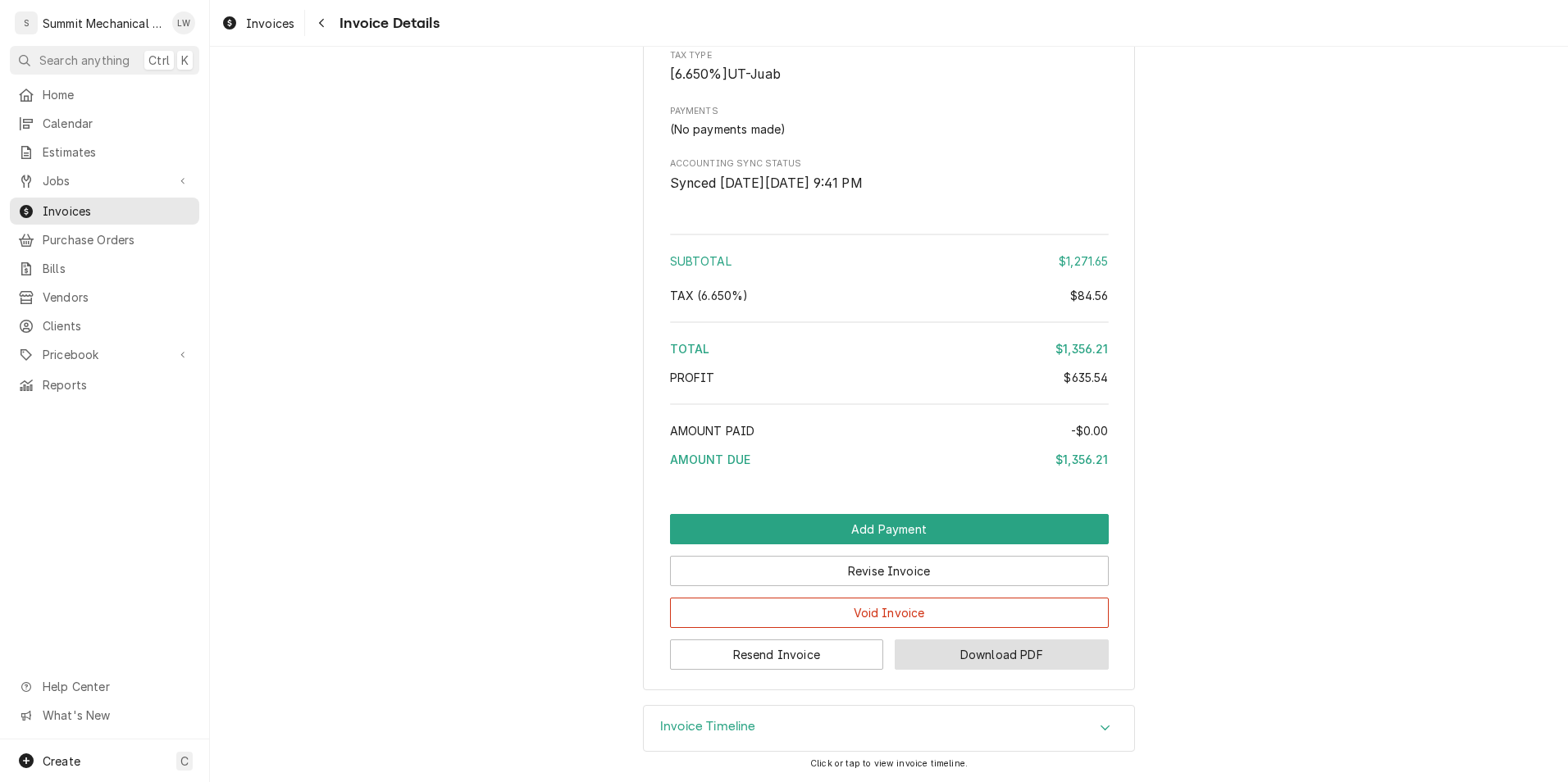
click at [1023, 655] on button "Download PDF" at bounding box center [1002, 655] width 214 height 31
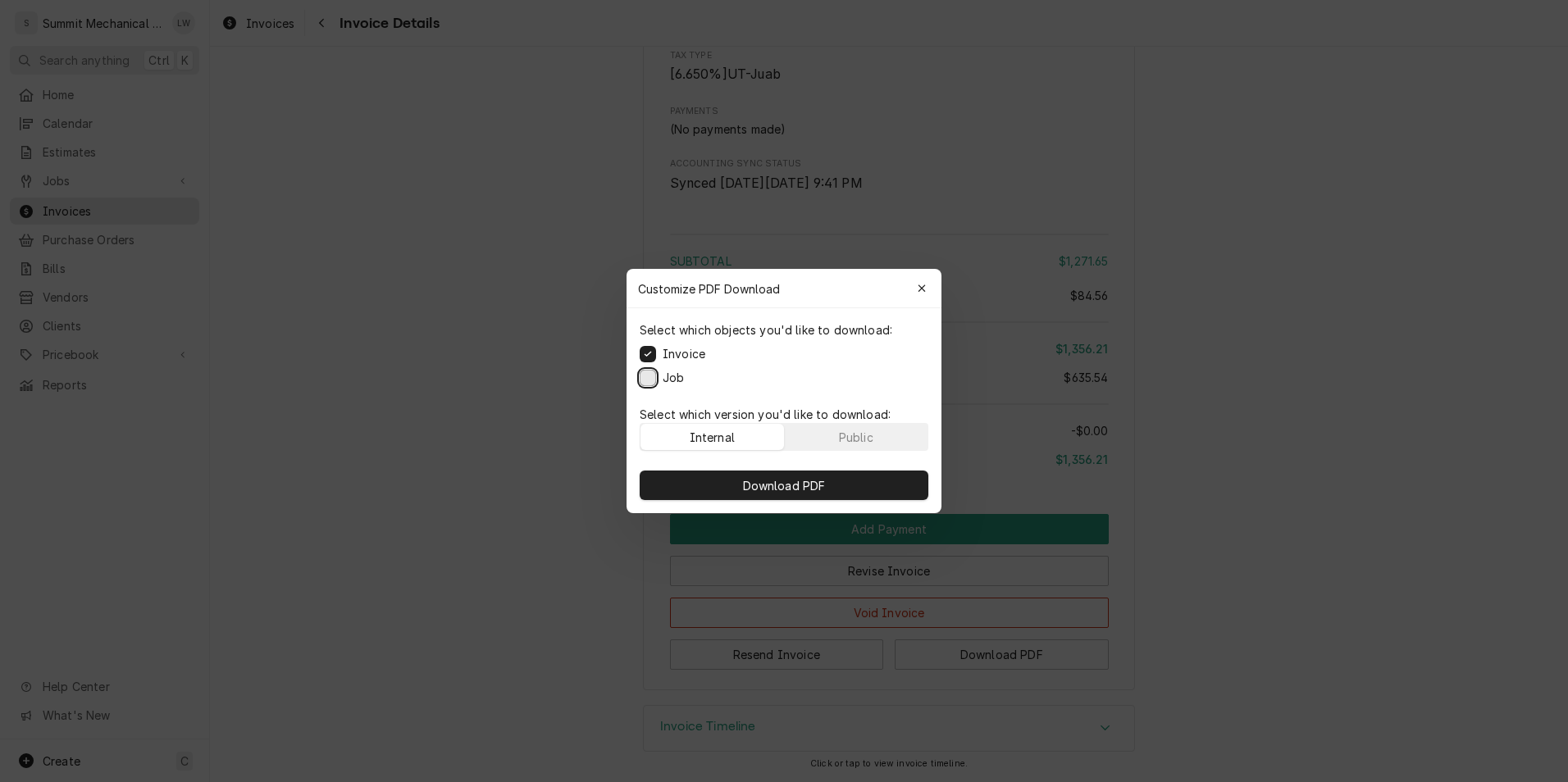
click at [652, 382] on button "Job" at bounding box center [647, 378] width 16 height 16
click at [846, 432] on div "Public" at bounding box center [856, 437] width 35 height 17
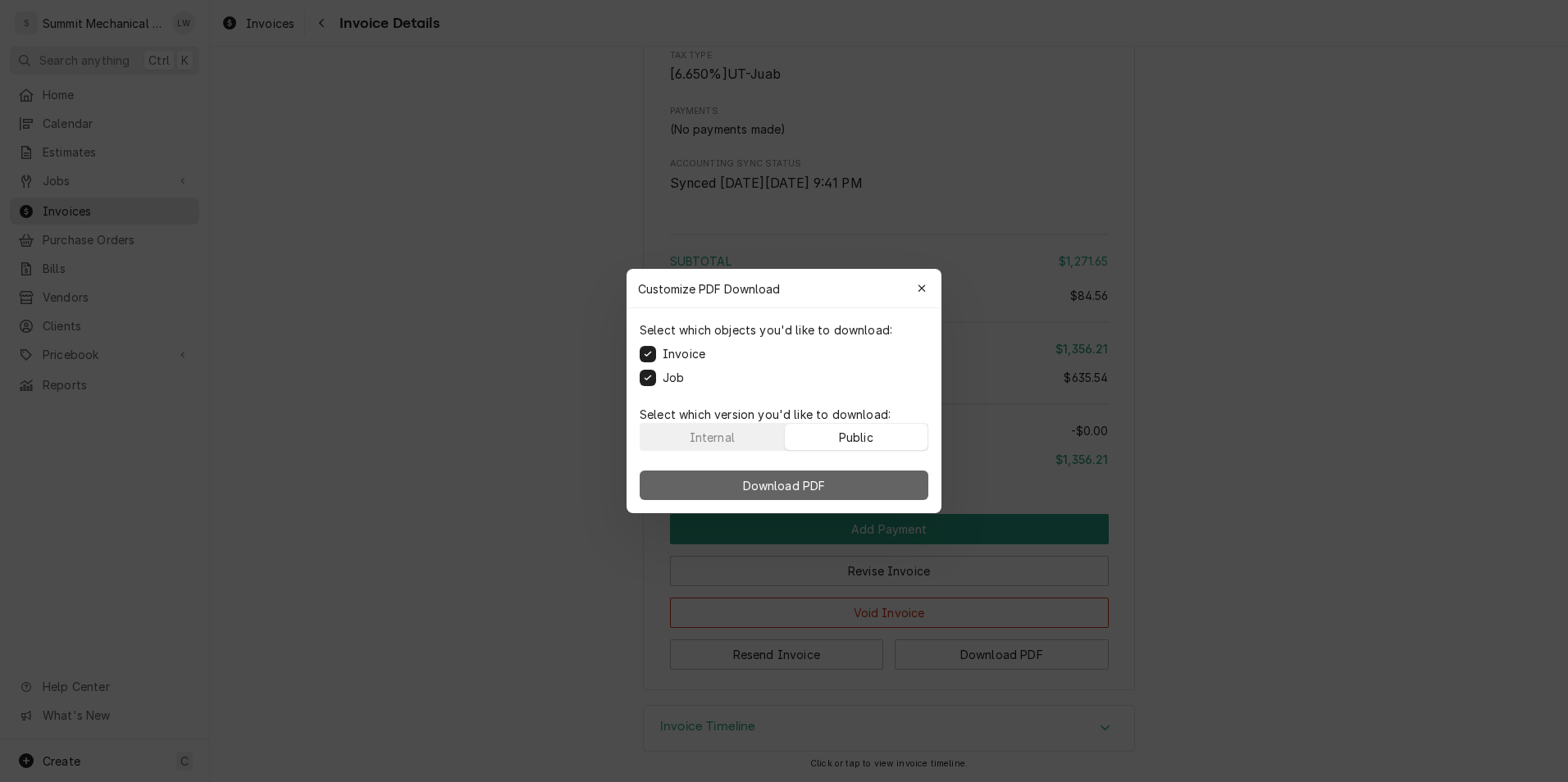
click at [820, 487] on span "Download PDF" at bounding box center [784, 486] width 89 height 17
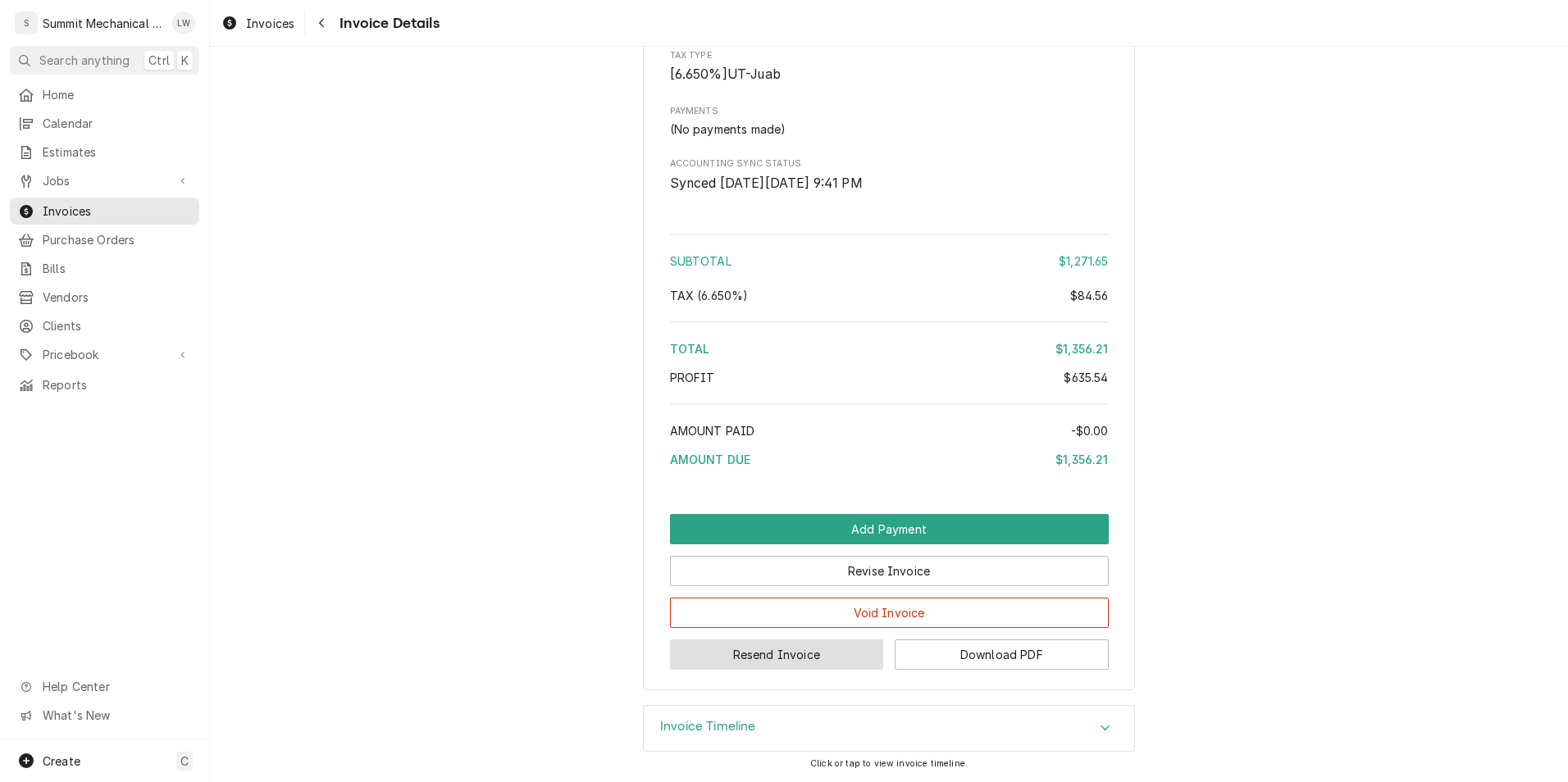
click at [752, 663] on button "Resend Invoice" at bounding box center [777, 655] width 214 height 31
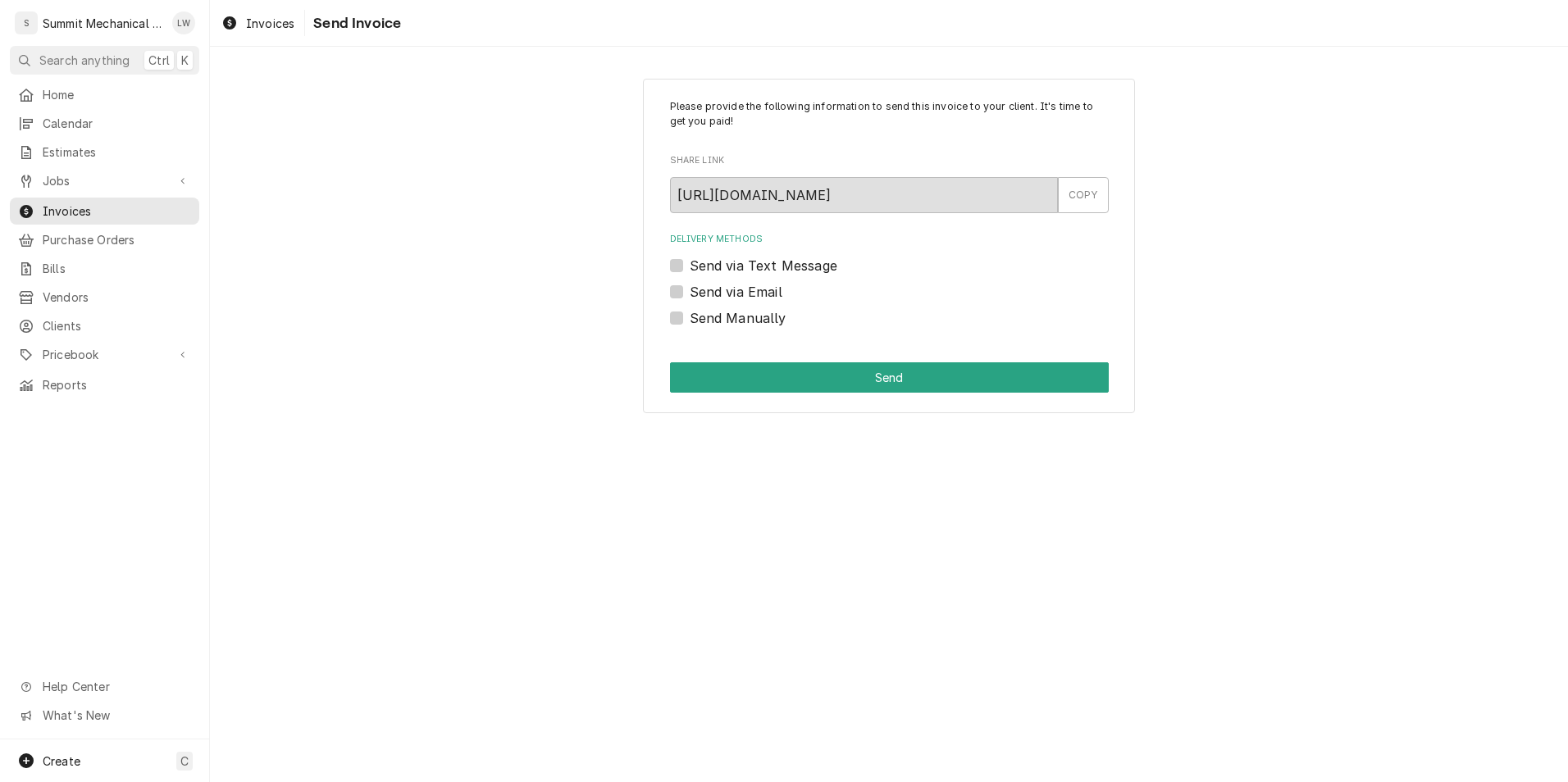
click at [678, 279] on div "Delivery Methods Send via Text Message Send via Email Send Manually" at bounding box center [889, 279] width 439 height 94
click at [689, 288] on label "Send via Email" at bounding box center [735, 291] width 93 height 20
click at [689, 288] on input "Send via Email" at bounding box center [908, 300] width 439 height 36
checkbox input "true"
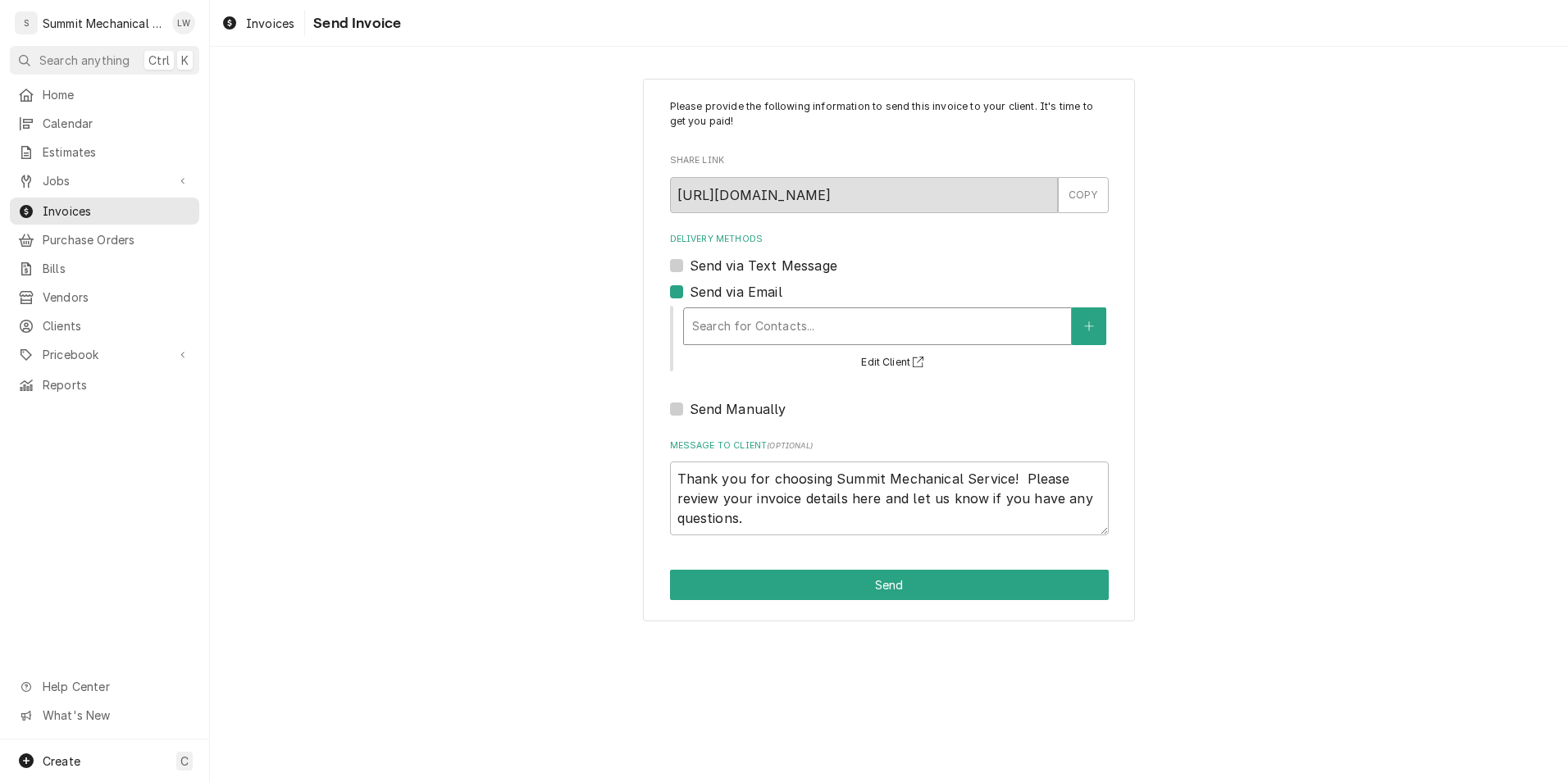
click at [763, 339] on div "Delivery Methods" at bounding box center [877, 326] width 371 height 30
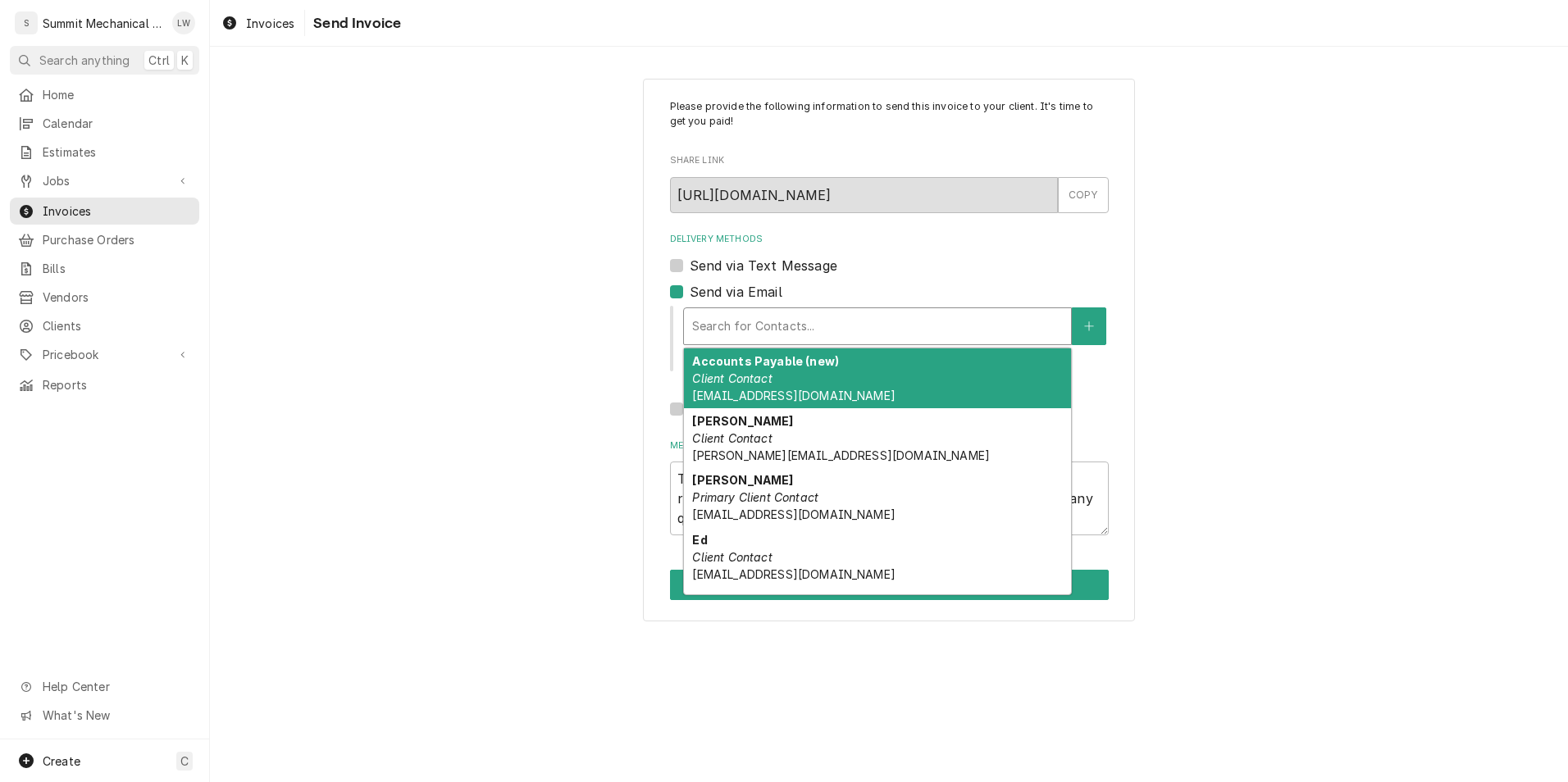
click at [762, 329] on div "Delivery Methods" at bounding box center [877, 326] width 371 height 30
click at [782, 377] on div "Accounts Payable (new) Client Contact ap@mwestbrands.com" at bounding box center [878, 378] width 387 height 60
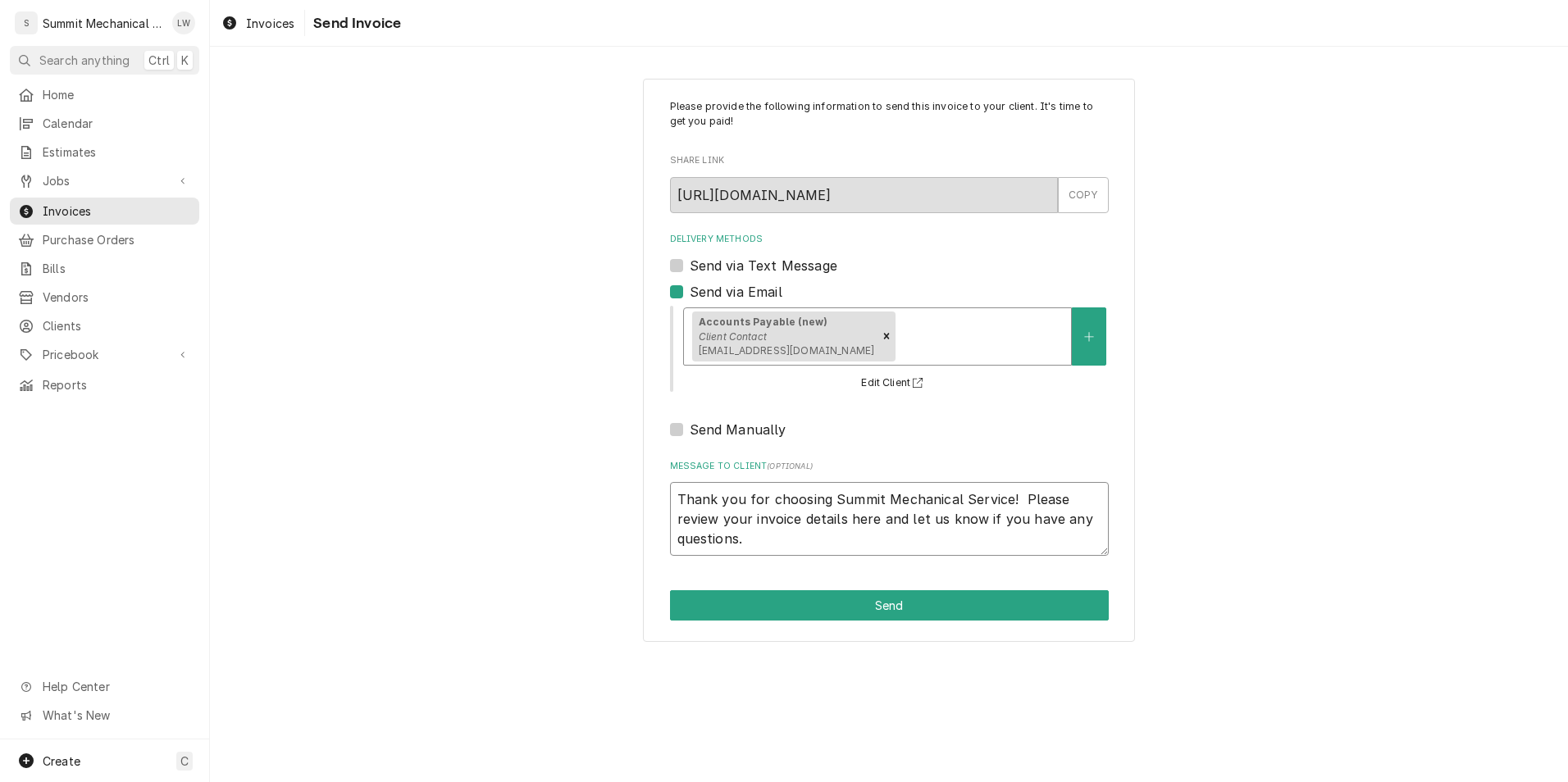
click at [682, 500] on textarea "Thank you for choosing Summit Mechanical Service! Please review your invoice de…" at bounding box center [889, 519] width 439 height 74
click at [679, 496] on textarea "Thank you for choosing Summit Mechanical Service! Please review your invoice de…" at bounding box center [889, 519] width 439 height 74
type textarea "x"
type textarea "OThank you for choosing Summit Mechanical Service! Please review your invoice d…"
type textarea "x"
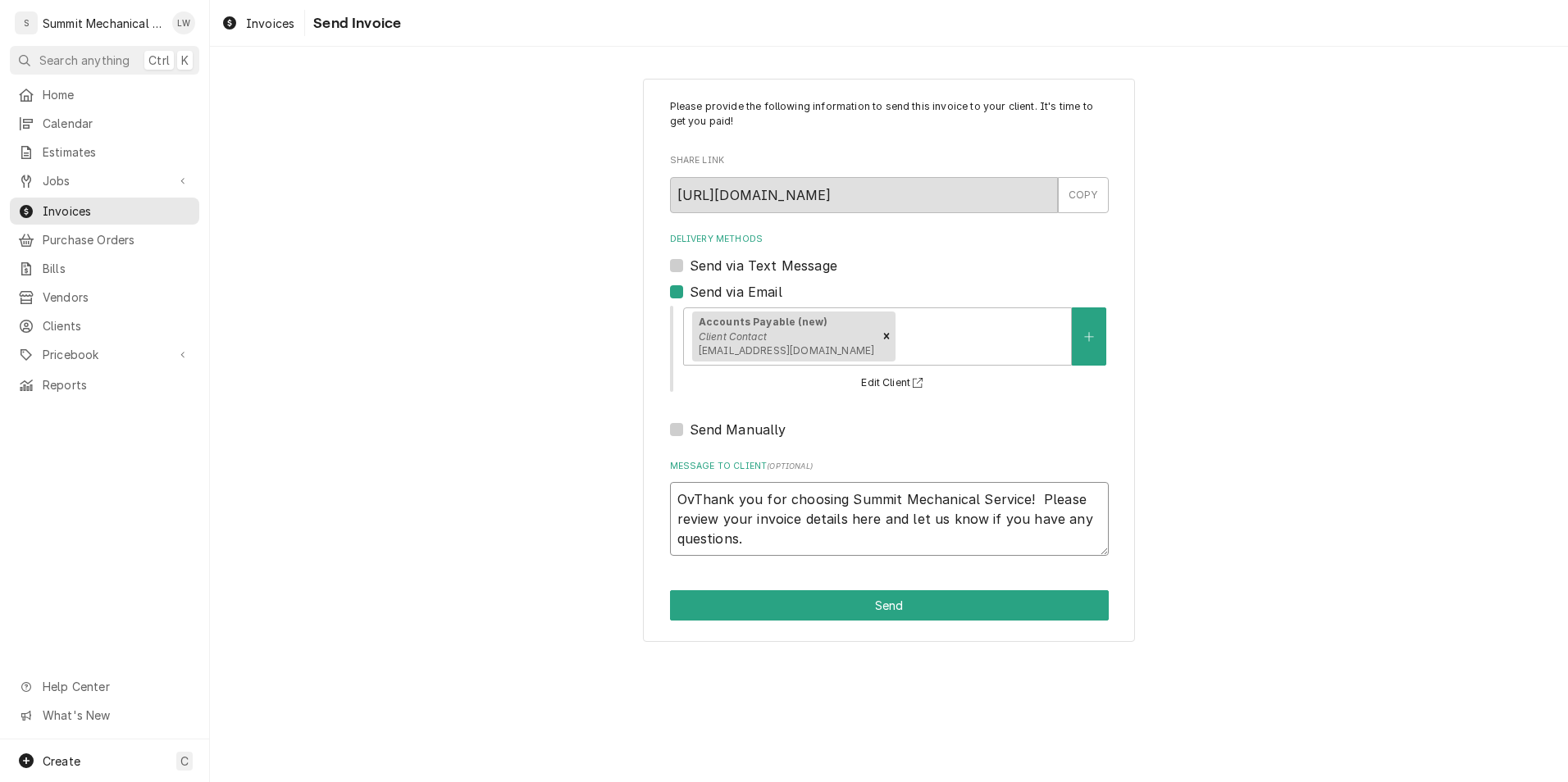
type textarea "OvrThank you for choosing Summit Mechanical Service! Please review your invoice…"
type textarea "x"
type textarea "OvreThank you for choosing Summit Mechanical Service! Please review your invoic…"
type textarea "x"
type textarea "OvretThank you for choosing Summit Mechanical Service! Please review your invoi…"
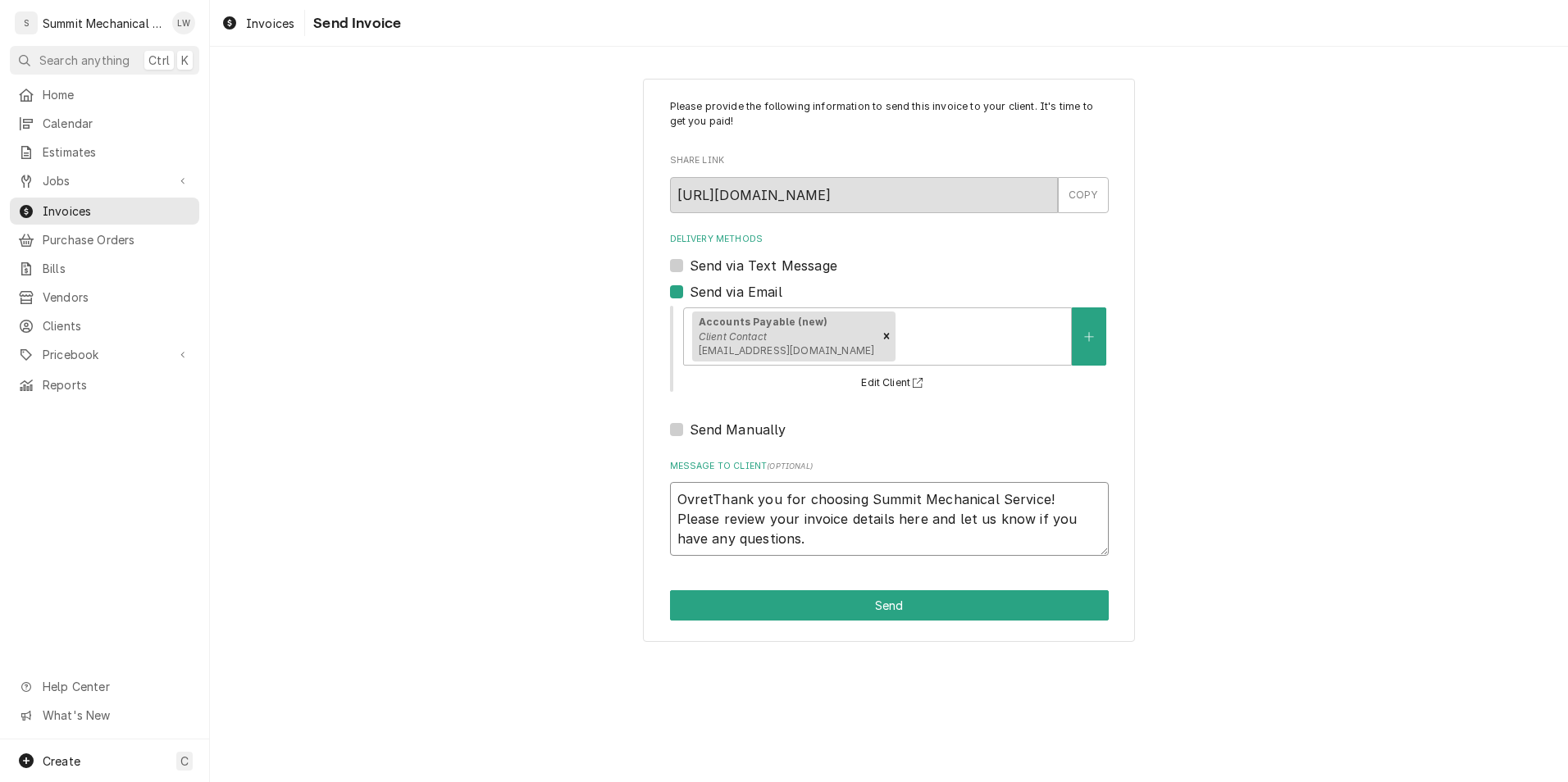
type textarea "x"
type textarea "OvretdThank you for choosing Summit Mechanical Service! Please review your invo…"
type textarea "x"
type textarea "OvretduThank you for choosing Summit Mechanical Service! Please review your inv…"
type textarea "x"
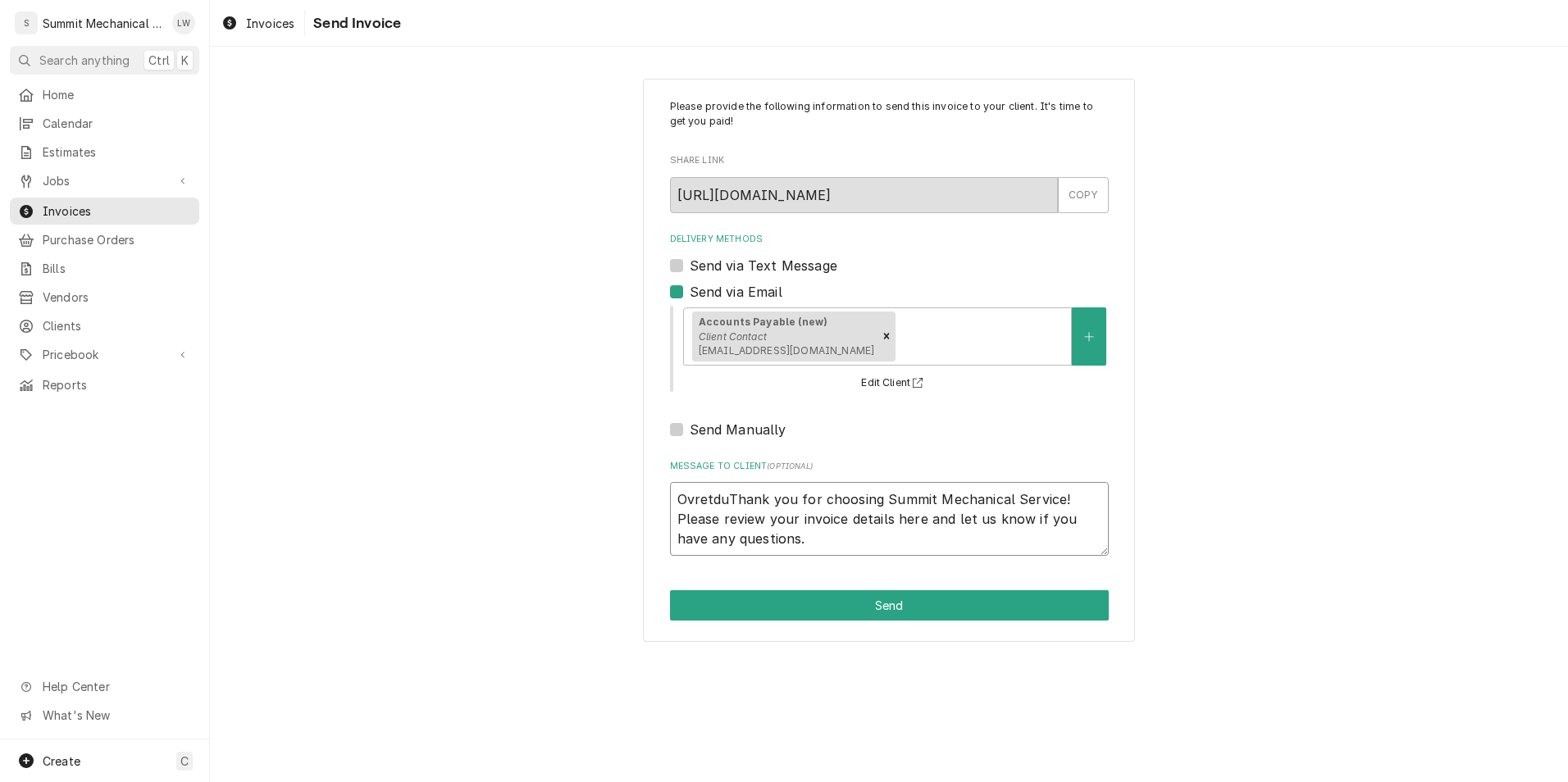
type textarea "OvretdThank you for choosing Summit Mechanical Service! Please review your invo…"
type textarea "x"
type textarea "OvretThank you for choosing Summit Mechanical Service! Please review your invoi…"
type textarea "x"
type textarea "OvreThank you for choosing Summit Mechanical Service! Please review your invoic…"
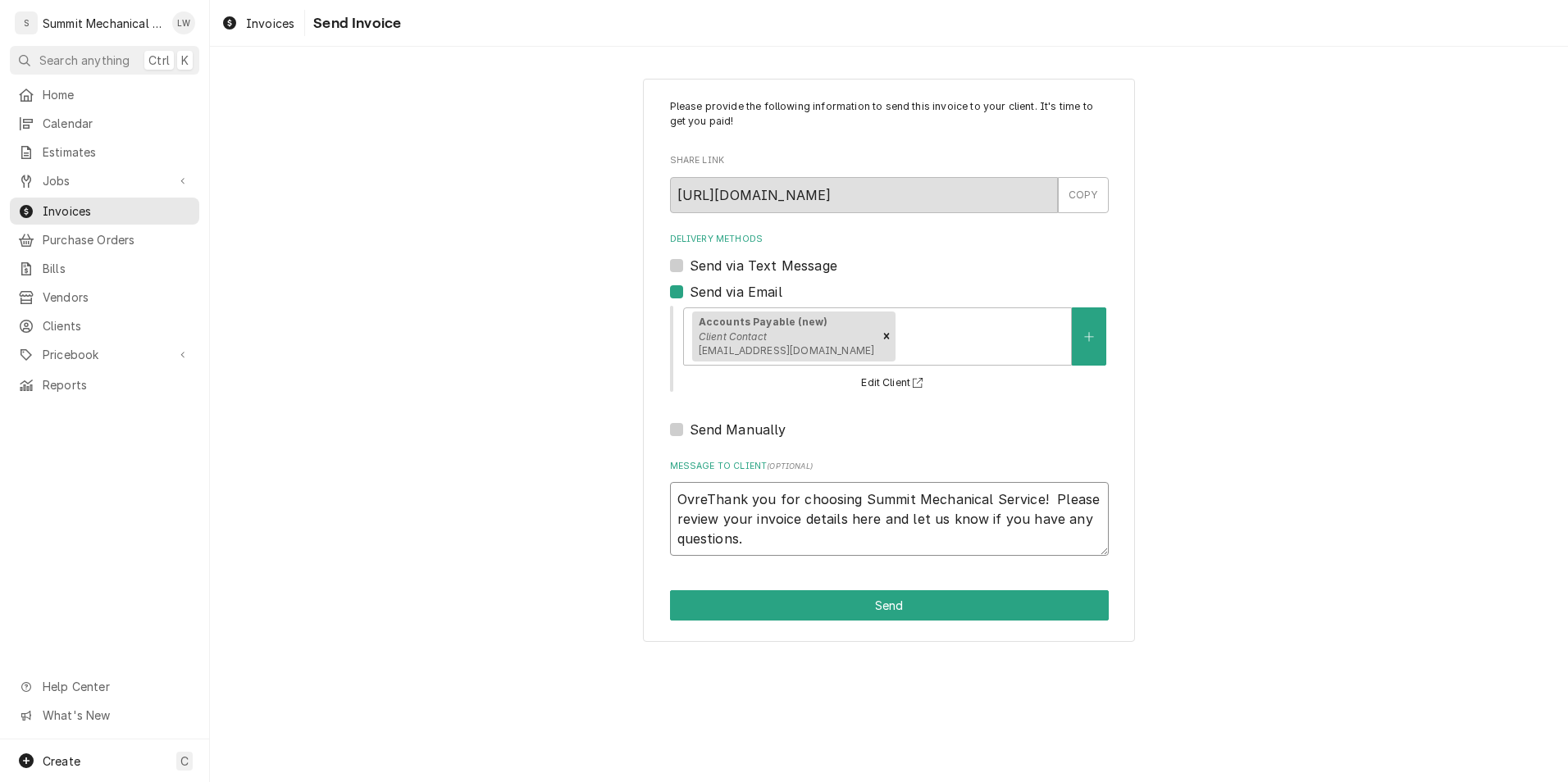
type textarea "x"
type textarea "OvrThank you for choosing Summit Mechanical Service! Please review your invoice…"
type textarea "x"
type textarea "OvThank you for choosing Summit Mechanical Service! Please review your invoice …"
type textarea "x"
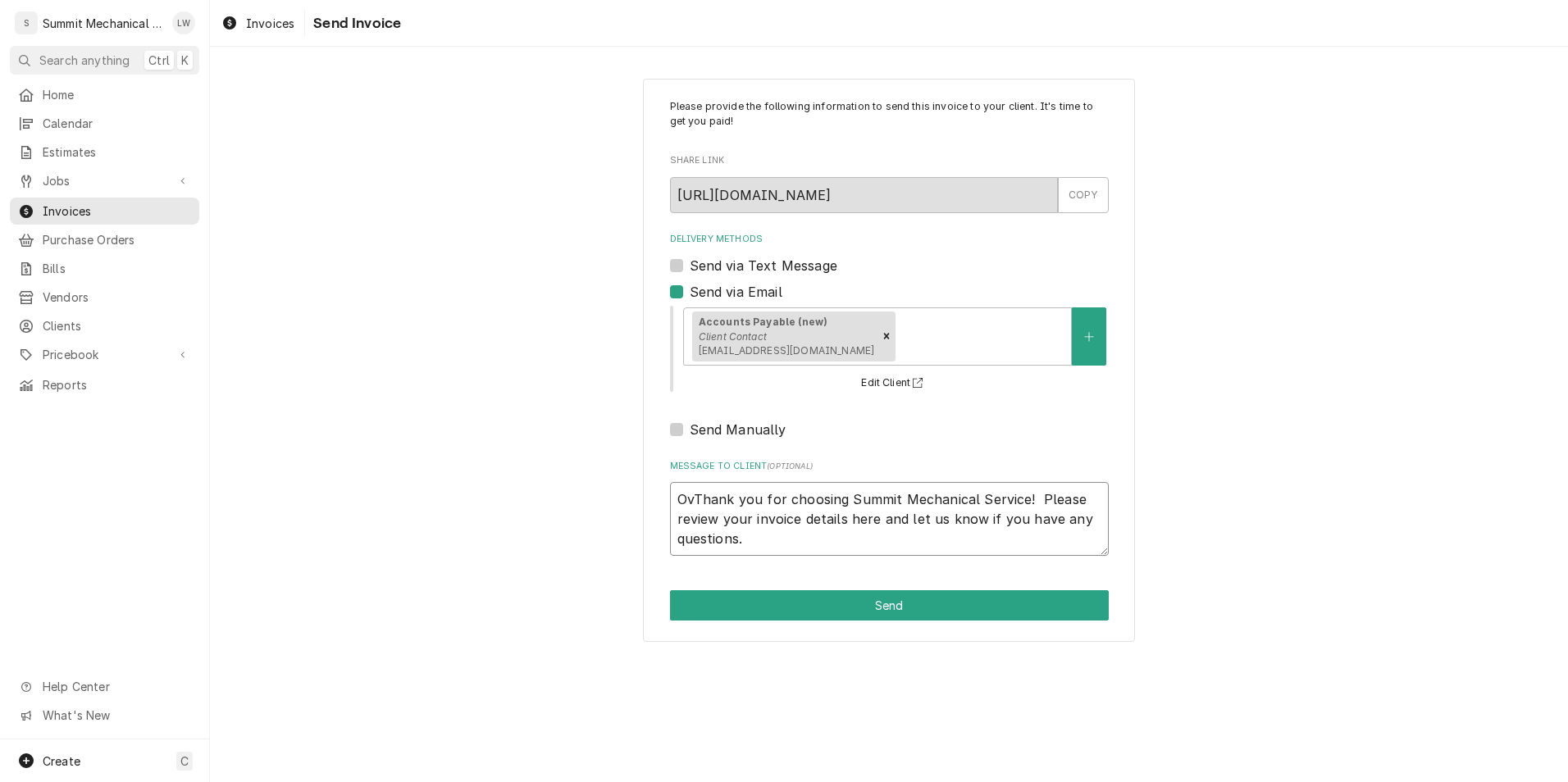
type textarea "OveThank you for choosing Summit Mechanical Service! Please review your invoice…"
type textarea "x"
type textarea "OverThank you for choosing Summit Mechanical Service! Please review your invoic…"
type textarea "x"
type textarea "OverdyThank you for choosing Summit Mechanical Service! Please review your invo…"
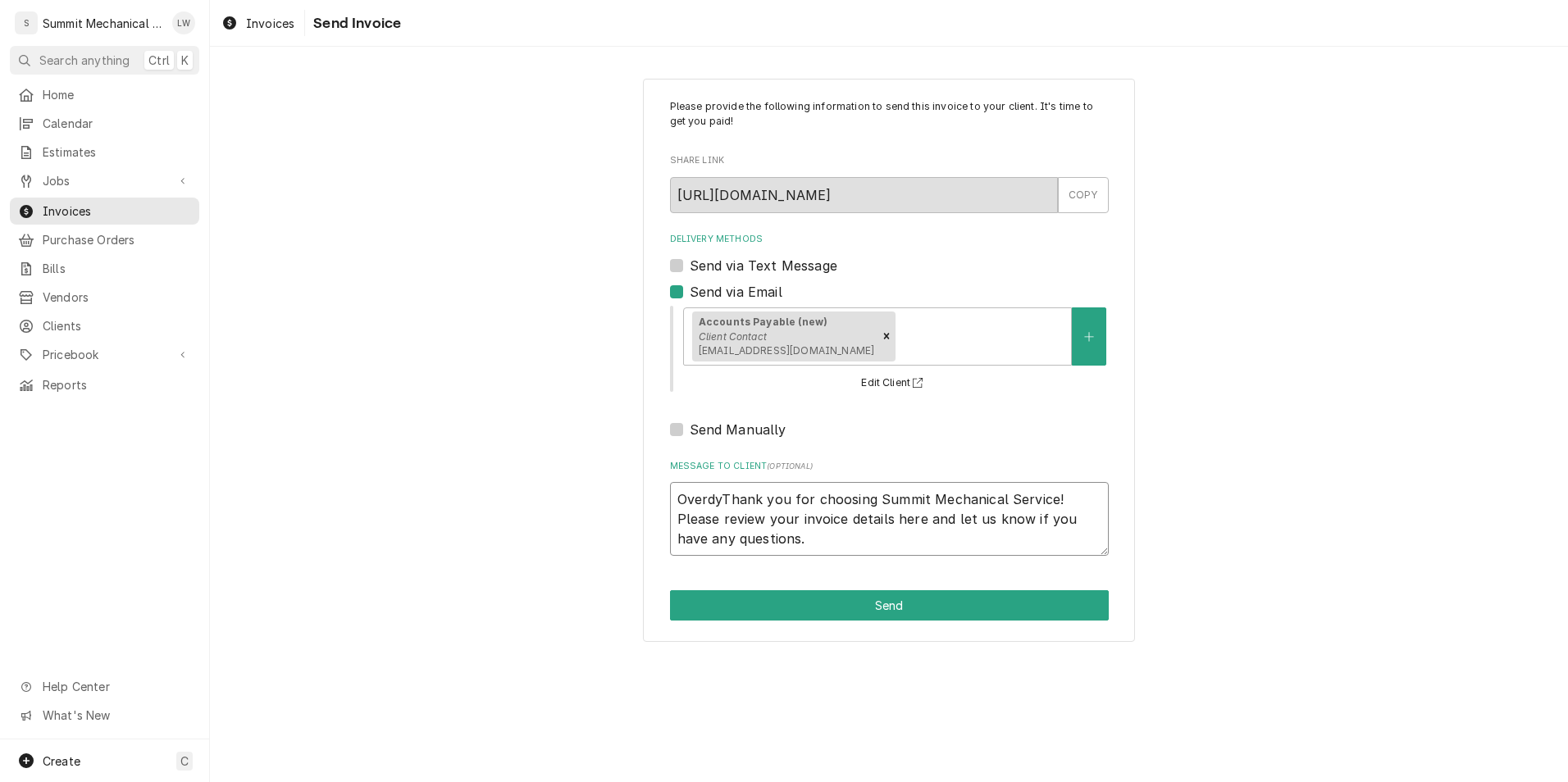
type textarea "x"
type textarea "OverdyeThank you for choosing Summit Mechanical Service! Please review your inv…"
type textarea "x"
type textarea "Overdye =Thank you for choosing Summit Mechanical Service! Please review your i…"
type textarea "x"
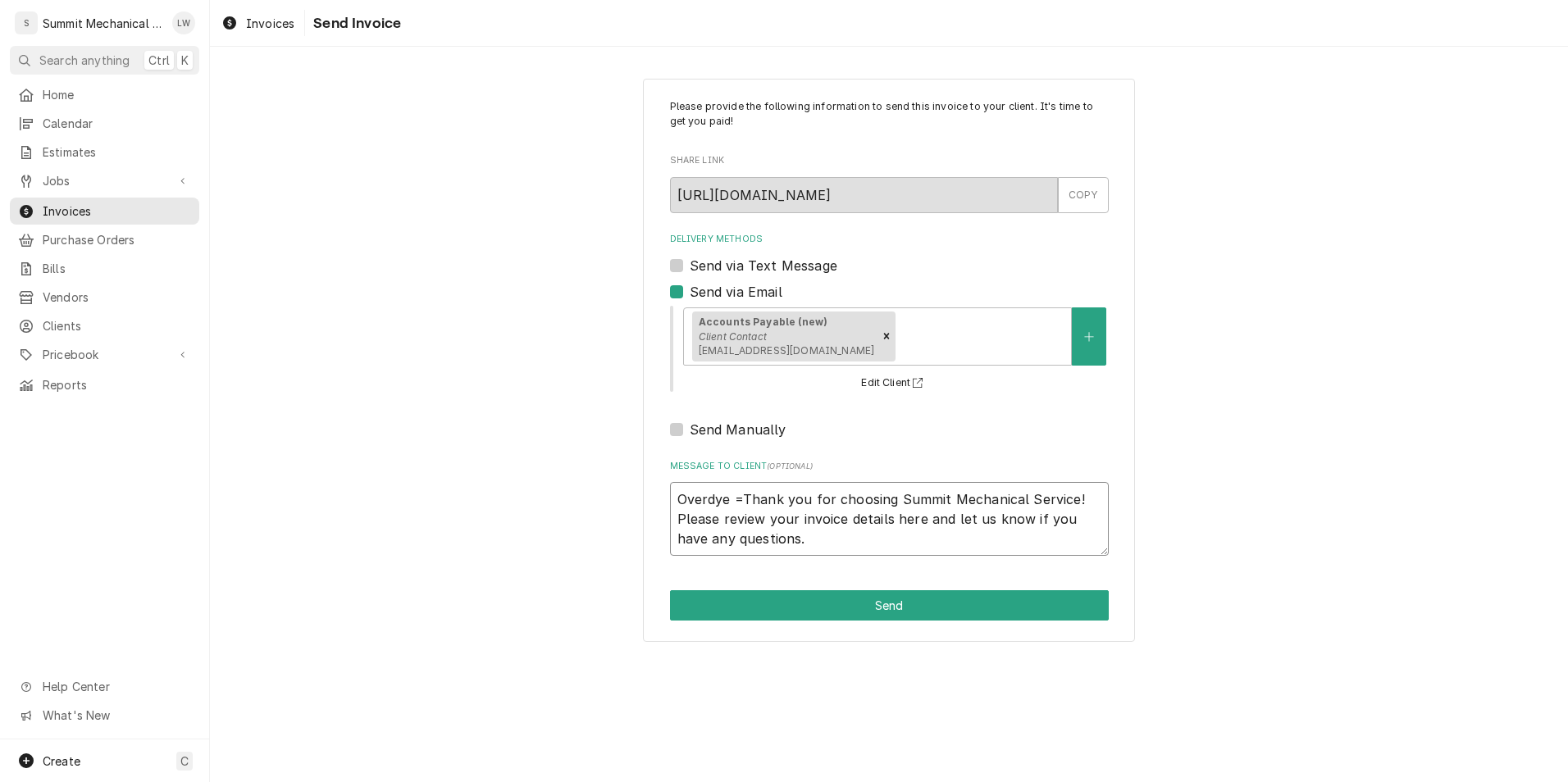
type textarea "Overdye Thank you for choosing Summit Mechanical Service! Please review your in…"
type textarea "x"
type textarea "OverdyeThank you for choosing Summit Mechanical Service! Please review your inv…"
type textarea "x"
type textarea "OverdyThank you for choosing Summit Mechanical Service! Please review your invo…"
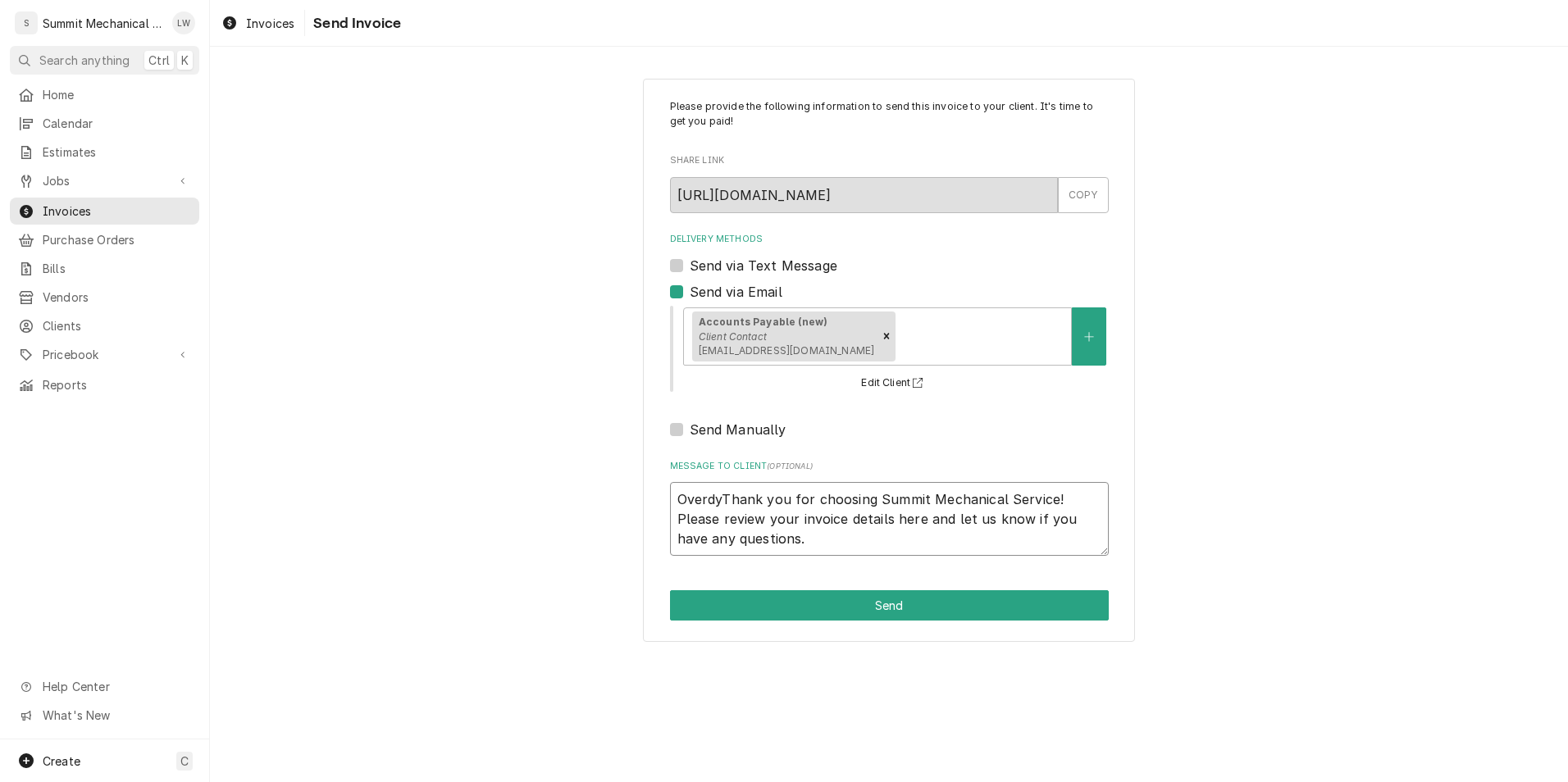
type textarea "x"
type textarea "OverdThank you for choosing Summit Mechanical Service! Please review your invoi…"
type textarea "x"
type textarea "OverduThank you for choosing Summit Mechanical Service! Please review your invo…"
type textarea "x"
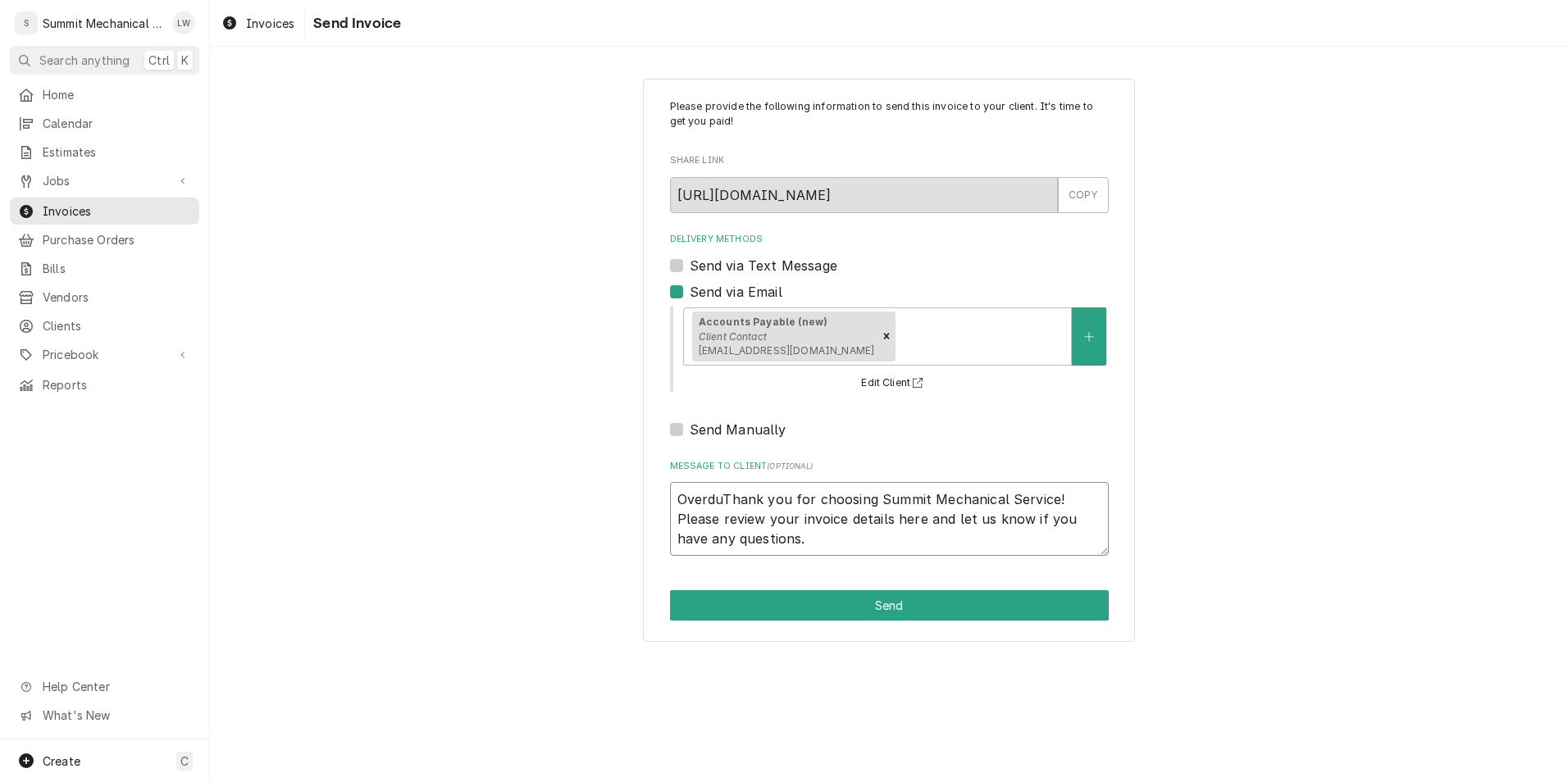
type textarea "OverdueThank you for choosing Summit Mechanical Service! Please review your inv…"
type textarea "x"
type textarea "Overdue Thank you for choosing Summit Mechanical Service! Please review your in…"
type textarea "x"
type textarea "Overdue iThank you for choosing Summit Mechanical Service! Please review your i…"
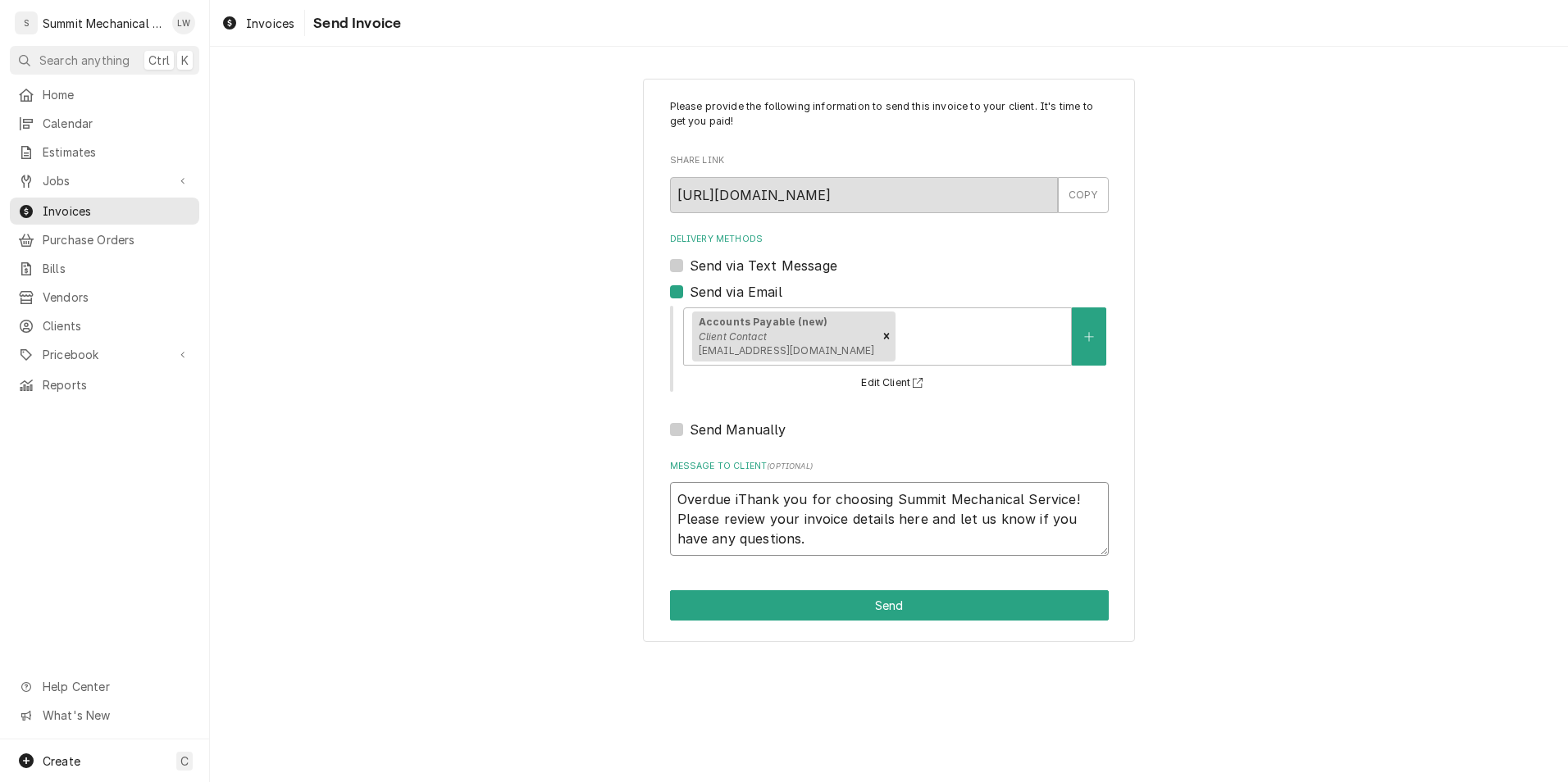
type textarea "x"
type textarea "Overdue invThank you for choosing Summit Mechanical Service! Please review your…"
type textarea "x"
type textarea "Overdue invoThank you for choosing Summit Mechanical Service! Please review you…"
type textarea "x"
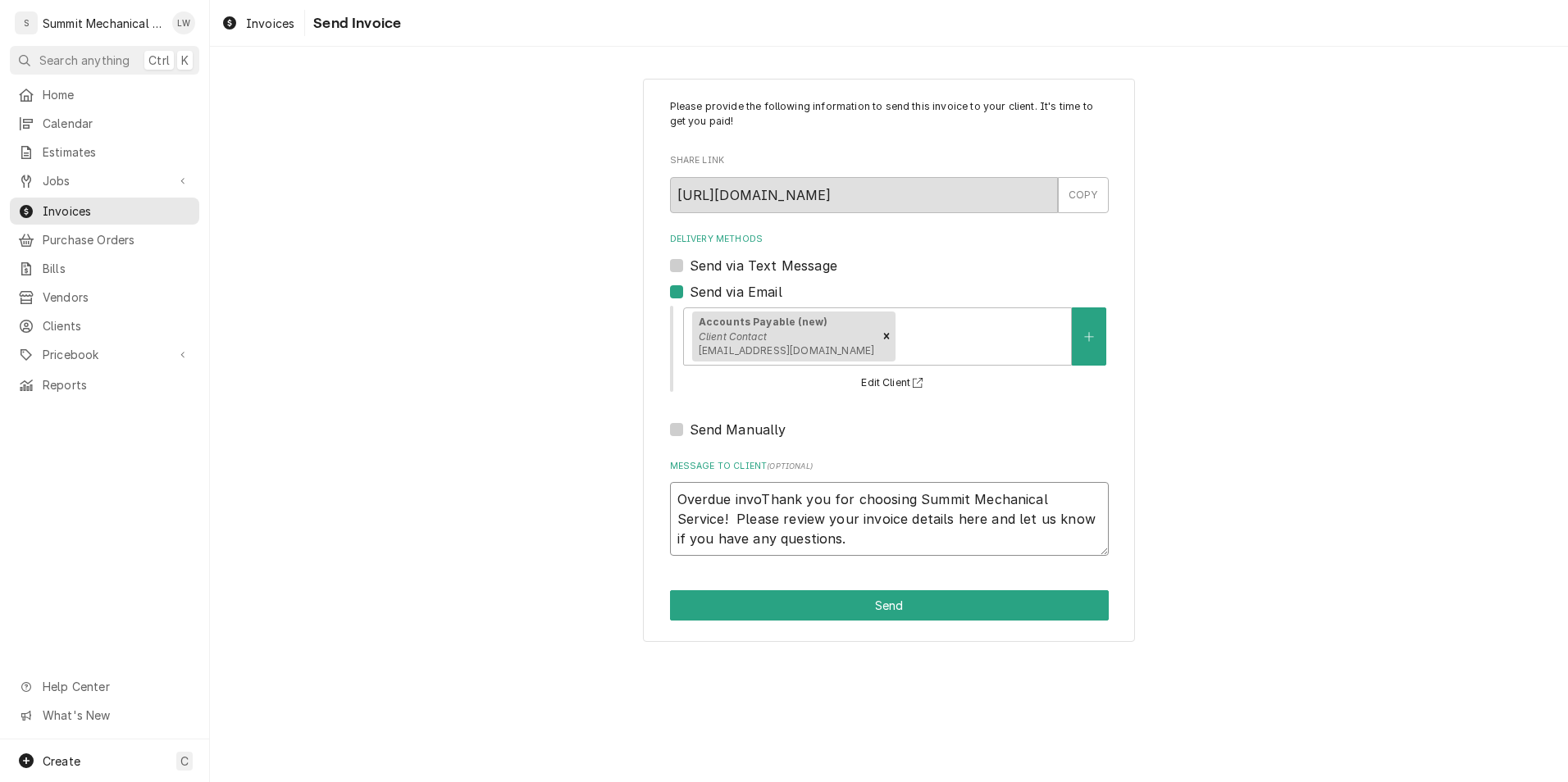
type textarea "Overdue invoiThank you for choosing Summit Mechanical Service! Please review yo…"
type textarea "x"
type textarea "Overdue invoieThank you for choosing Summit Mechanical Service! Please review y…"
type textarea "x"
type textarea "Overdue invoie Thank you for choosing Summit Mechanical Service! Please review …"
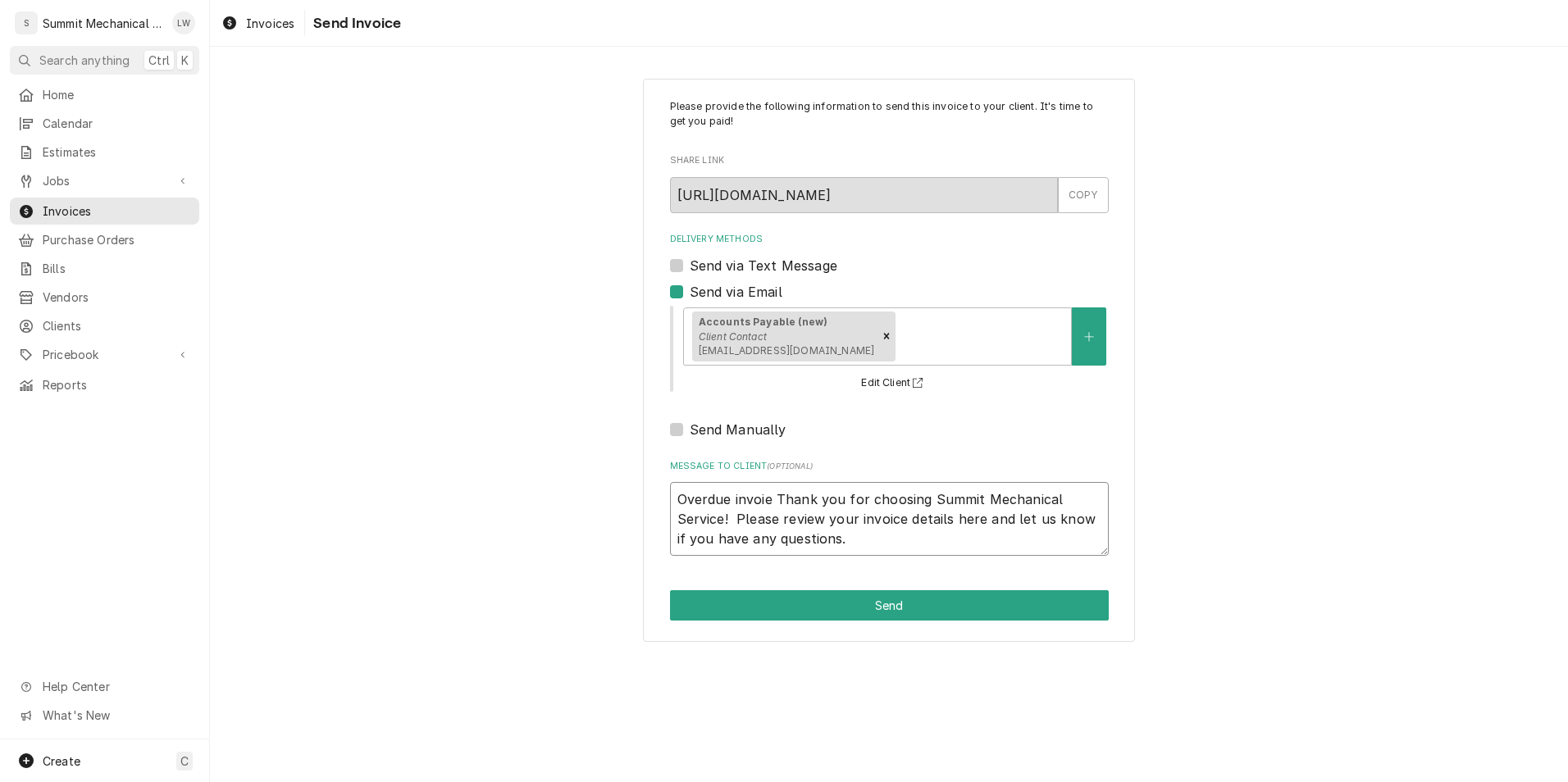
type textarea "x"
type textarea "Overdue invoieThank you for choosing Summit Mechanical Service! Please review y…"
type textarea "x"
type textarea "Overdue invoiThank you for choosing Summit Mechanical Service! Please review yo…"
type textarea "x"
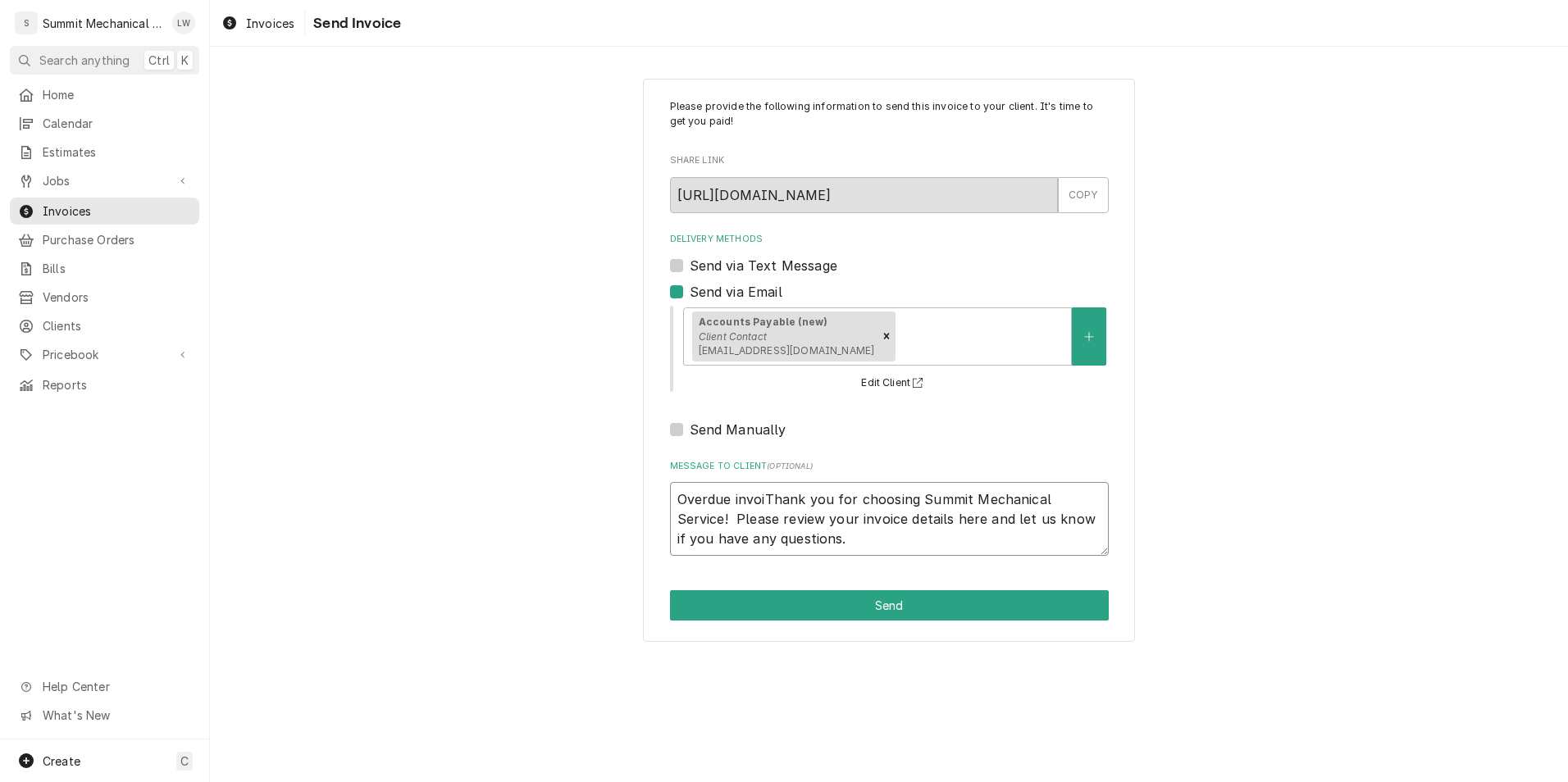
type textarea "Overdue invoicThank you for choosing Summit Mechanical Service! Please review y…"
type textarea "x"
type textarea "Overdue invoice Thank you for choosing Summit Mechanical Service! Please review…"
type textarea "x"
type textarea "Overdue invoice Thank you for choosing Summit Mechanical Service! Please review…"
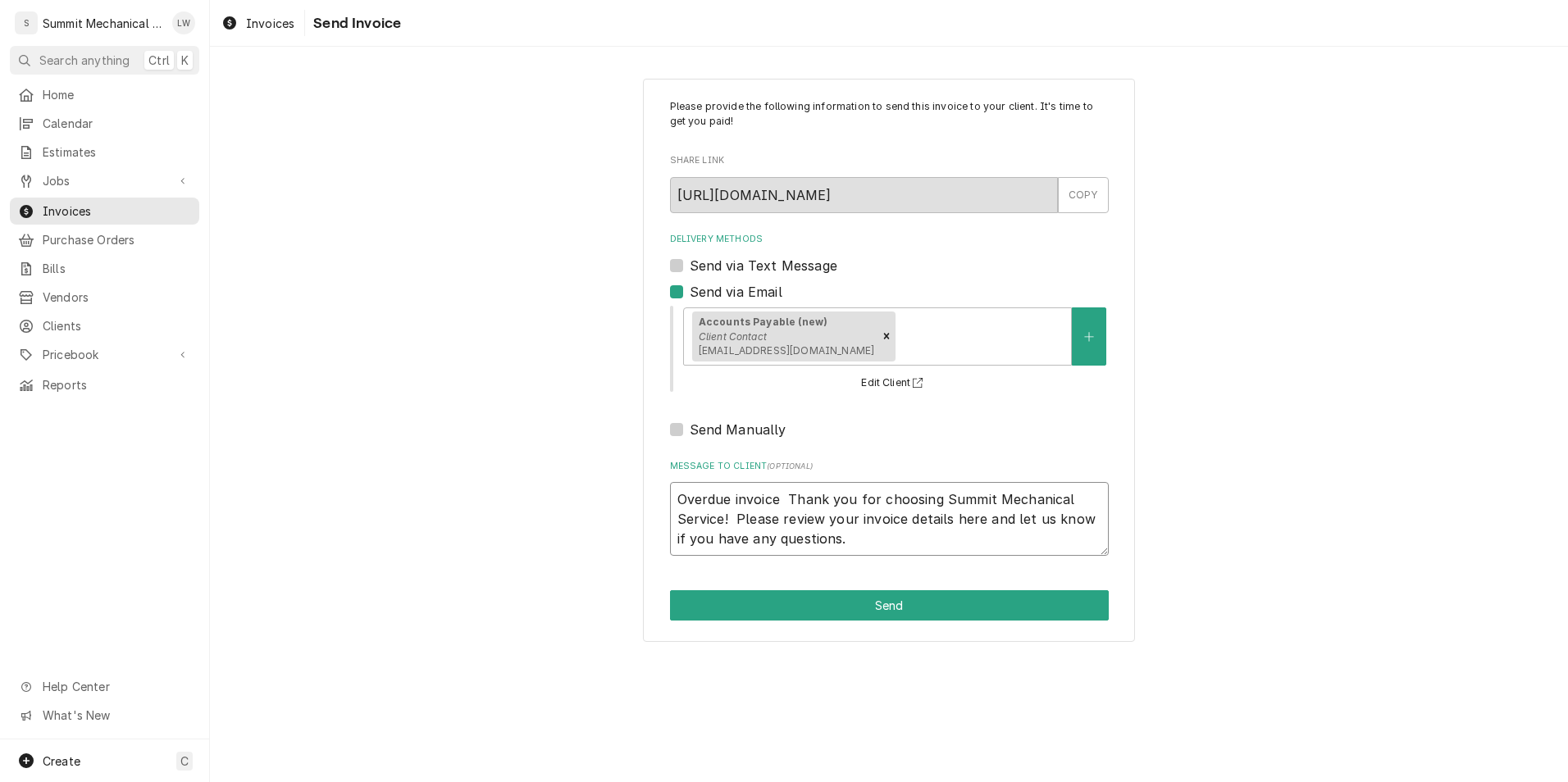
type textarea "x"
type textarea "Overdue invoice Thank you for choosing Summit Mechanical Service! Please review…"
type textarea "x"
type textarea "Overdue invoiceThank you for choosing Summit Mechanical Service! Please review …"
type textarea "x"
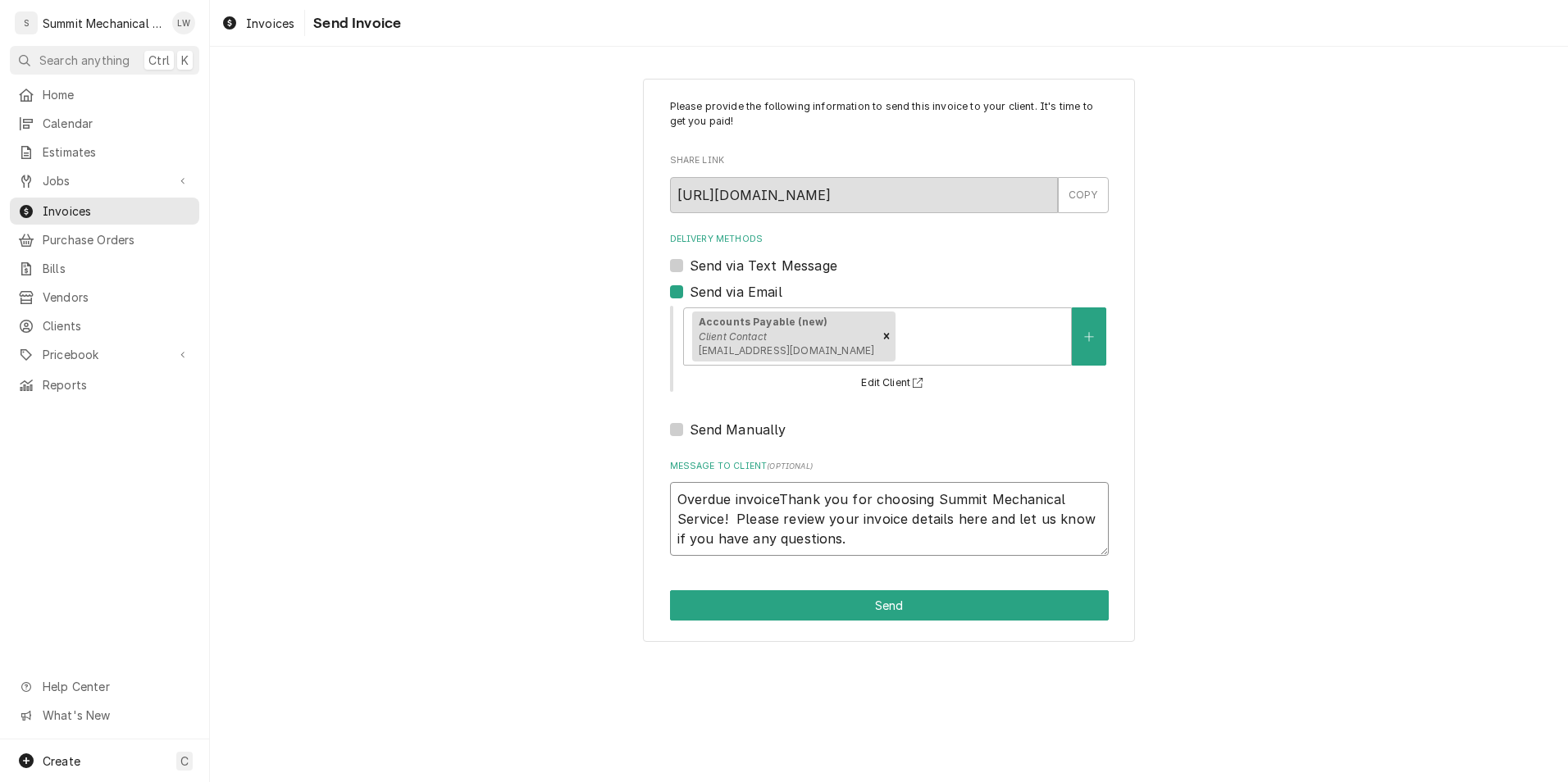
type textarea "Overdue invoice-Thank you for choosing Summit Mechanical Service! Please review…"
type textarea "x"
type textarea "Overdue invoice- Thank you for choosing Summit Mechanical Service! Please revie…"
drag, startPoint x: 947, startPoint y: 604, endPoint x: 554, endPoint y: 562, distance: 395.2
click at [554, 562] on div "Please provide the following information to send this invoice to your client. I…" at bounding box center [888, 359] width 1357 height 592
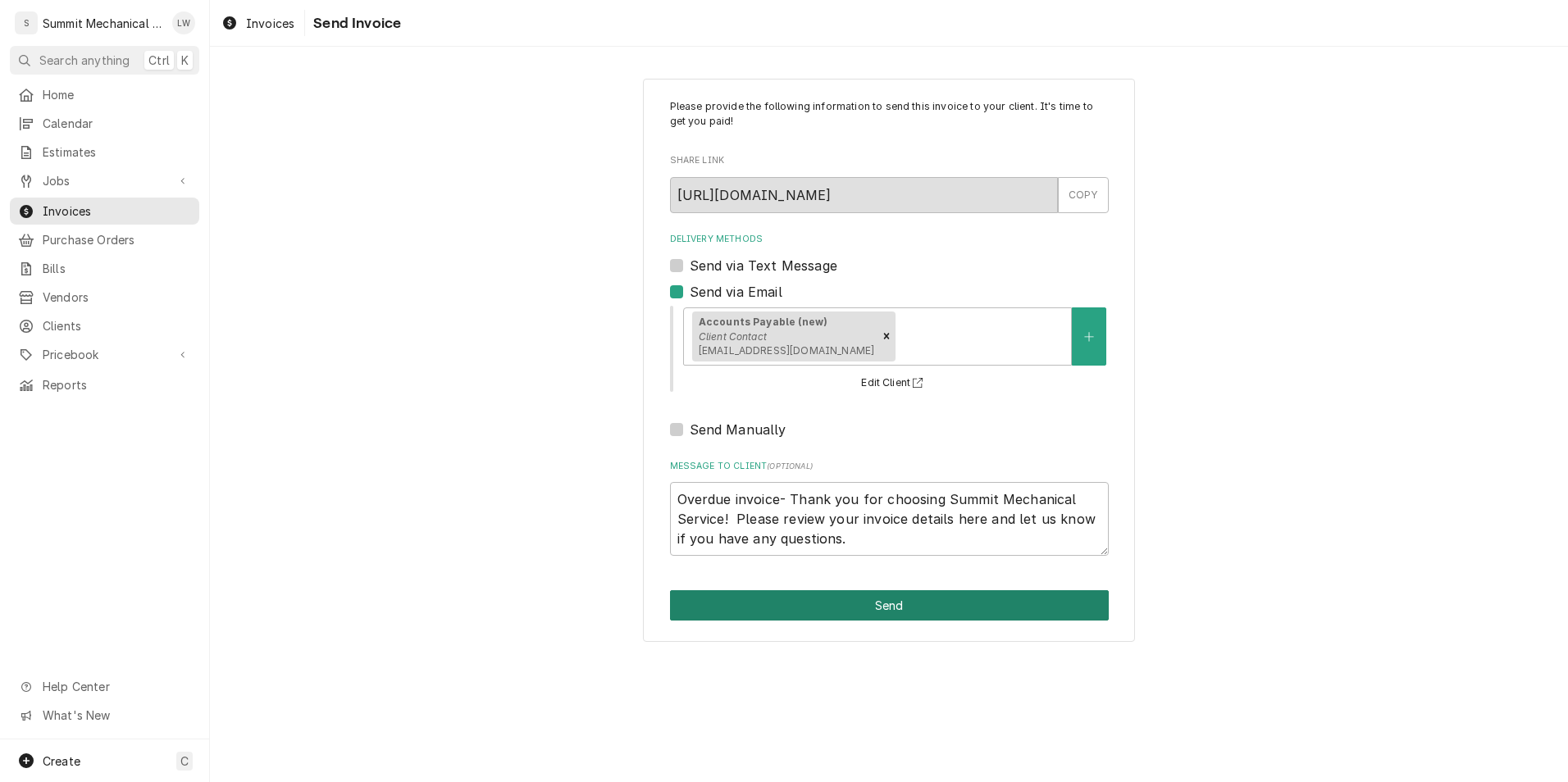
click at [798, 594] on button "Send" at bounding box center [889, 605] width 439 height 31
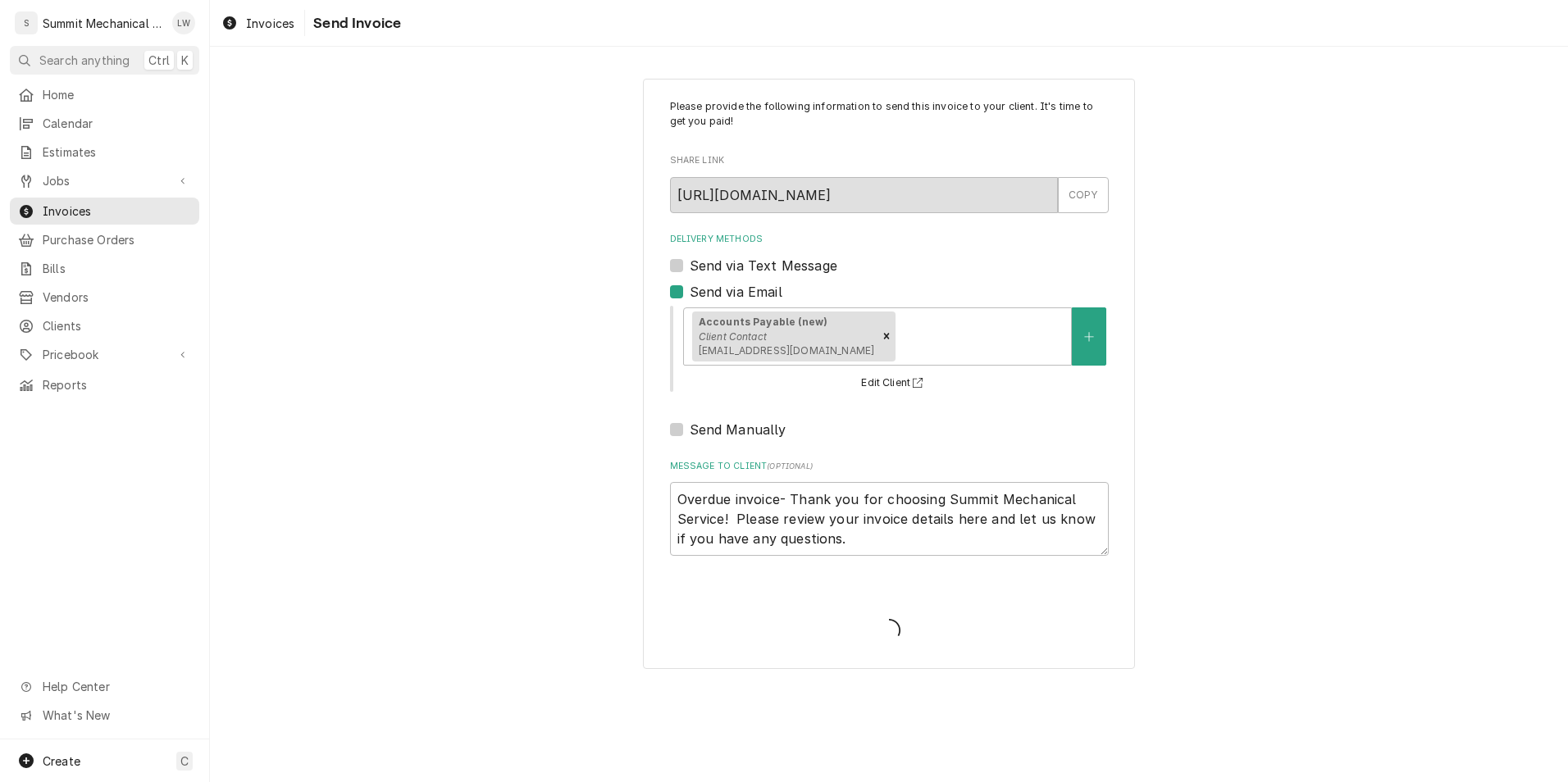
type textarea "x"
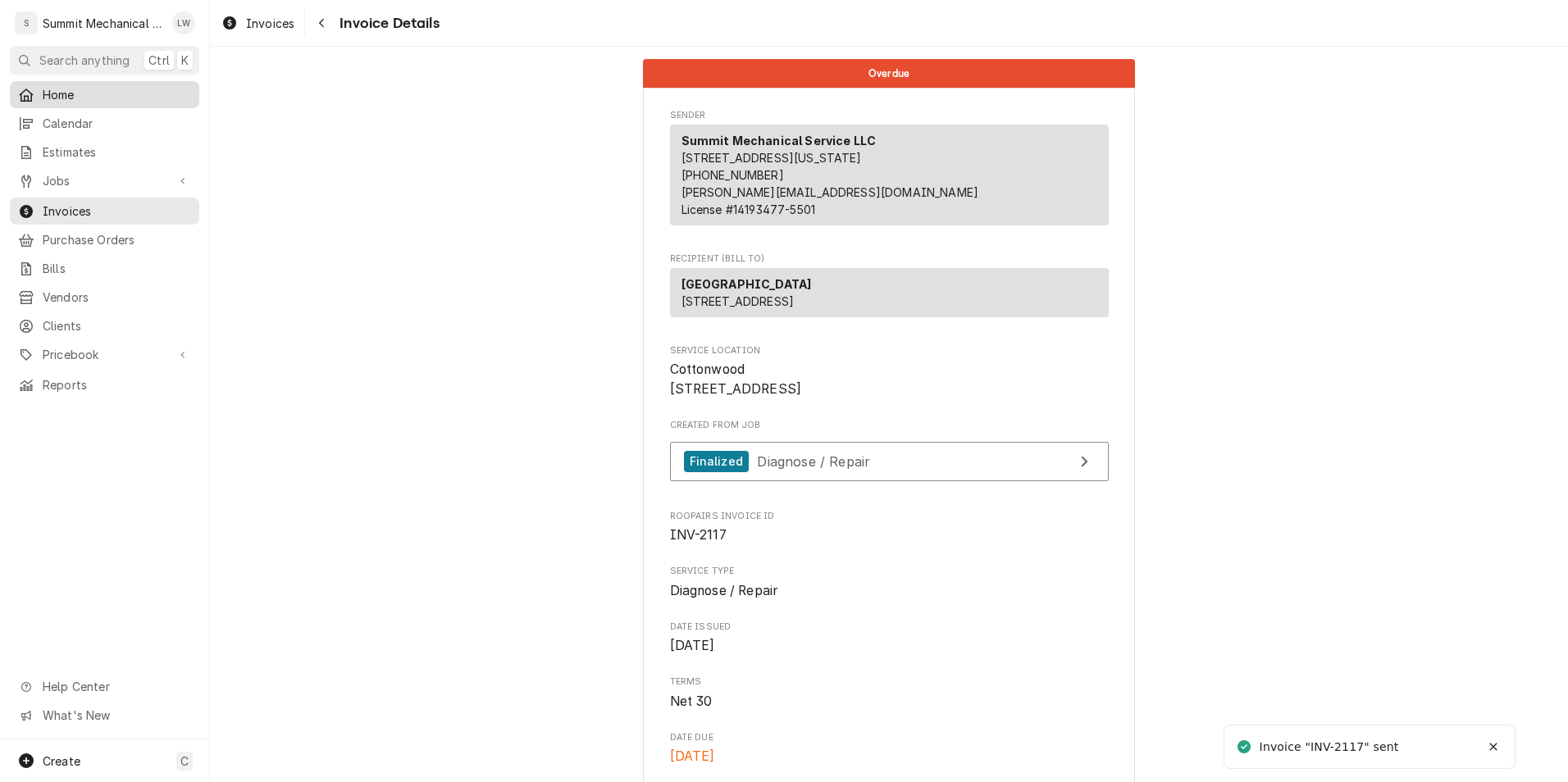
click at [106, 90] on span "Home" at bounding box center [116, 94] width 149 height 17
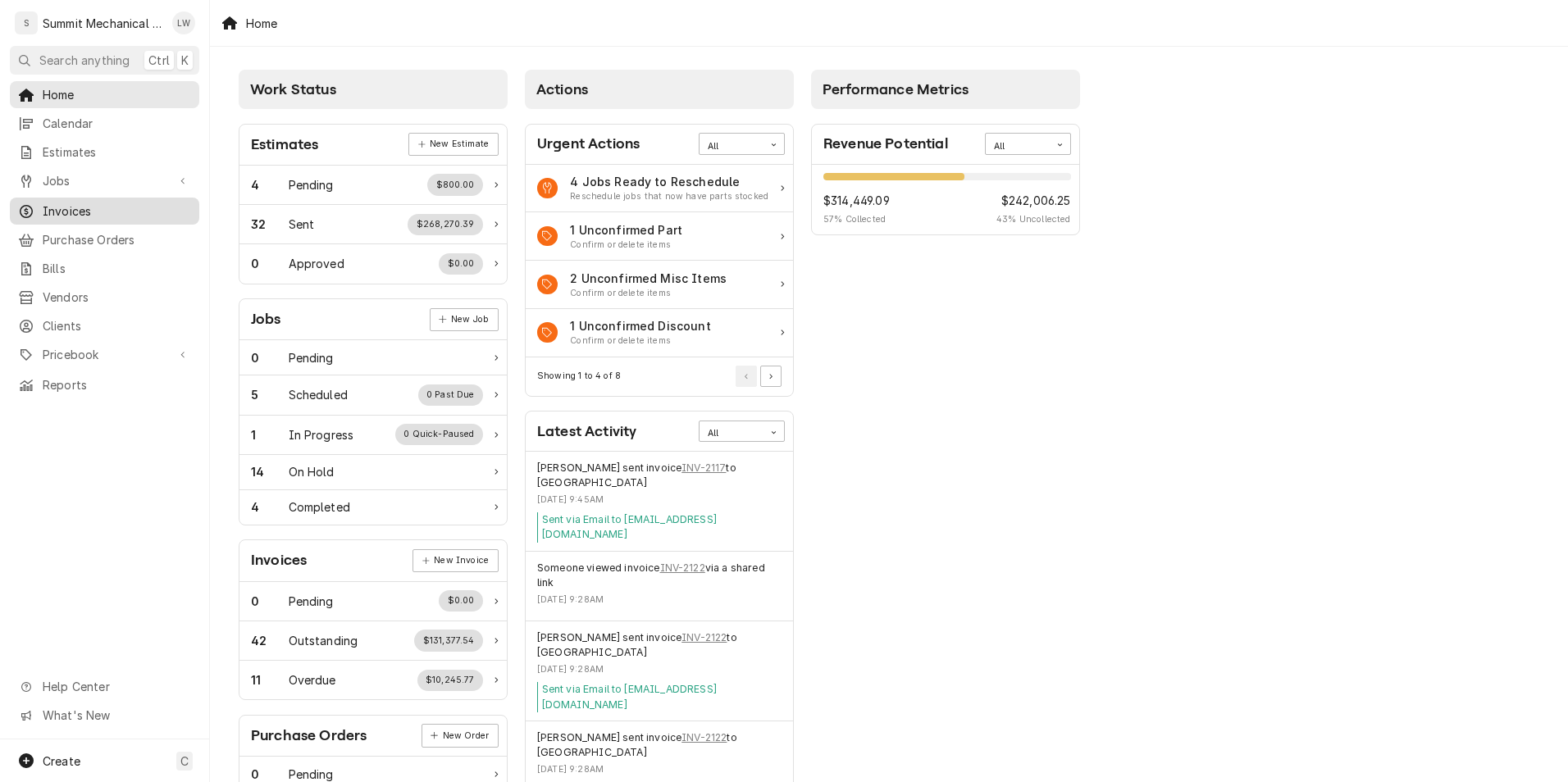
click at [104, 203] on span "Invoices" at bounding box center [116, 211] width 149 height 17
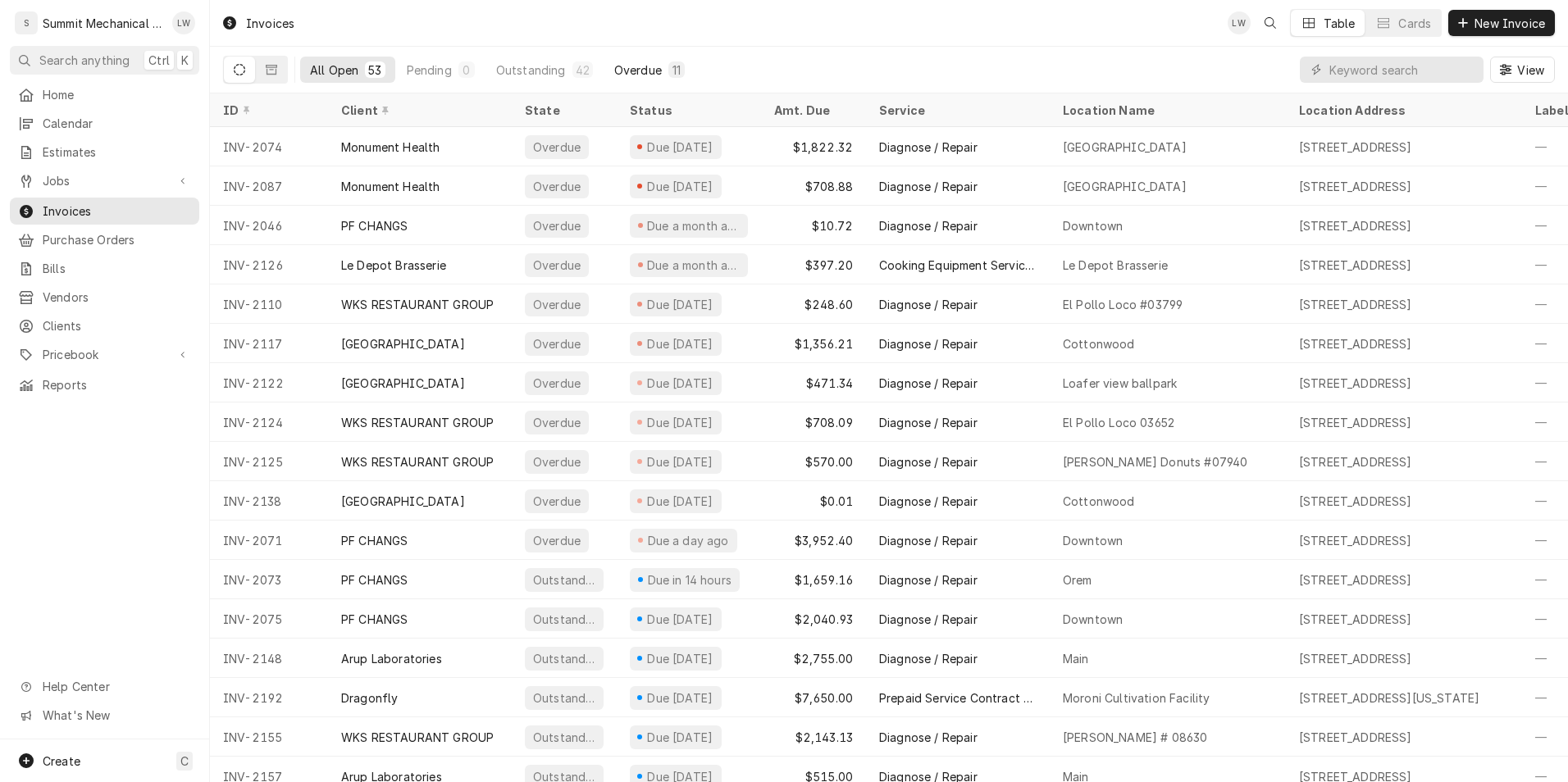
click at [614, 67] on div "Overdue" at bounding box center [638, 70] width 48 height 17
